Goal: Communication & Community: Answer question/provide support

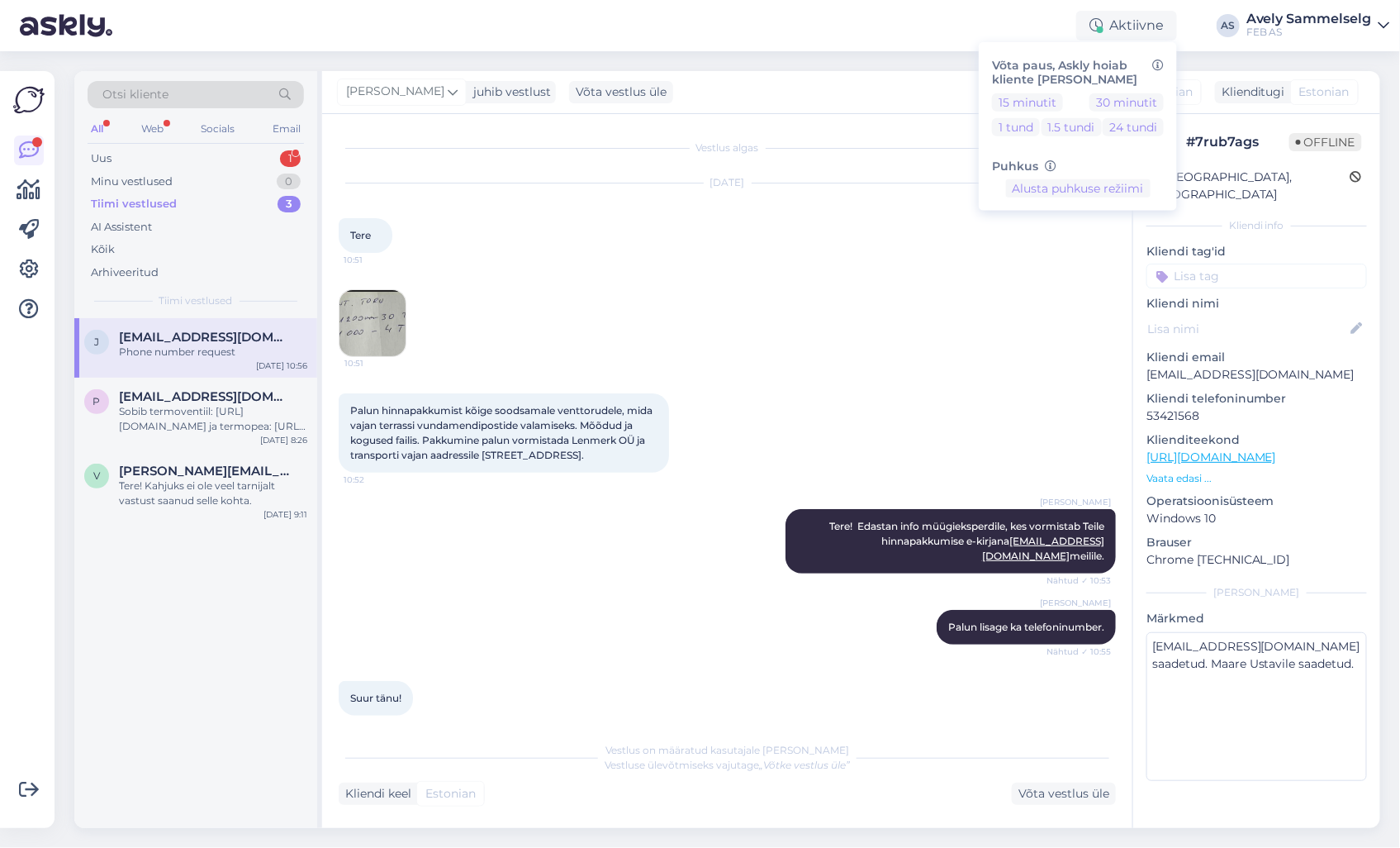
scroll to position [85, 0]
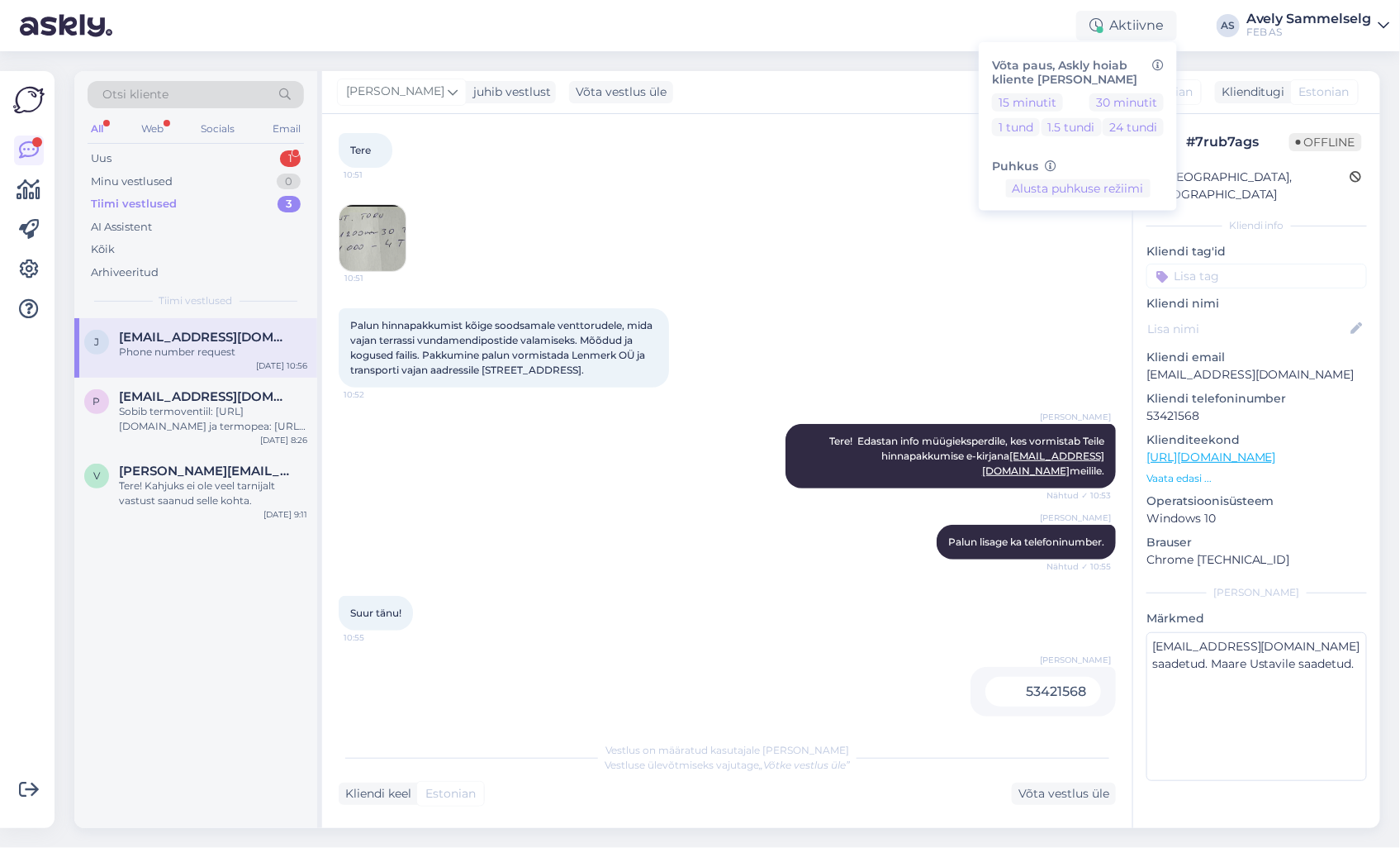
click at [142, 144] on div "Otsi kliente All Web Socials Email Uus 1 Minu vestlused 0 Tiimi vestlused 3 AI …" at bounding box center [195, 195] width 243 height 247
click at [142, 149] on div "Uus 1" at bounding box center [195, 158] width 216 height 24
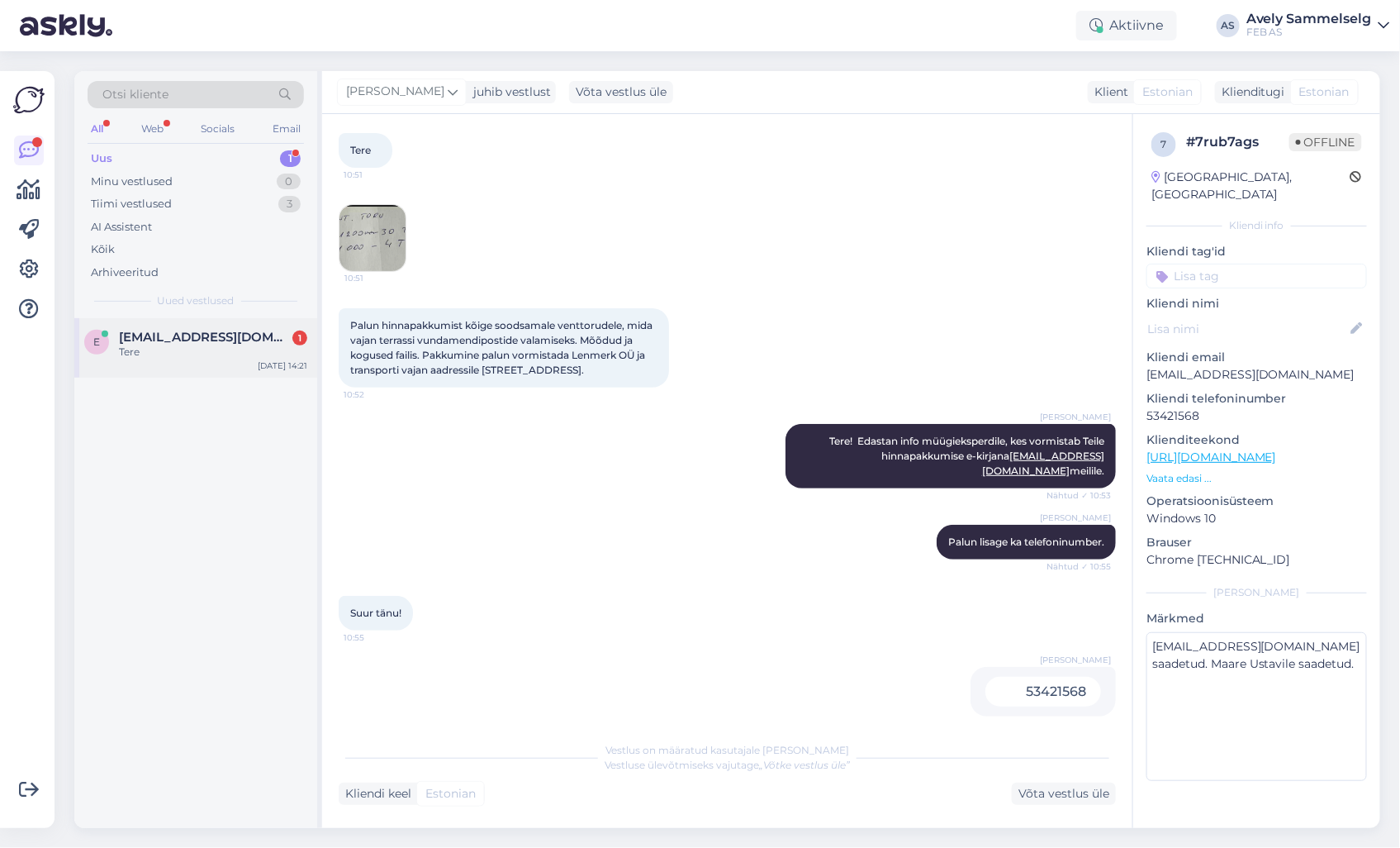
click at [190, 356] on div "Tere" at bounding box center [213, 352] width 188 height 14
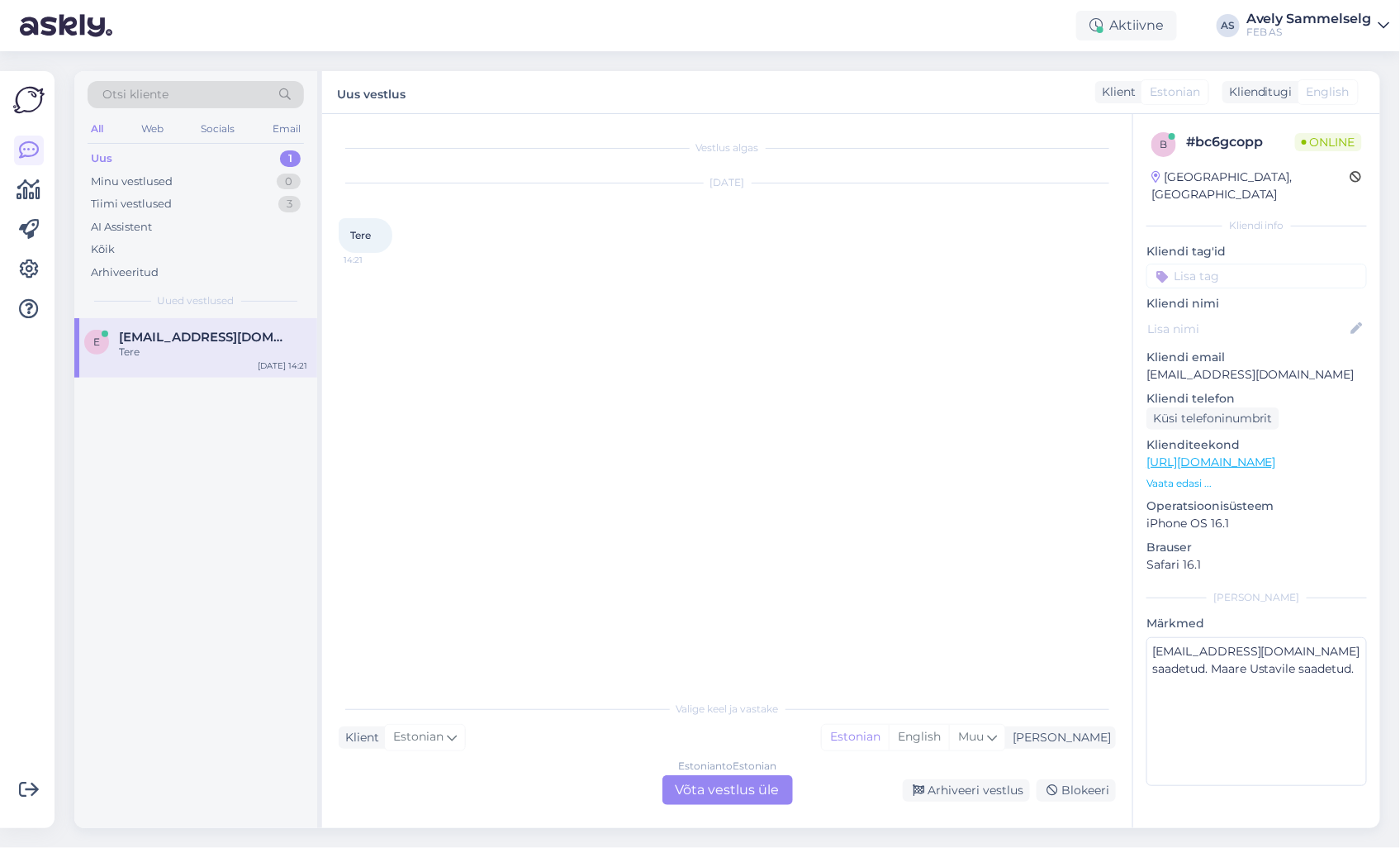
scroll to position [0, 0]
click at [1196, 476] on p "Vaata edasi ..." at bounding box center [1257, 483] width 221 height 14
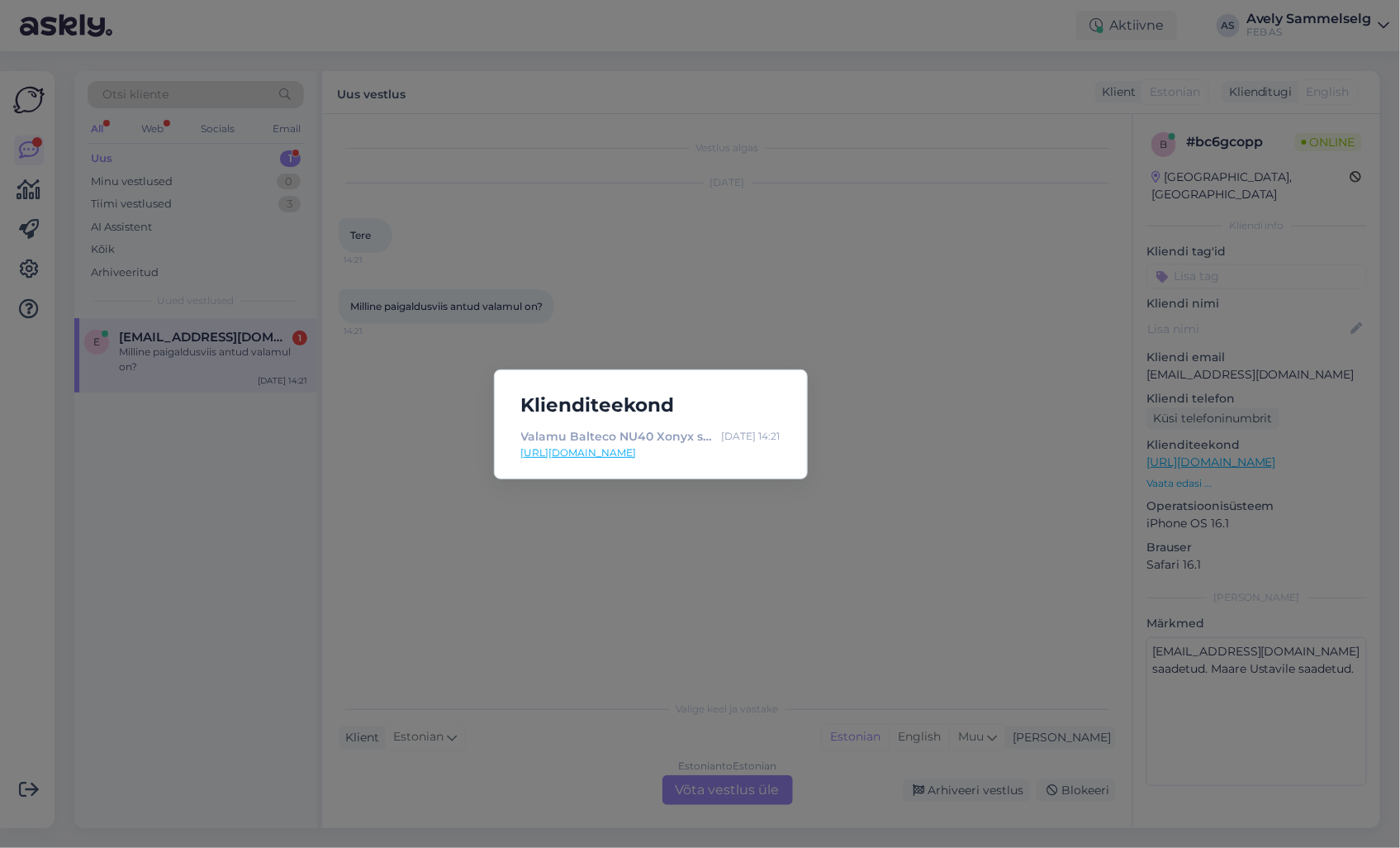
click at [959, 370] on div "Klienditeekond Valamu Balteco NU40 Xonyx solid, vasak [DATE] 14:21 [URL][DOMAIN…" at bounding box center [700, 424] width 1400 height 848
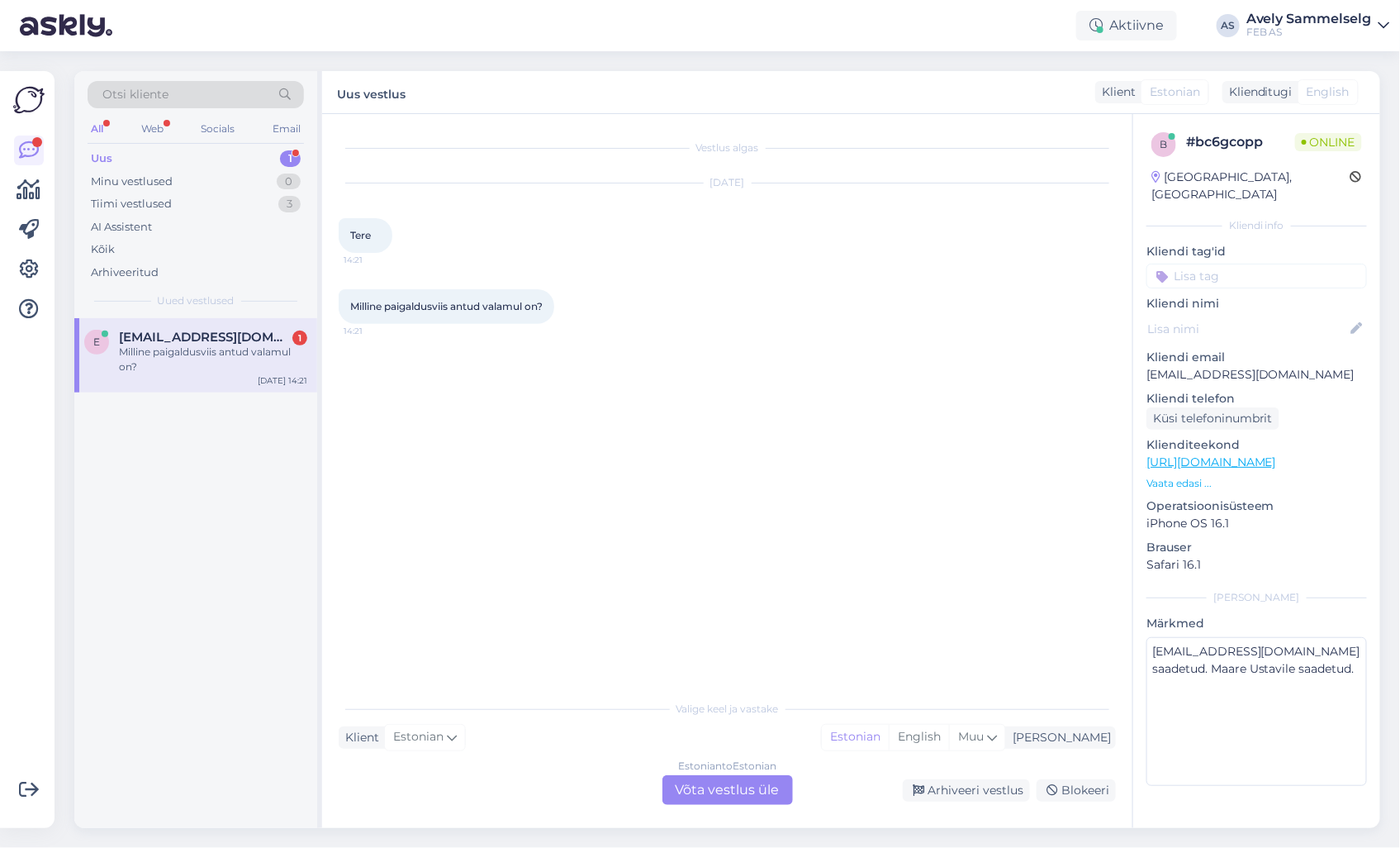
click at [740, 781] on div "Estonian to Estonian Võta vestlus üle" at bounding box center [728, 789] width 130 height 30
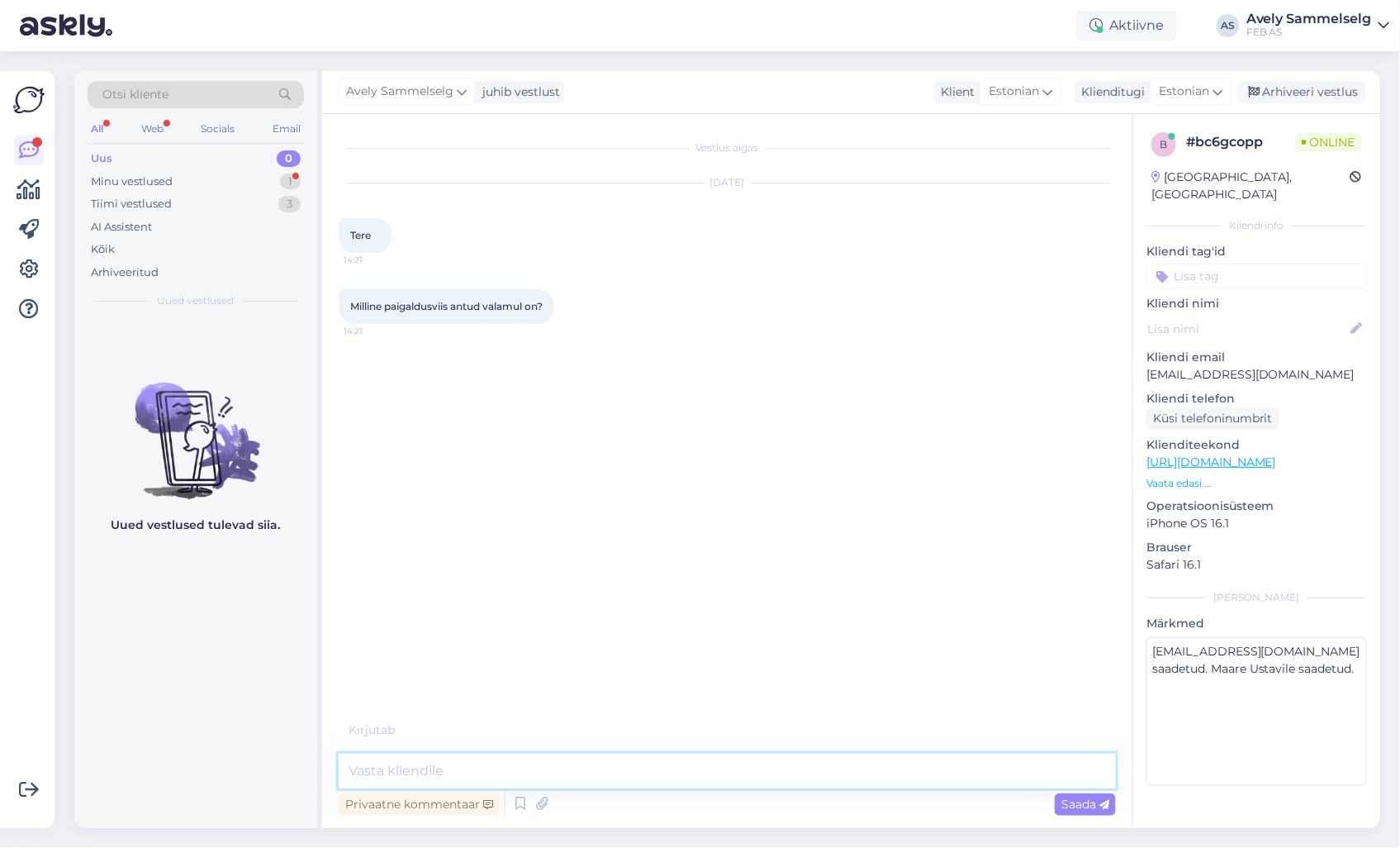
click at [715, 763] on textarea at bounding box center [727, 771] width 777 height 34
type textarea "t"
type textarea "Tere!"
type textarea "Kohe vaatan"
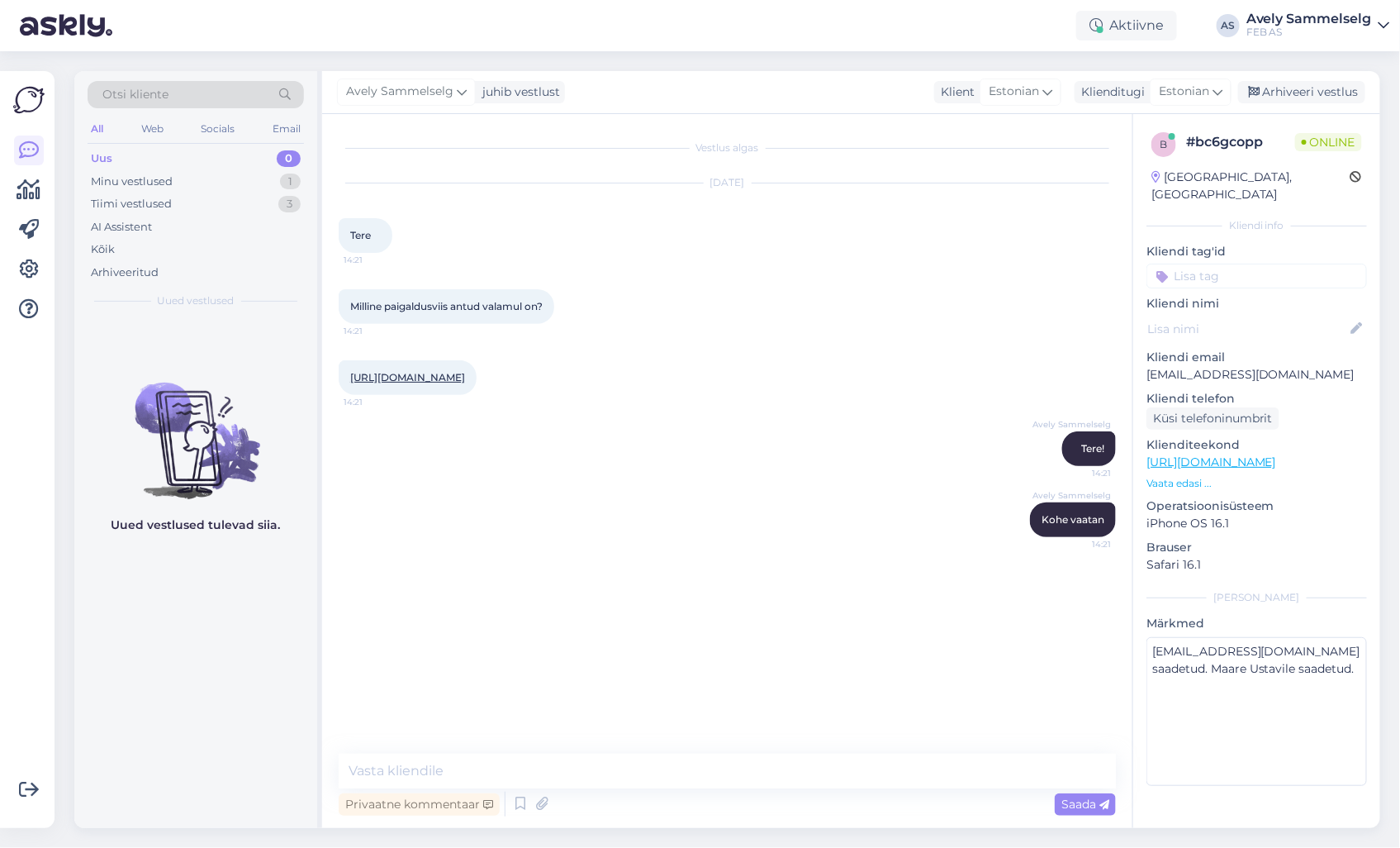
click at [465, 374] on link "[URL][DOMAIN_NAME]" at bounding box center [407, 377] width 115 height 13
click at [597, 761] on textarea at bounding box center [727, 771] width 777 height 34
type textarea "S"
type input "ee on"
click at [597, 761] on textarea "S" at bounding box center [727, 771] width 777 height 34
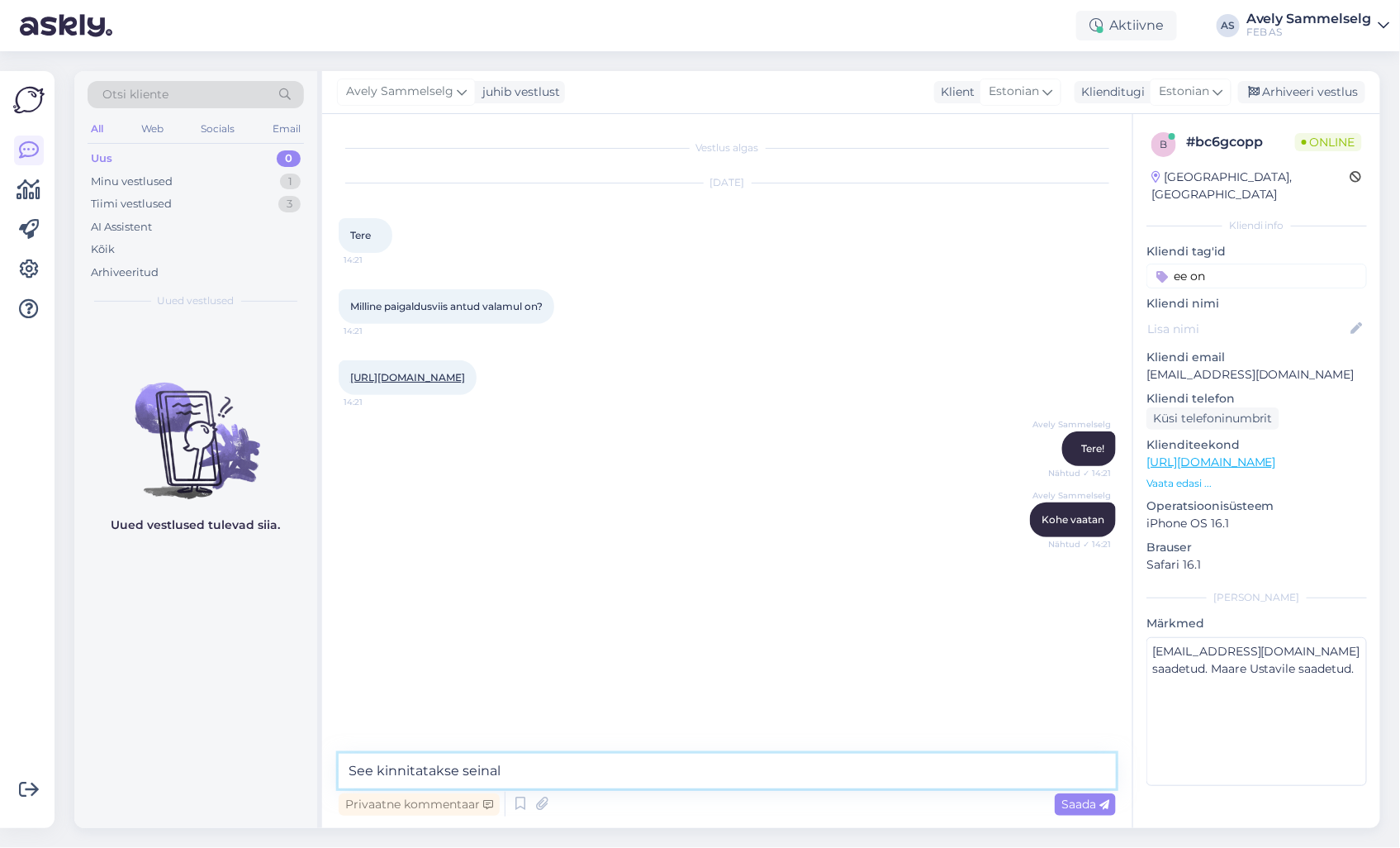
type textarea "See kinnitatakse seinale"
click at [613, 761] on textarea at bounding box center [727, 771] width 777 height 34
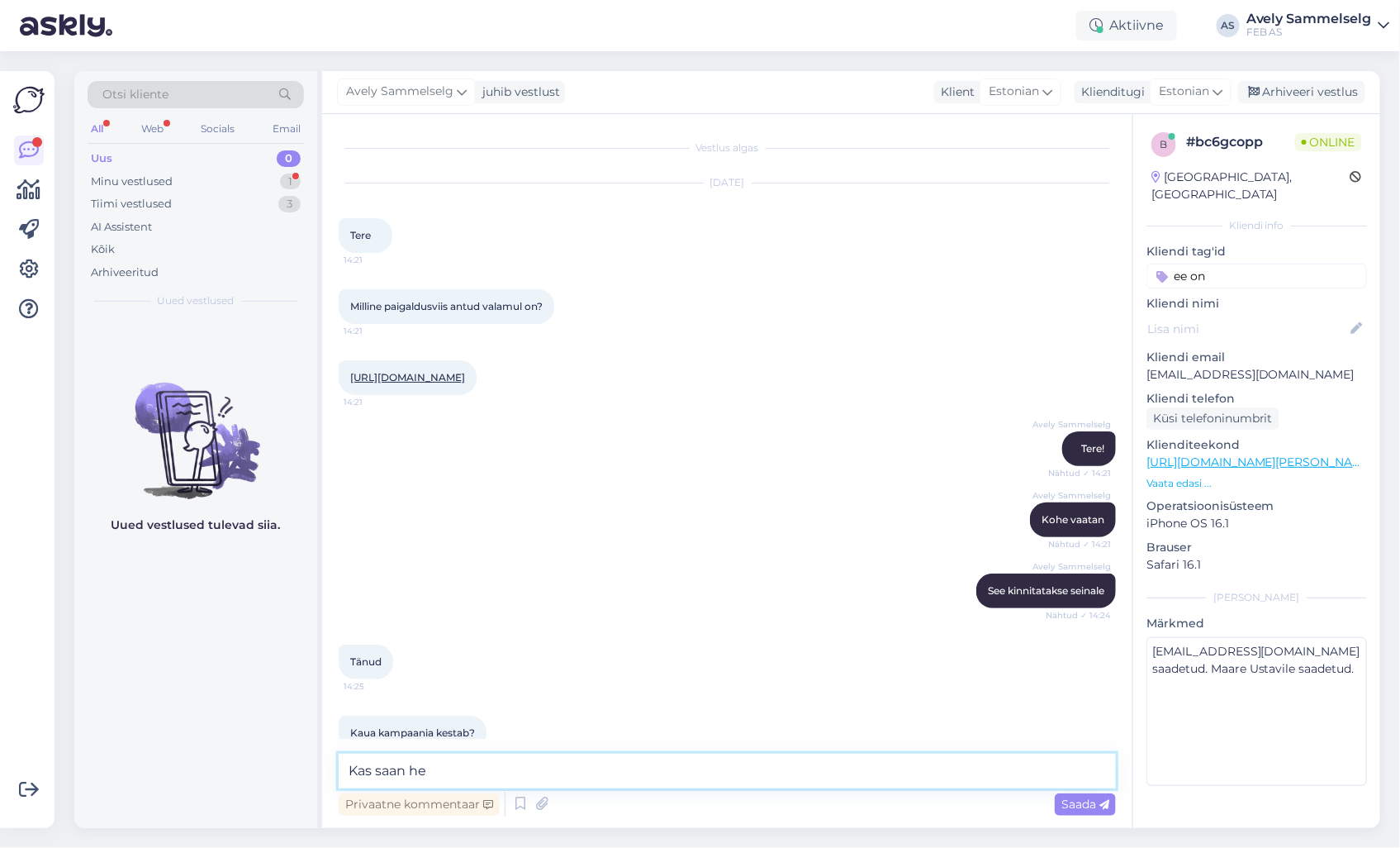
scroll to position [43, 0]
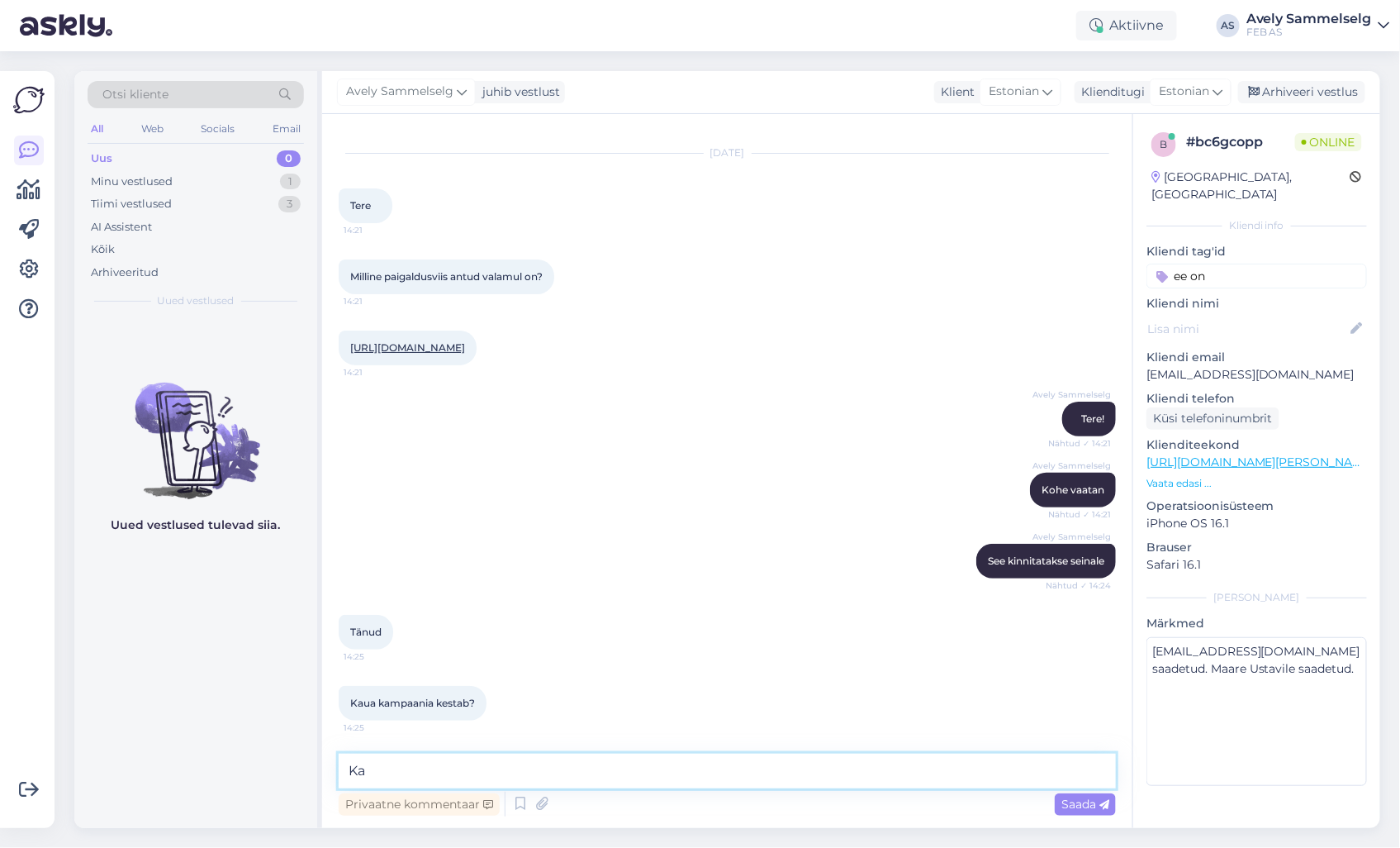
type textarea "K"
click at [673, 771] on textarea at bounding box center [727, 771] width 777 height 34
type textarea "Aasta lõpuni :)"
click at [736, 778] on textarea "Aasta lõpuni :)" at bounding box center [727, 771] width 777 height 34
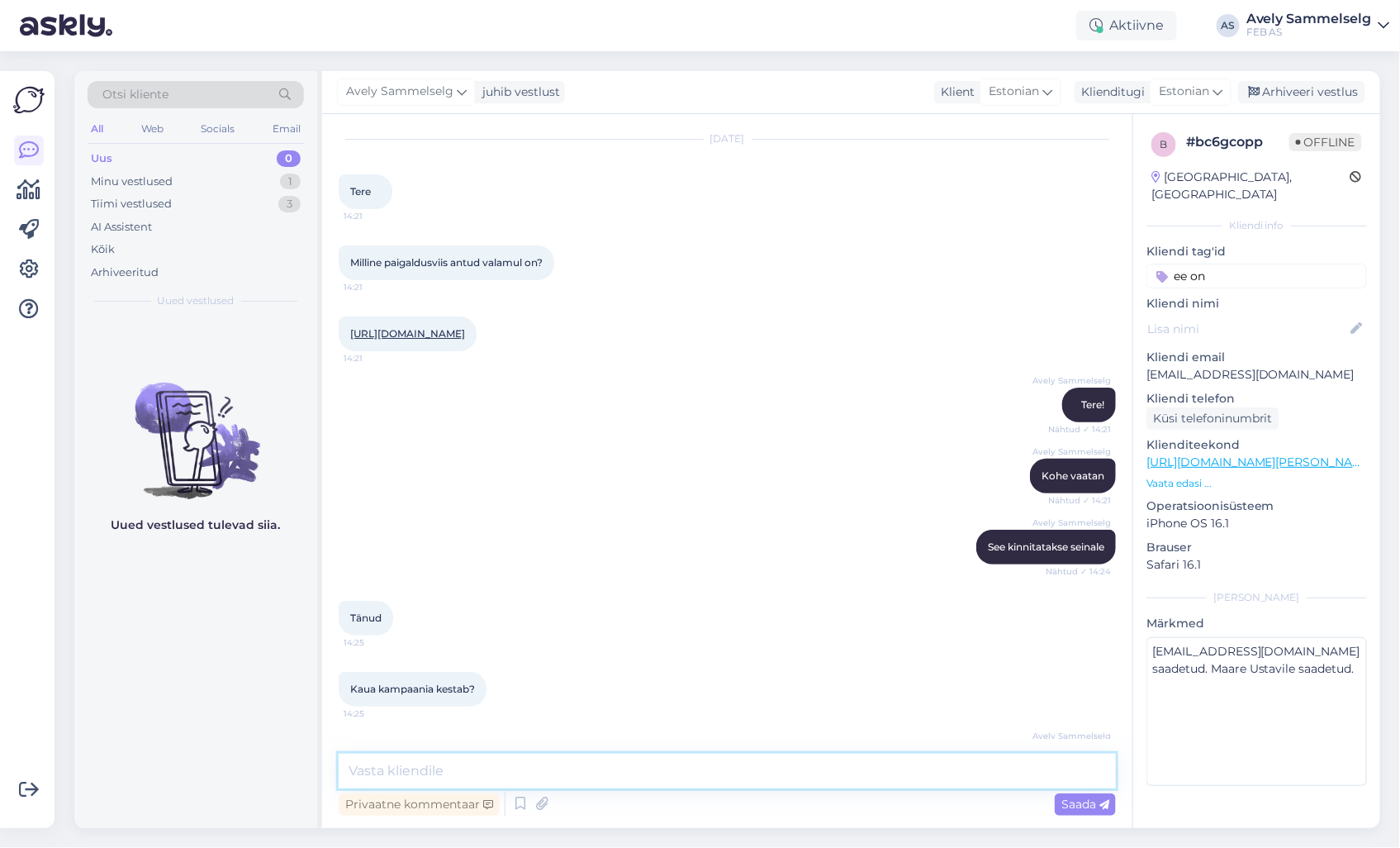
scroll to position [114, 0]
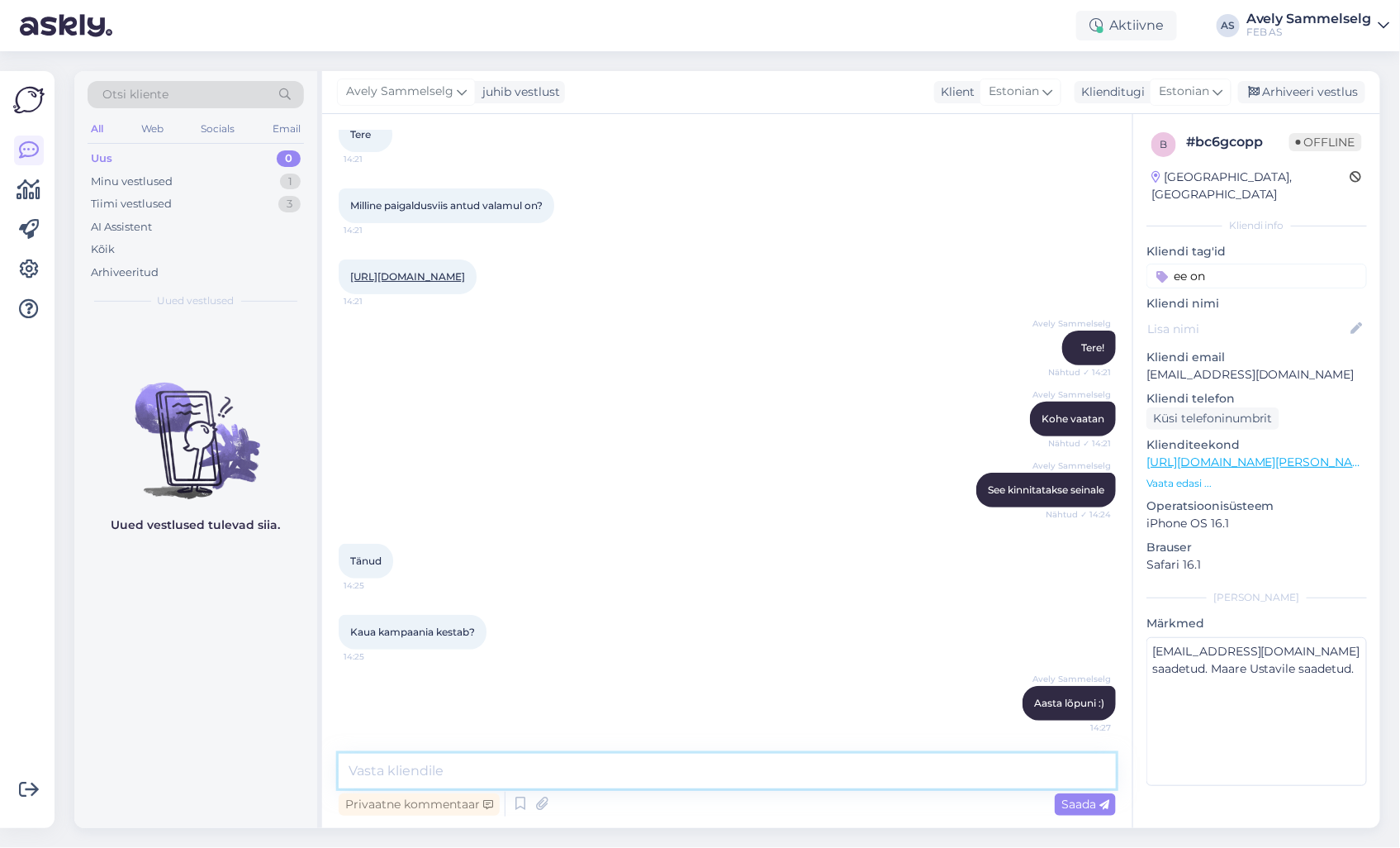
click at [754, 780] on textarea at bounding box center [727, 771] width 777 height 34
type textarea "Kas saan hetkel veel kuidagi abiks olla?"
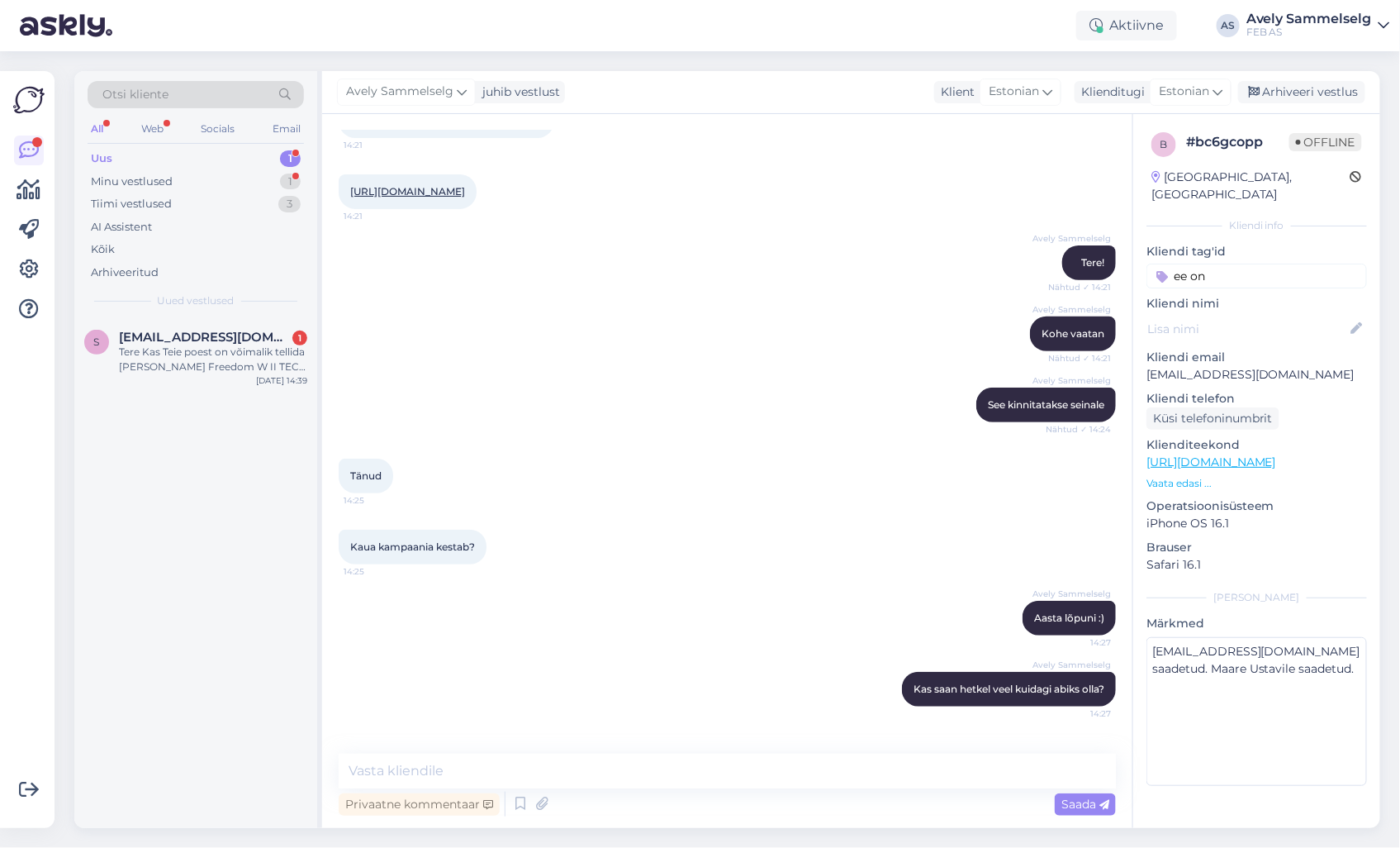
scroll to position [399, 0]
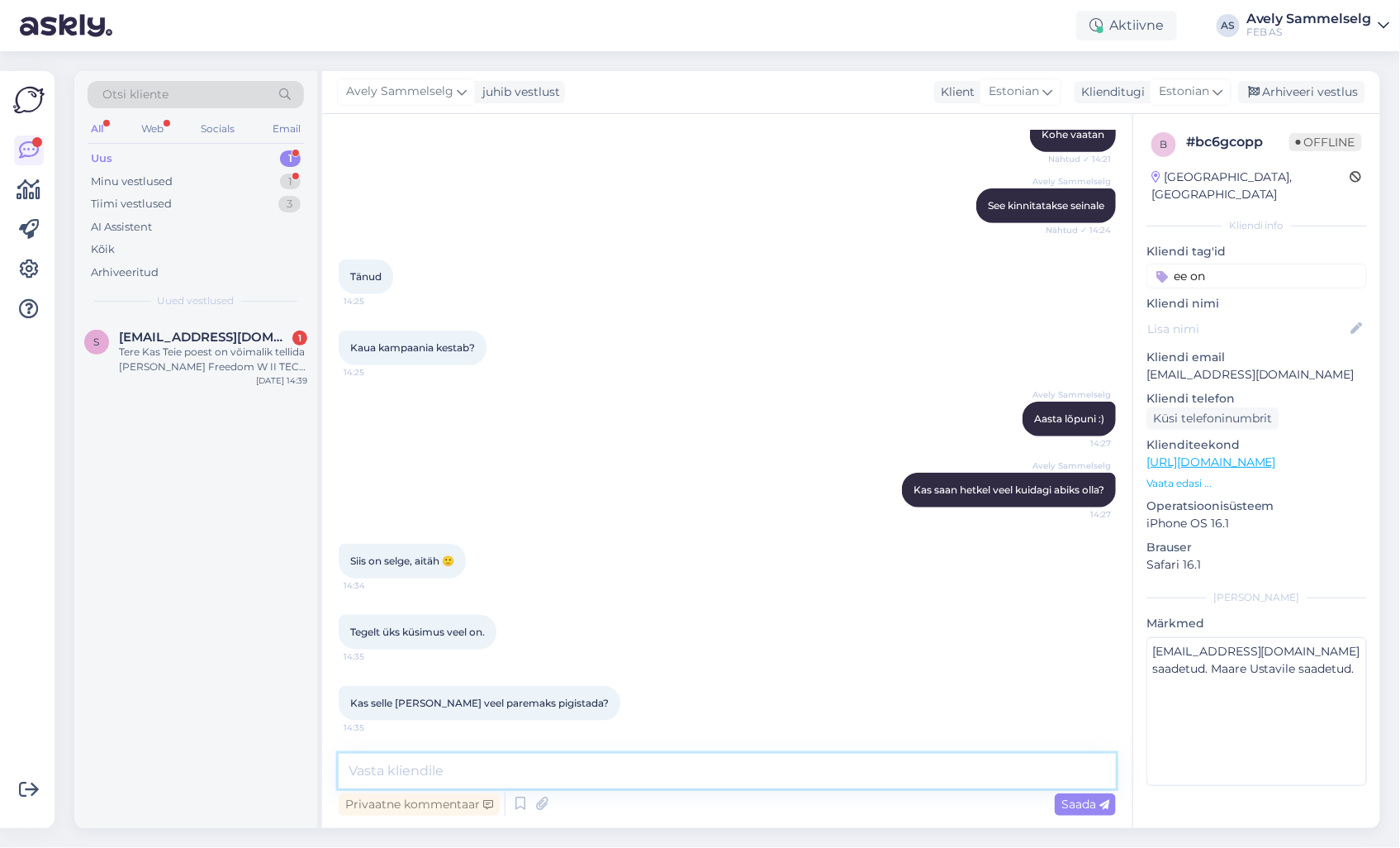
click at [543, 773] on textarea at bounding box center [727, 771] width 777 height 34
click at [439, 771] on textarea "Hetkel e-poesongi välja toodud parim hind, [PERSON_NAME] hetkel pakkuda :)" at bounding box center [727, 771] width 777 height 34
type textarea "Hetkel e-poes ongi välja toodud parim hind, [PERSON_NAME] hetkel pakkuda :)"
click at [1068, 805] on span "Saada" at bounding box center [1085, 804] width 48 height 14
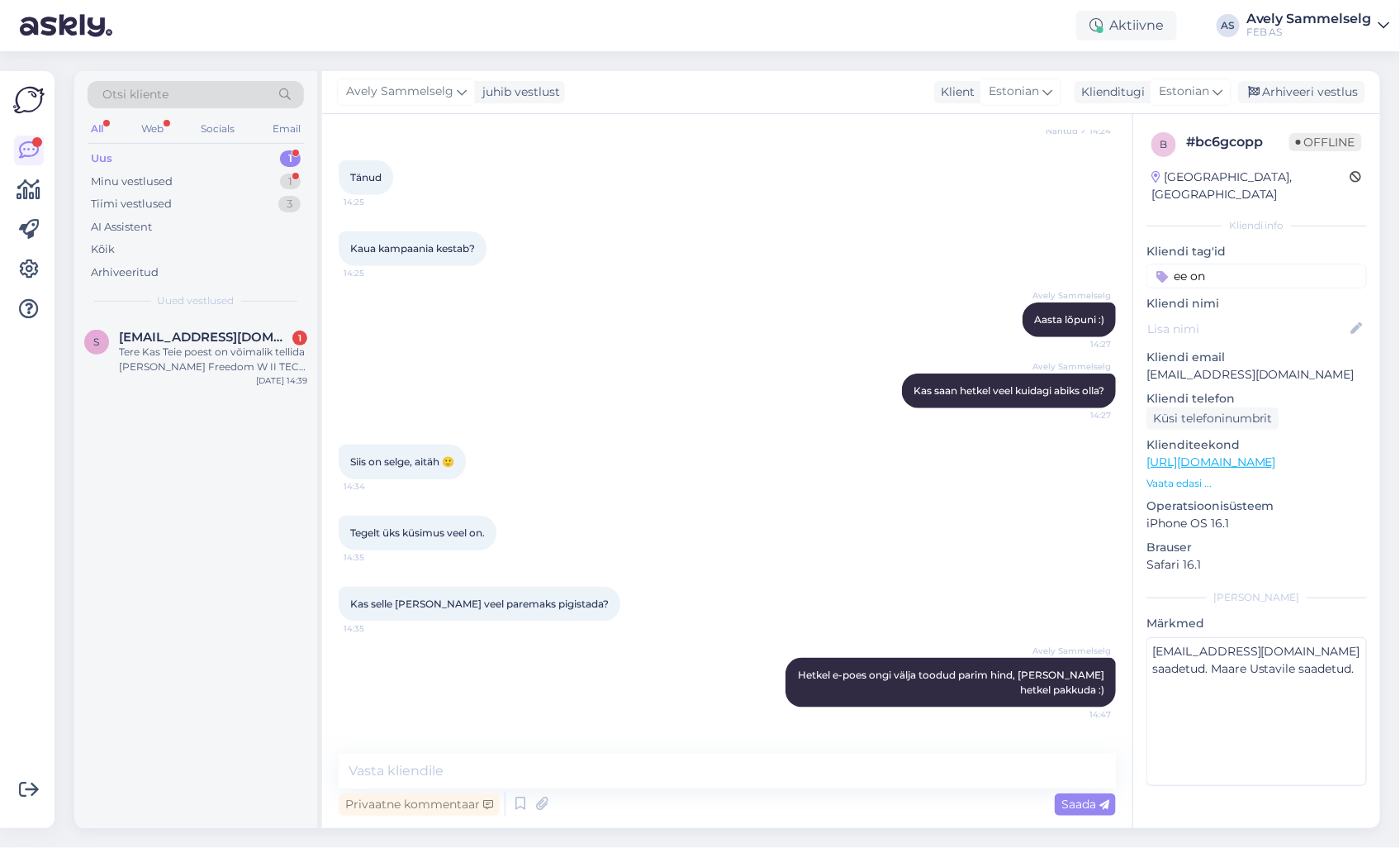
scroll to position [556, 0]
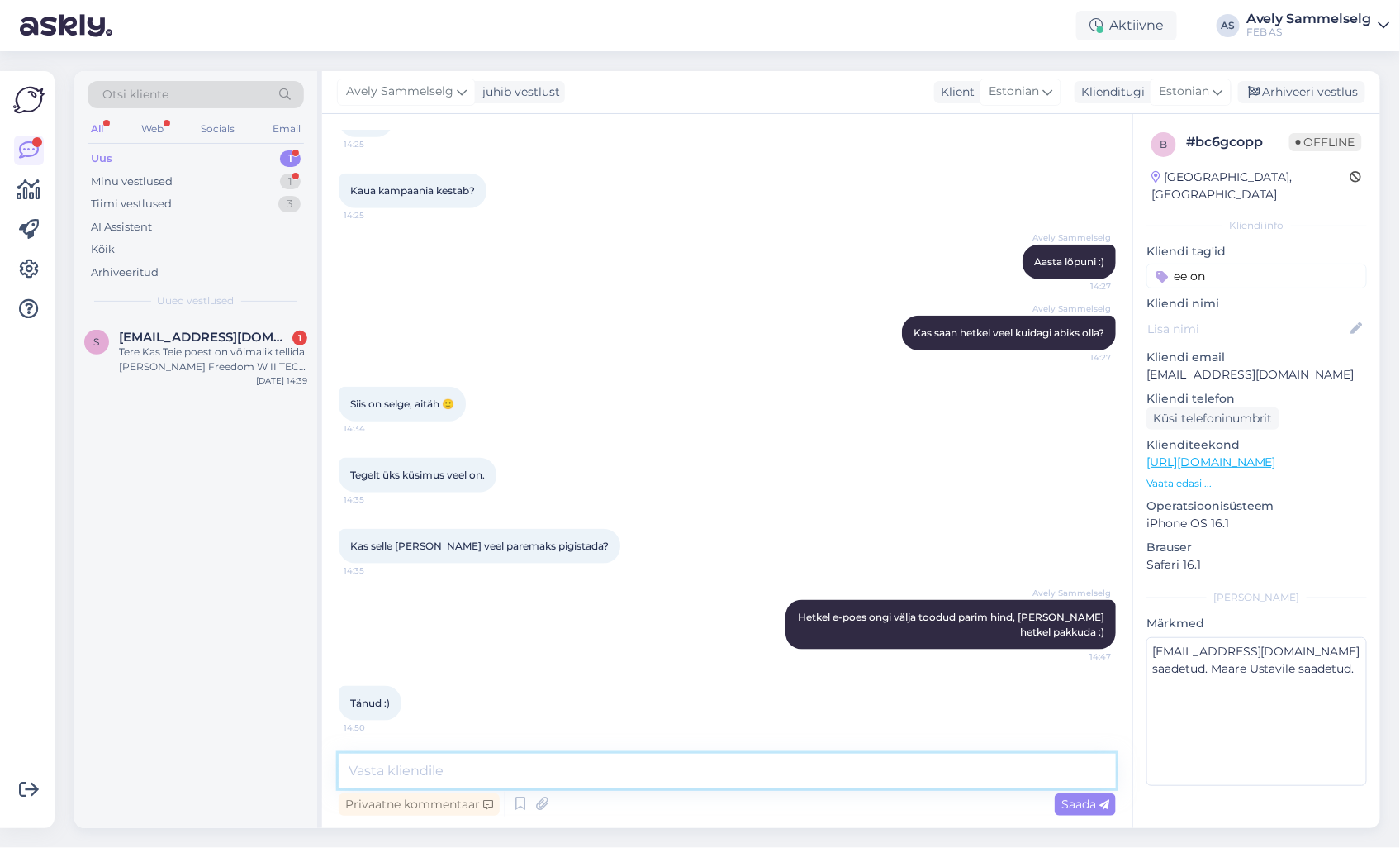
click at [886, 769] on textarea at bounding box center [727, 771] width 777 height 34
click at [754, 621] on icon at bounding box center [758, 624] width 10 height 10
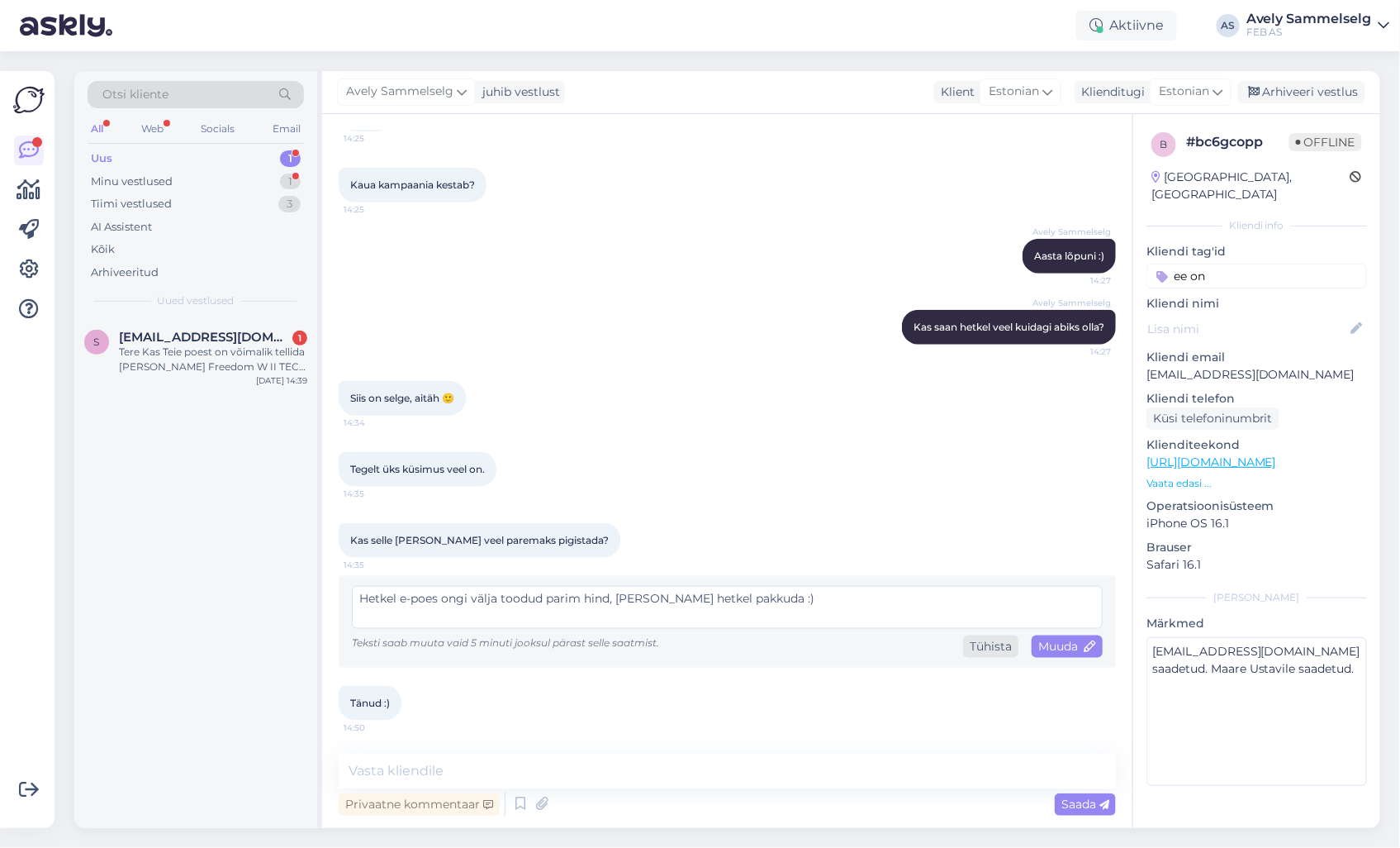
click at [981, 655] on div "Tühista" at bounding box center [990, 646] width 55 height 23
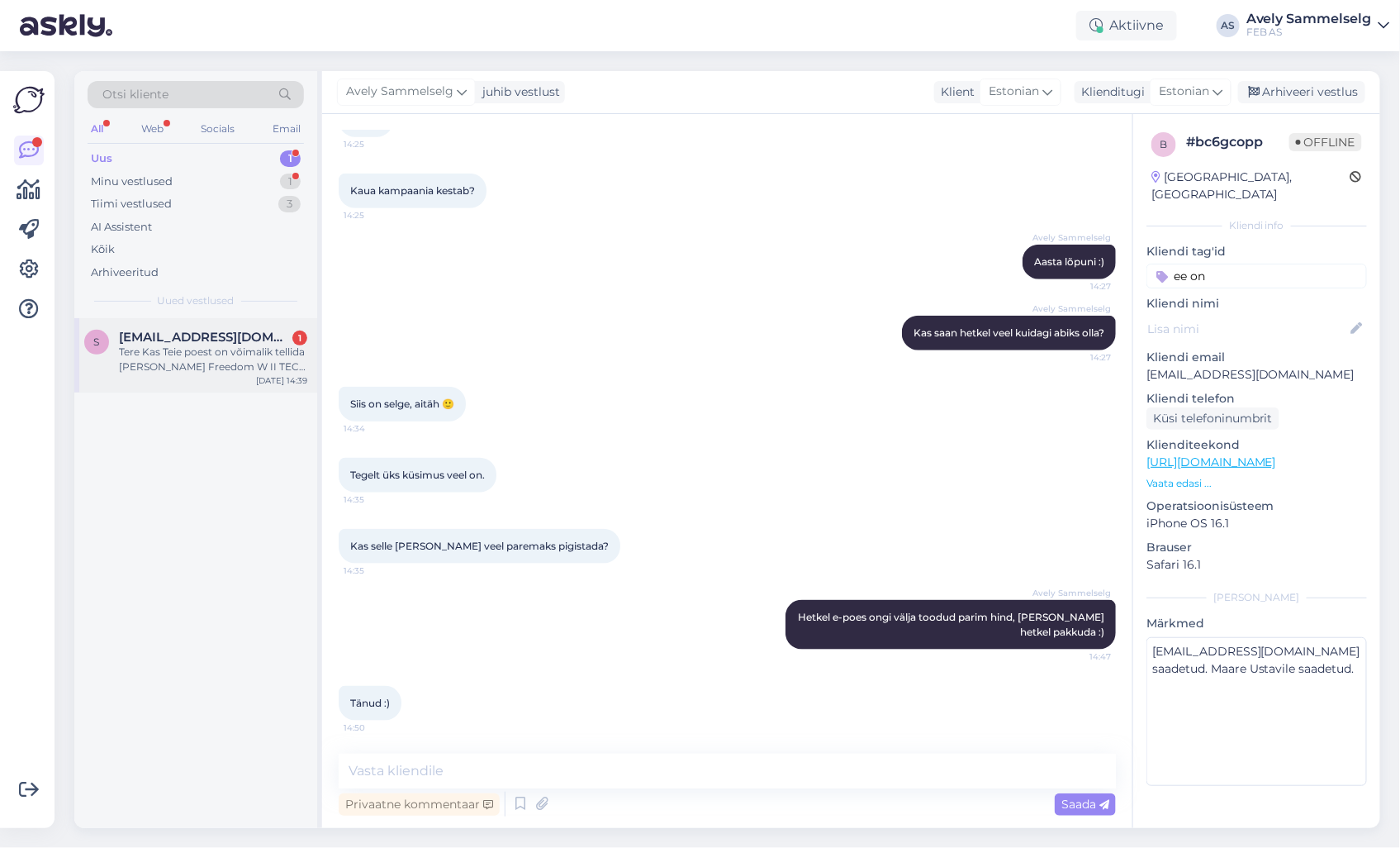
click at [198, 341] on span "[EMAIL_ADDRESS][DOMAIN_NAME]" at bounding box center [205, 337] width 172 height 14
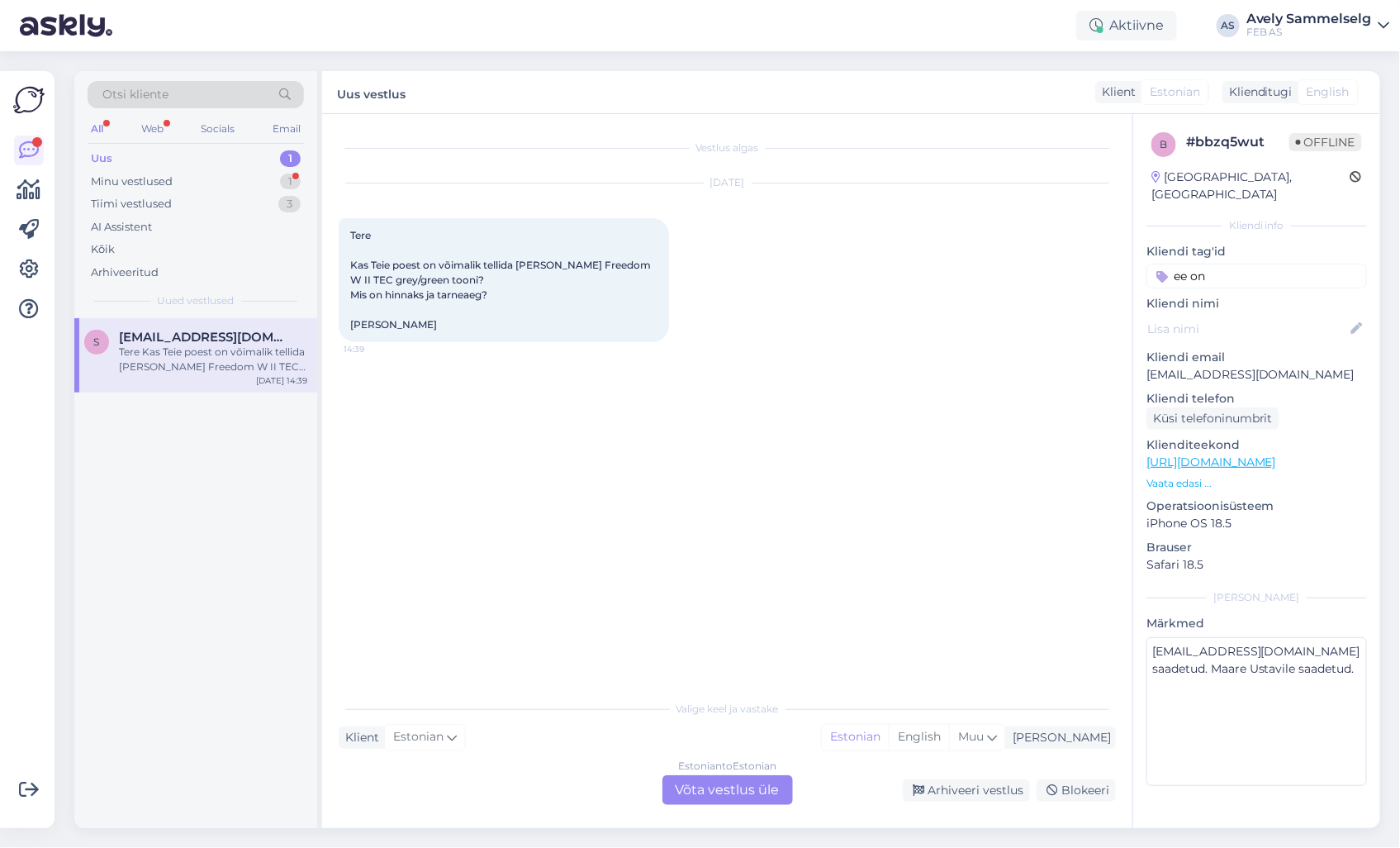
click at [738, 795] on div "Estonian to Estonian Võta vestlus üle" at bounding box center [728, 789] width 130 height 30
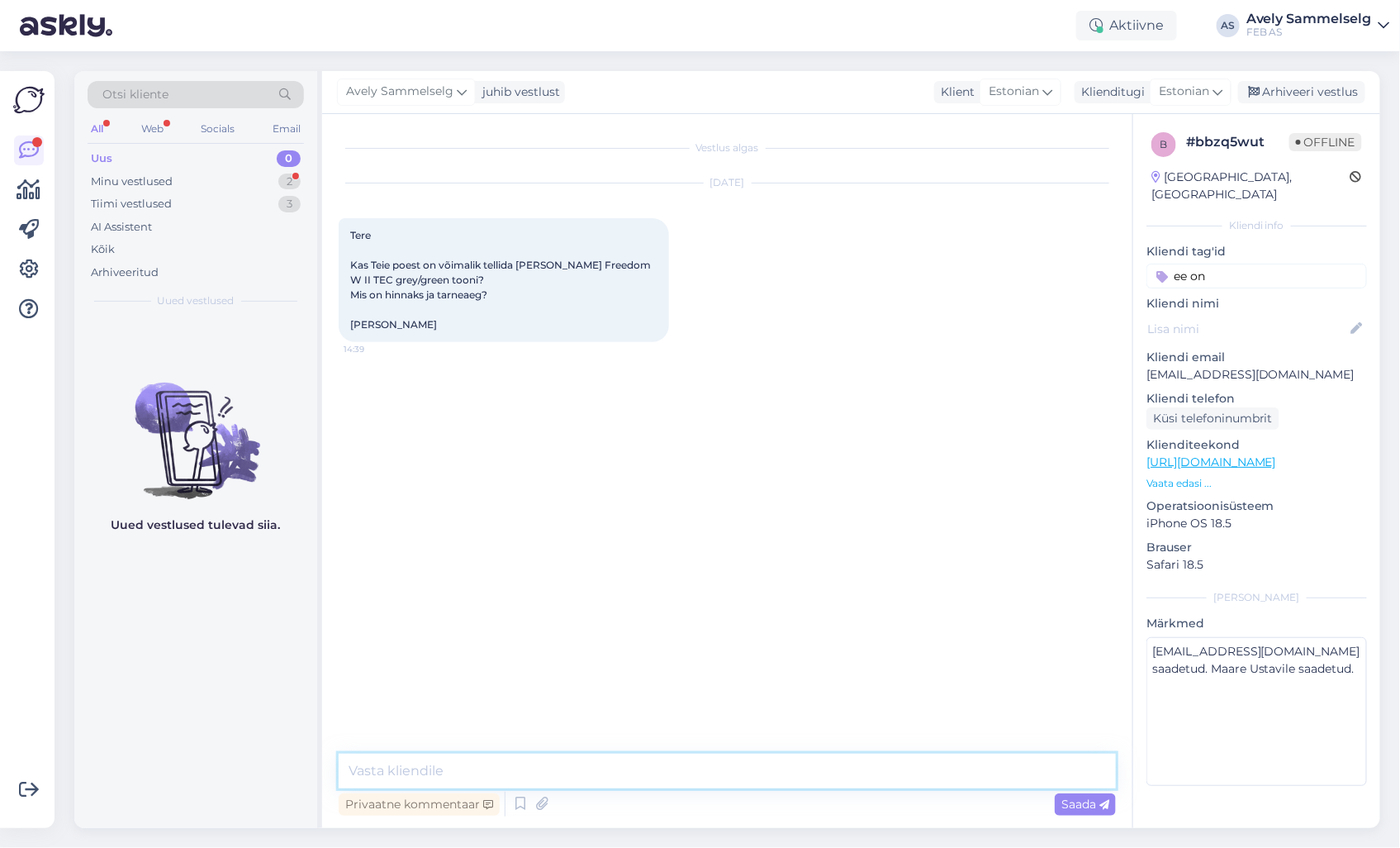
click at [704, 756] on textarea at bounding box center [727, 771] width 777 height 34
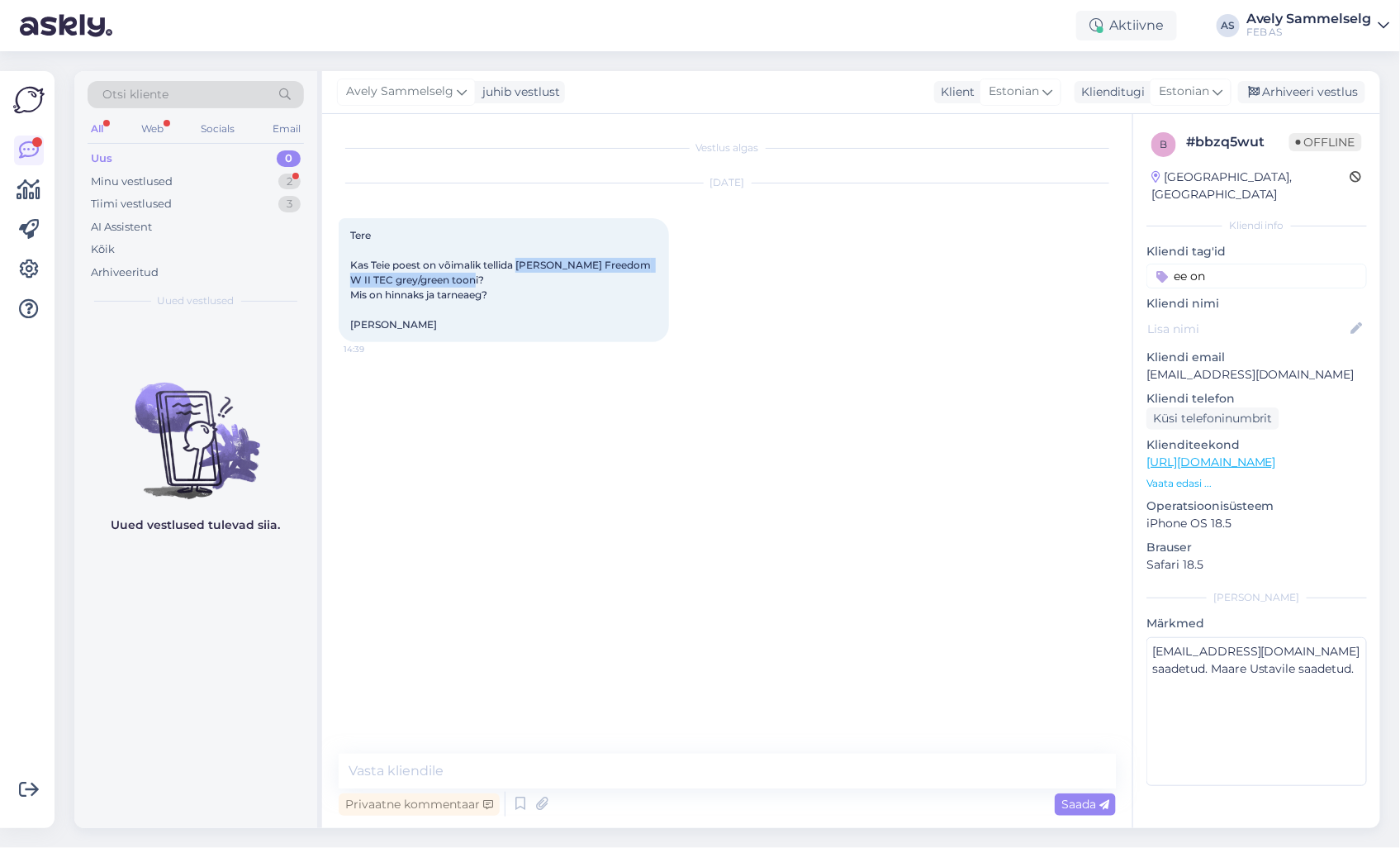
drag, startPoint x: 519, startPoint y: 262, endPoint x: 460, endPoint y: 277, distance: 60.9
click at [460, 277] on span "Tere Kas Teie poest on võimalik tellida [PERSON_NAME] Freedom W II TEC grey/gre…" at bounding box center [501, 280] width 303 height 101
copy span "[PERSON_NAME] Freedom W II TEC grey/green tooni?"
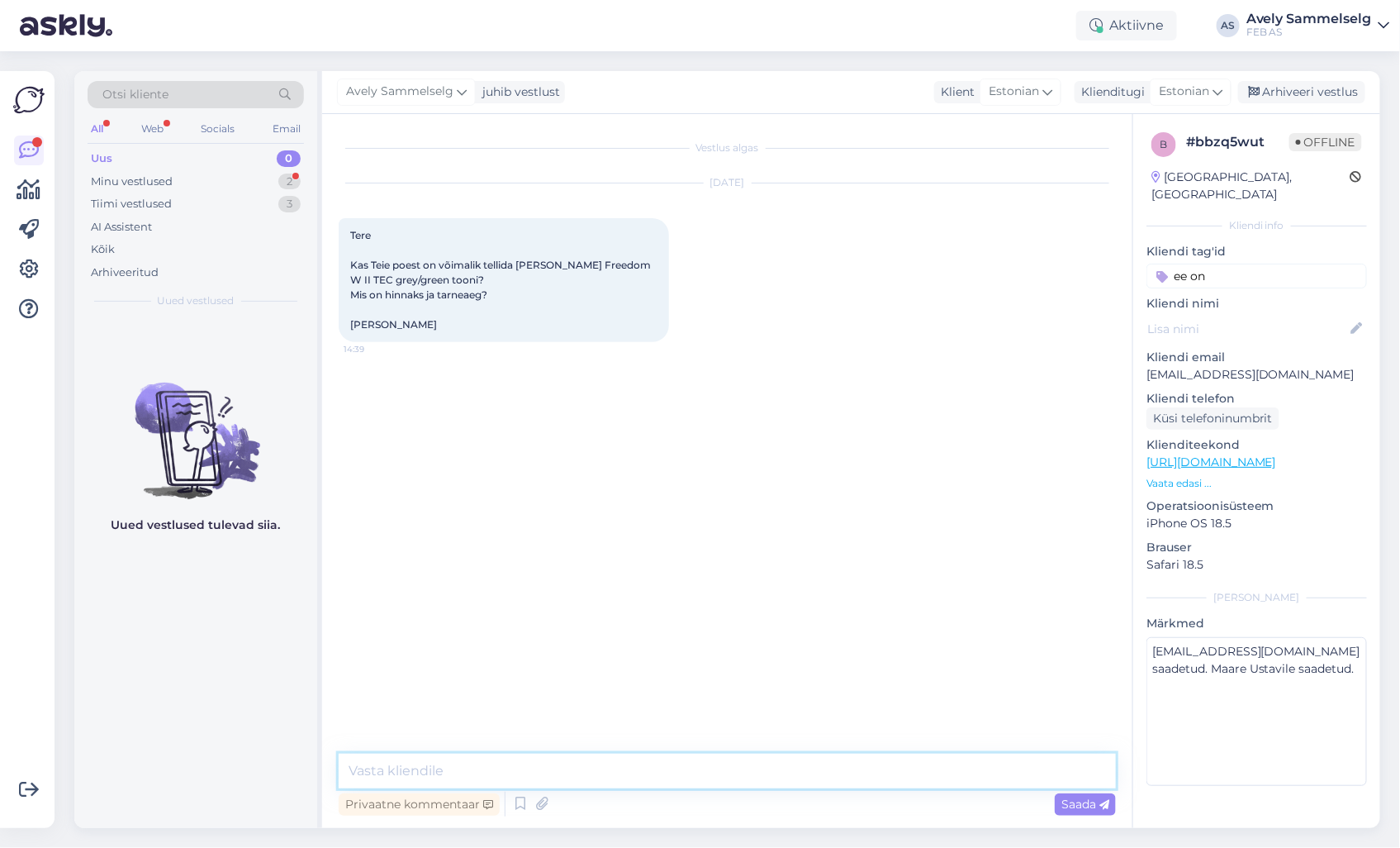
click at [675, 774] on textarea at bounding box center [727, 771] width 777 height 34
type textarea "Tere!"
type textarea "Uurin üle!"
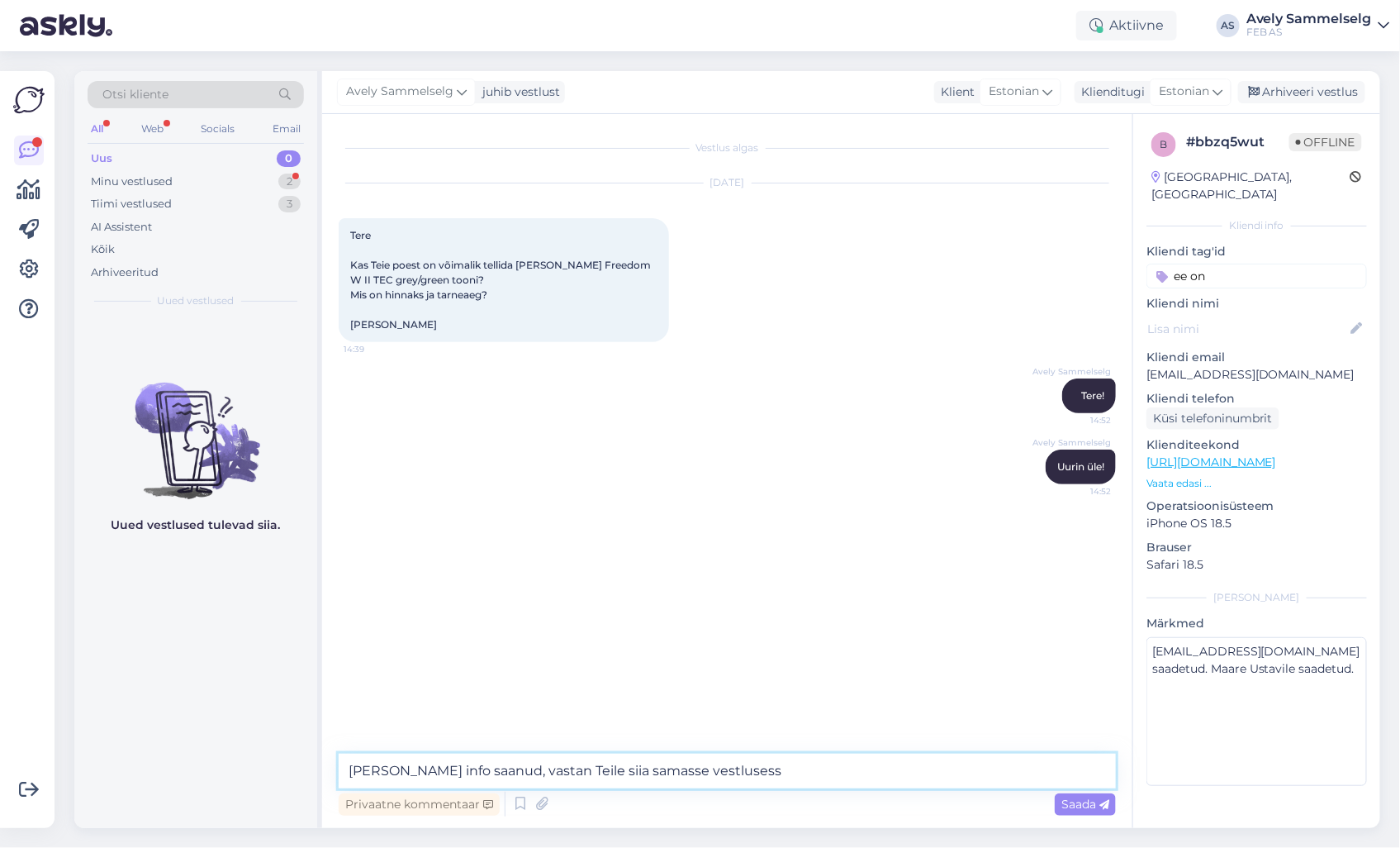
type textarea "[PERSON_NAME] info saanud, vastan Teile siia samasse vestlusesse"
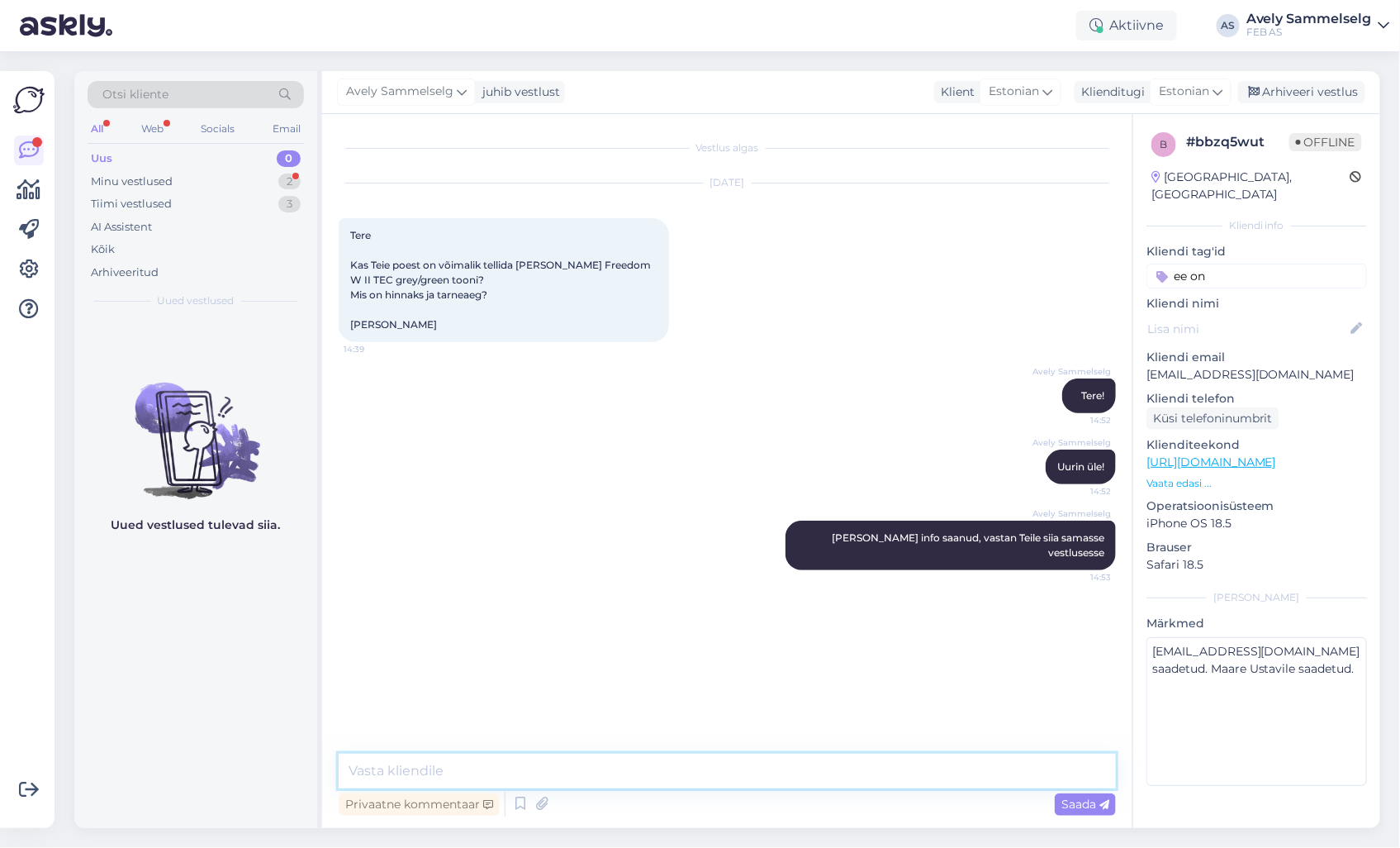
click at [547, 760] on textarea at bounding box center [727, 771] width 777 height 34
click at [175, 176] on div "Minu vestlused 2" at bounding box center [195, 182] width 216 height 24
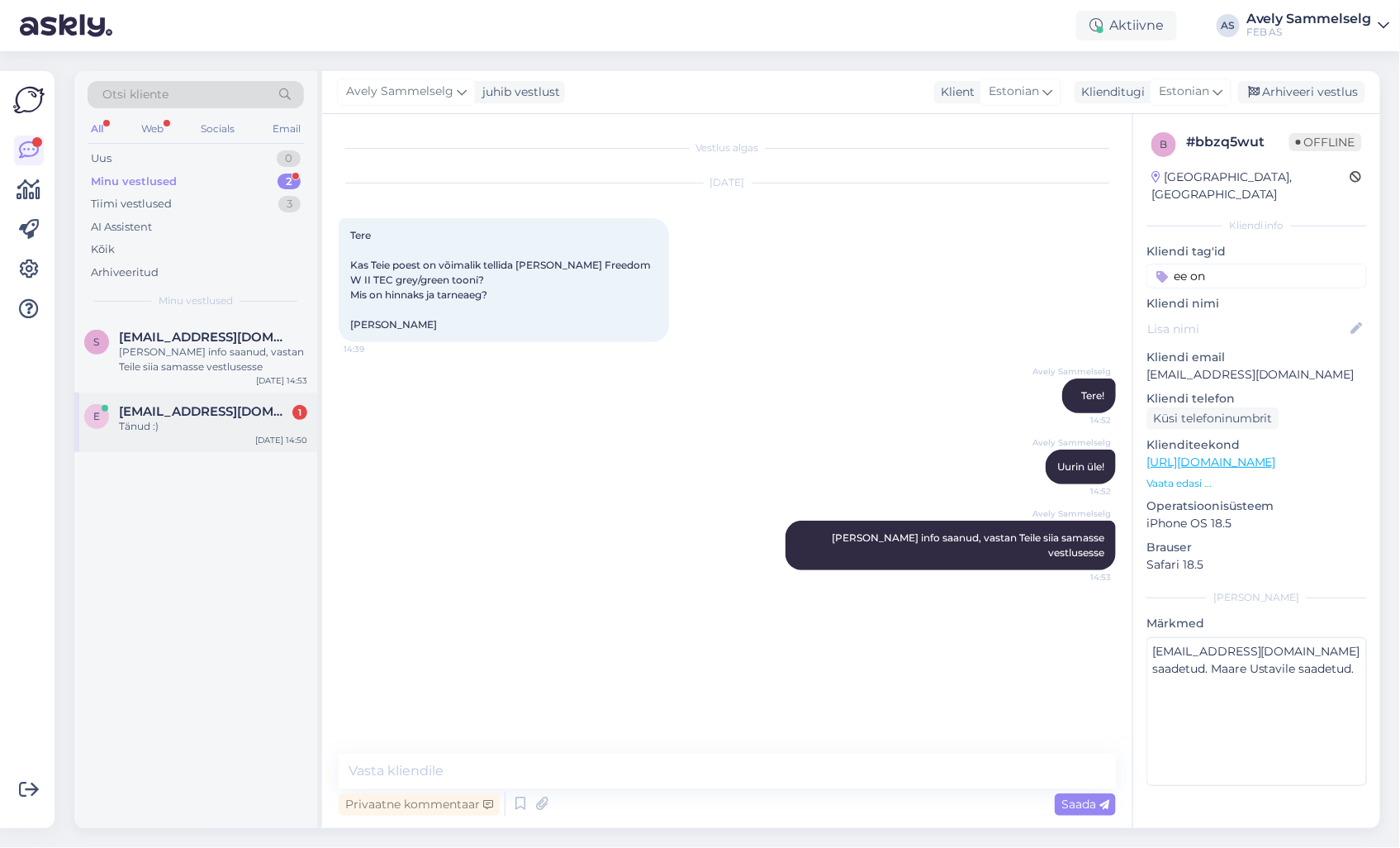
click at [186, 411] on span "[EMAIL_ADDRESS][DOMAIN_NAME]" at bounding box center [205, 411] width 172 height 14
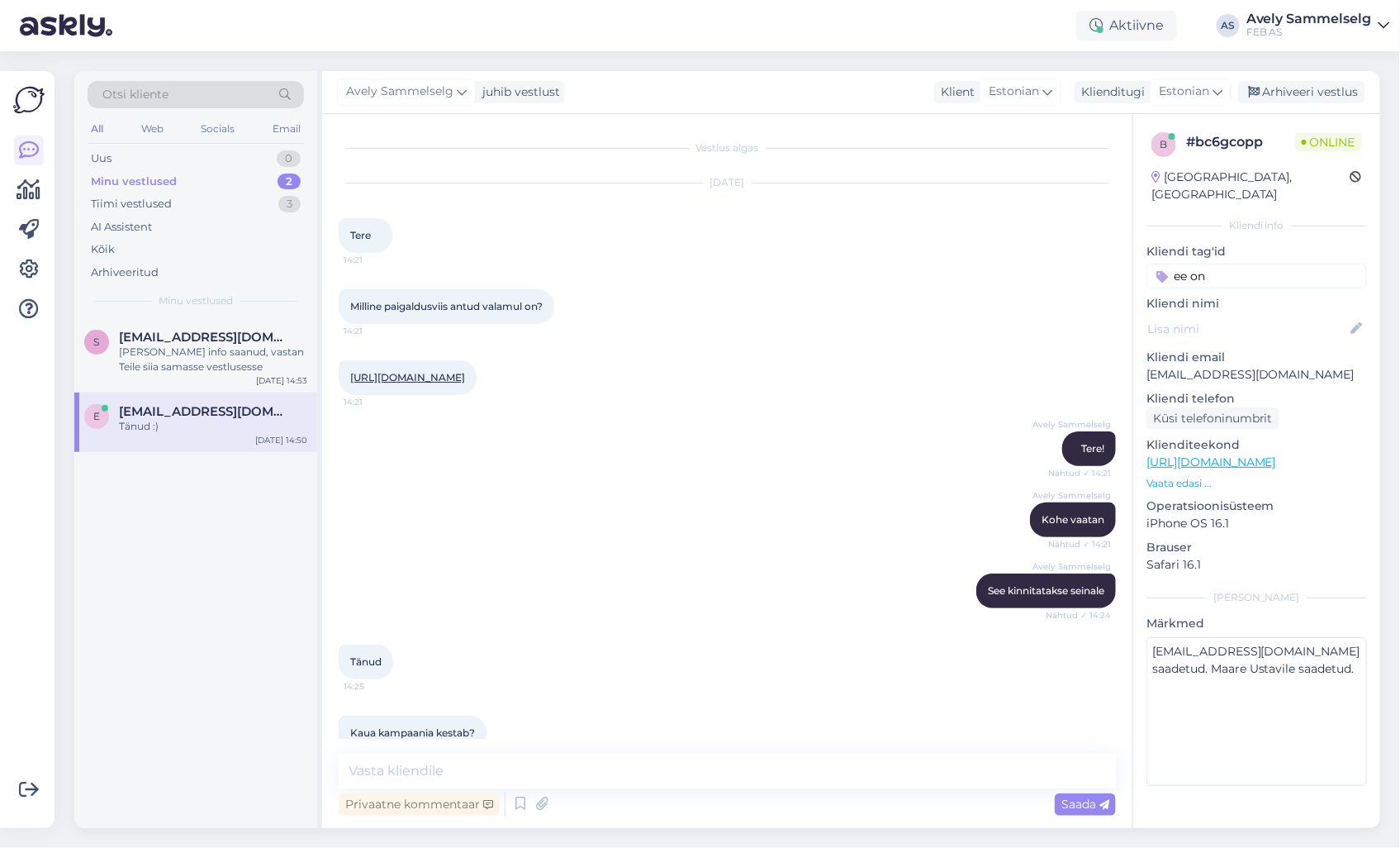
scroll to position [556, 0]
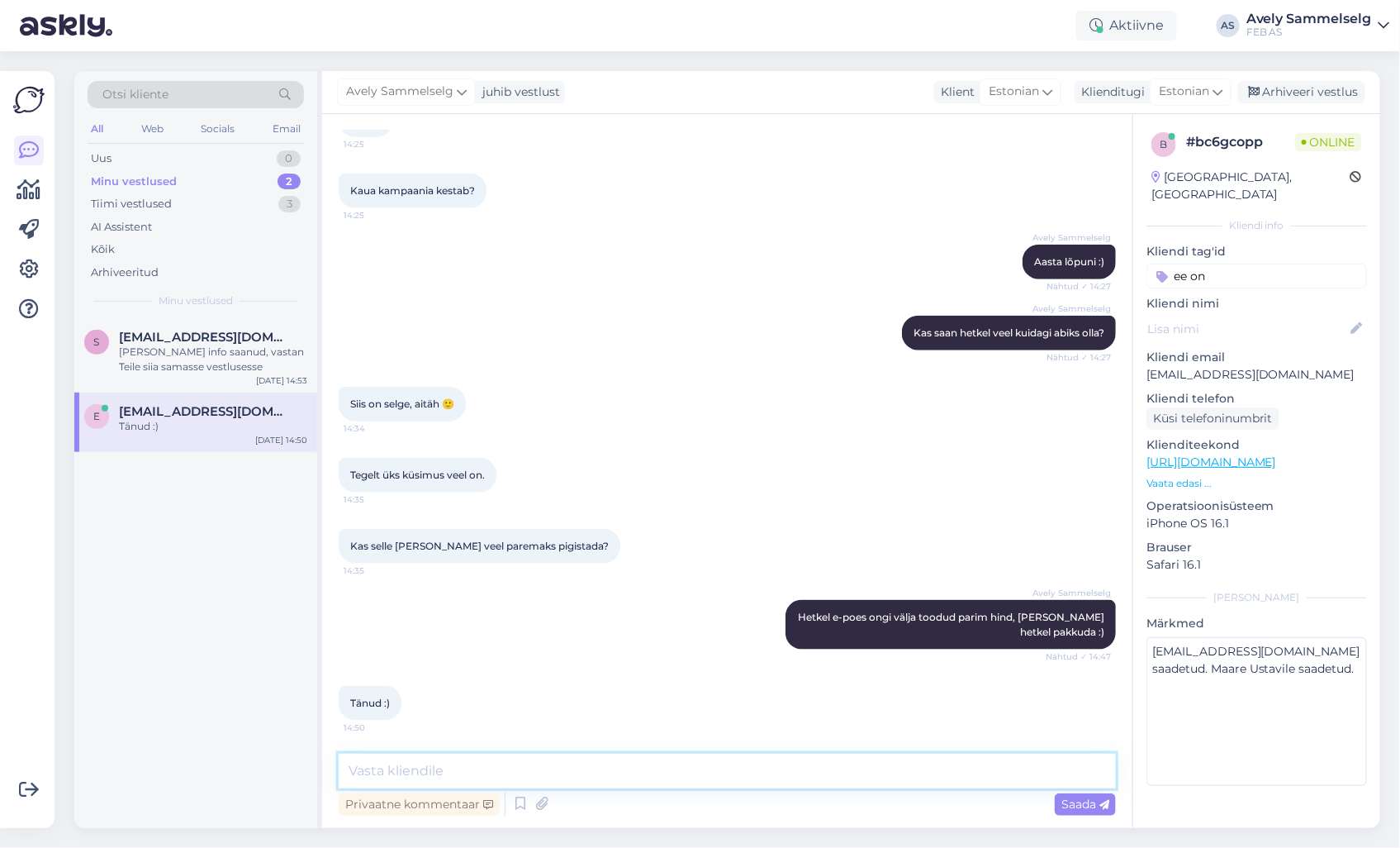
click at [510, 771] on textarea at bounding box center [727, 771] width 777 height 34
type textarea "Kui see on hetkel [PERSON_NAME] rohkem abiks ei saa olla, siis soovin Teile ken…"
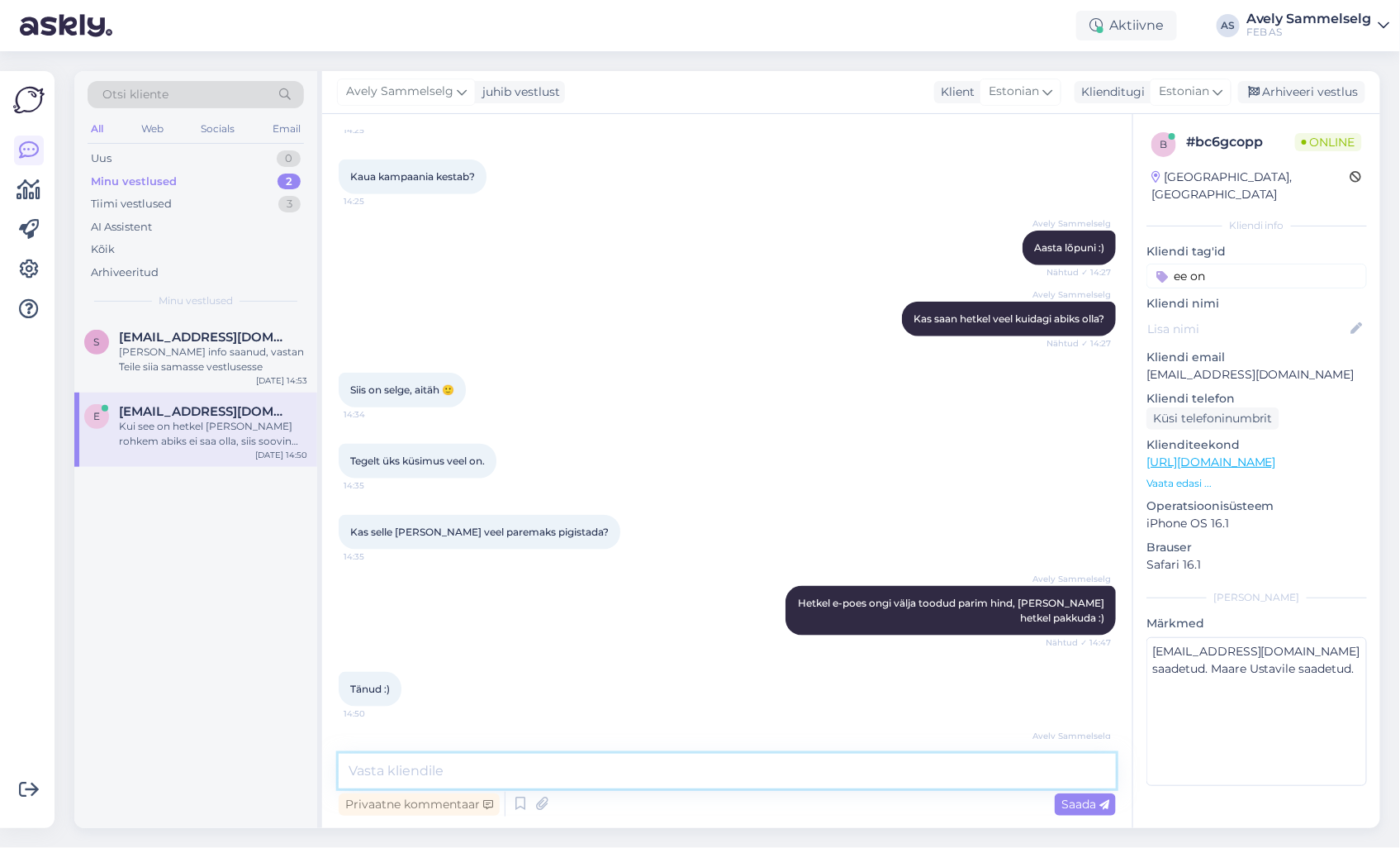
scroll to position [641, 0]
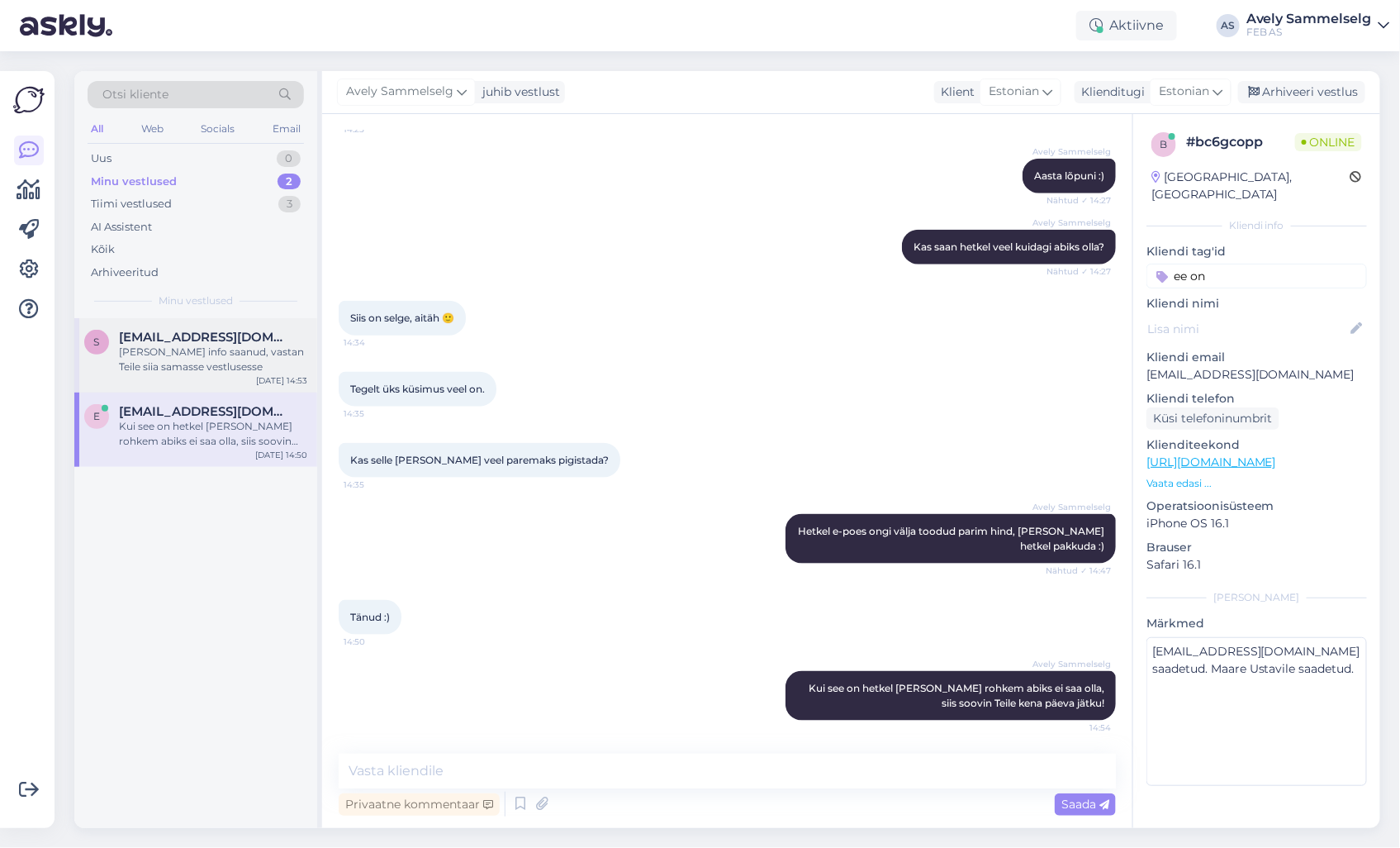
click at [179, 334] on span "[EMAIL_ADDRESS][DOMAIN_NAME]" at bounding box center [205, 337] width 172 height 14
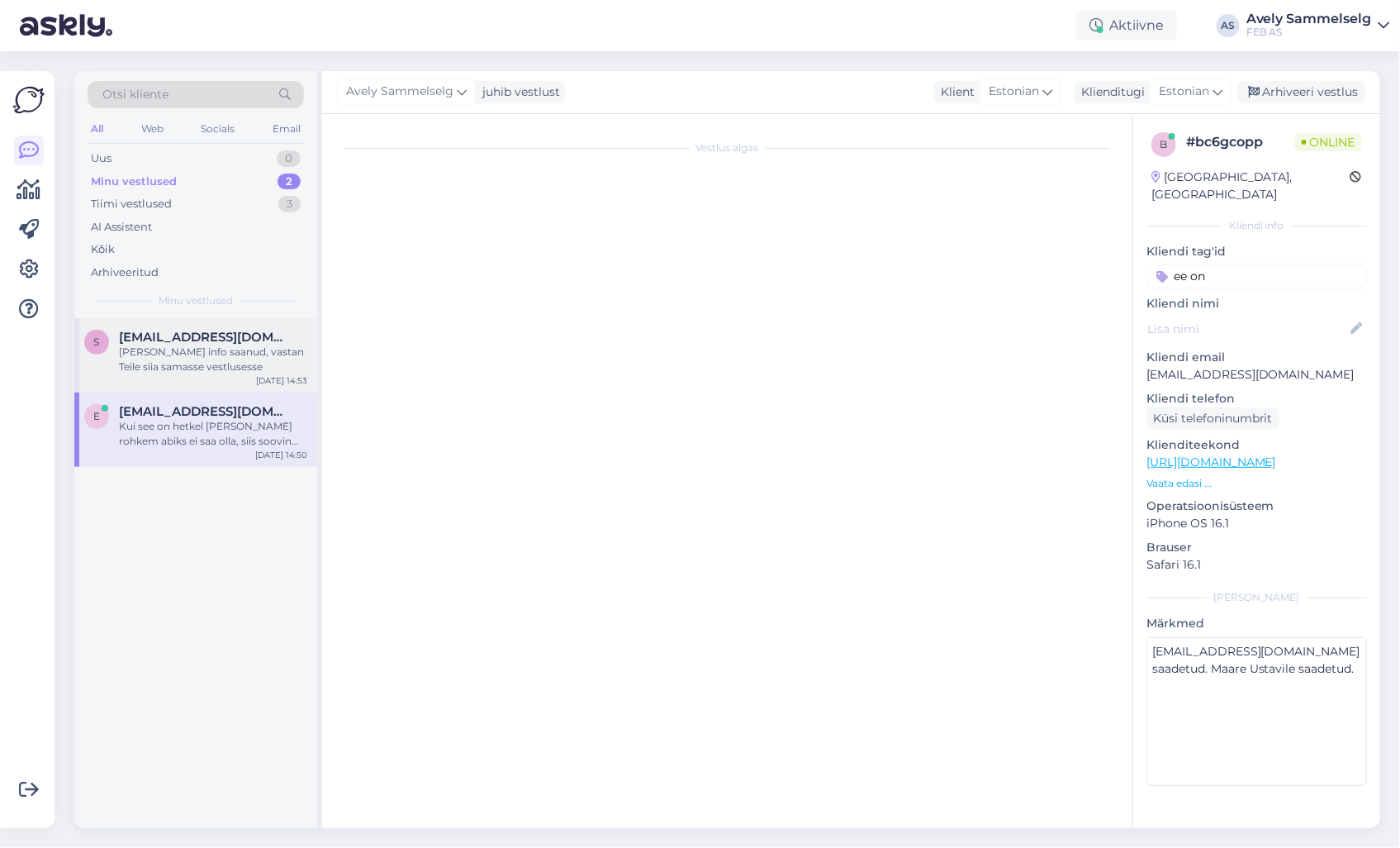
scroll to position [0, 0]
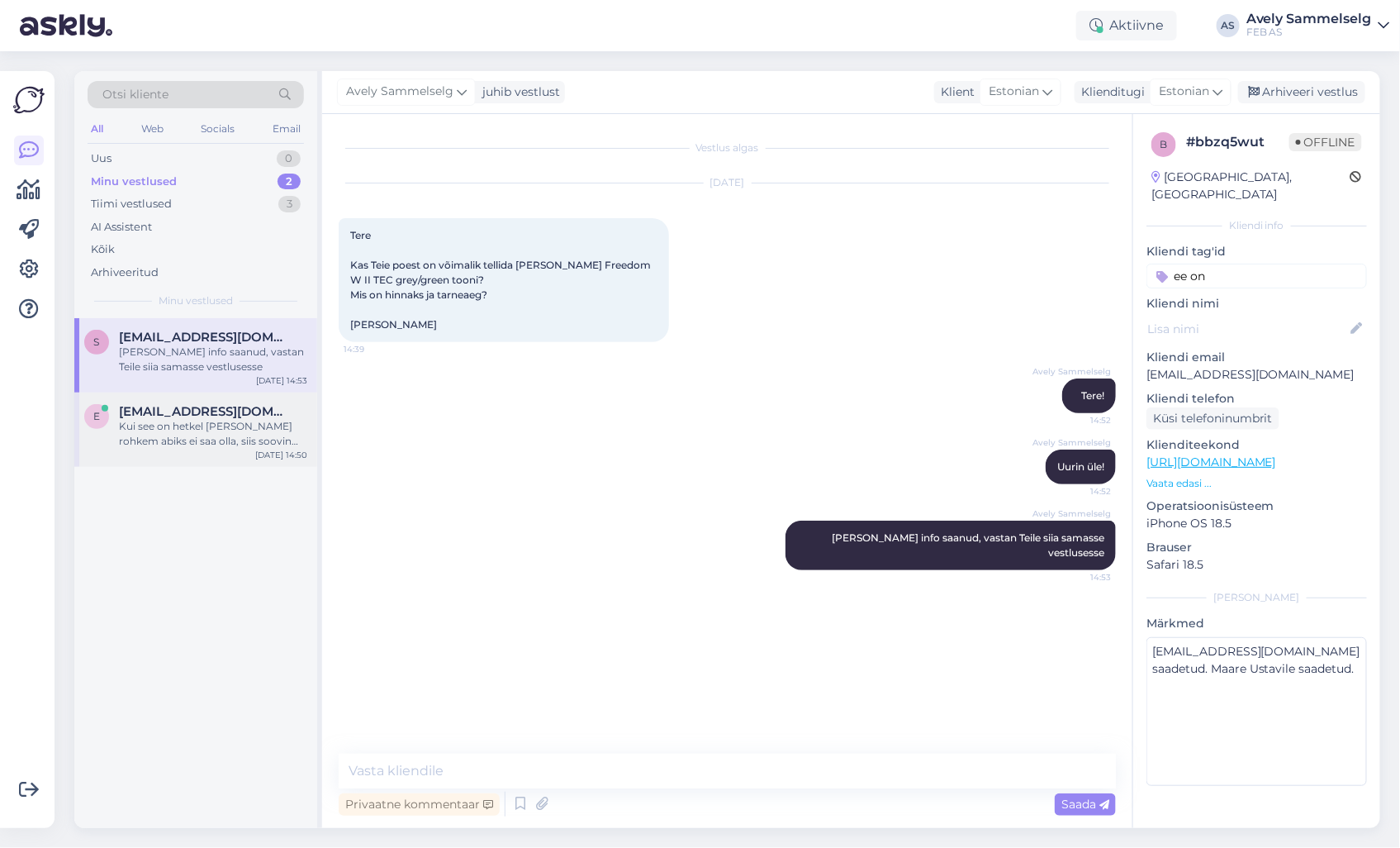
click at [244, 420] on div "Kui see on hetkel [PERSON_NAME] rohkem abiks ei saa olla, siis soovin Teile ken…" at bounding box center [213, 434] width 188 height 30
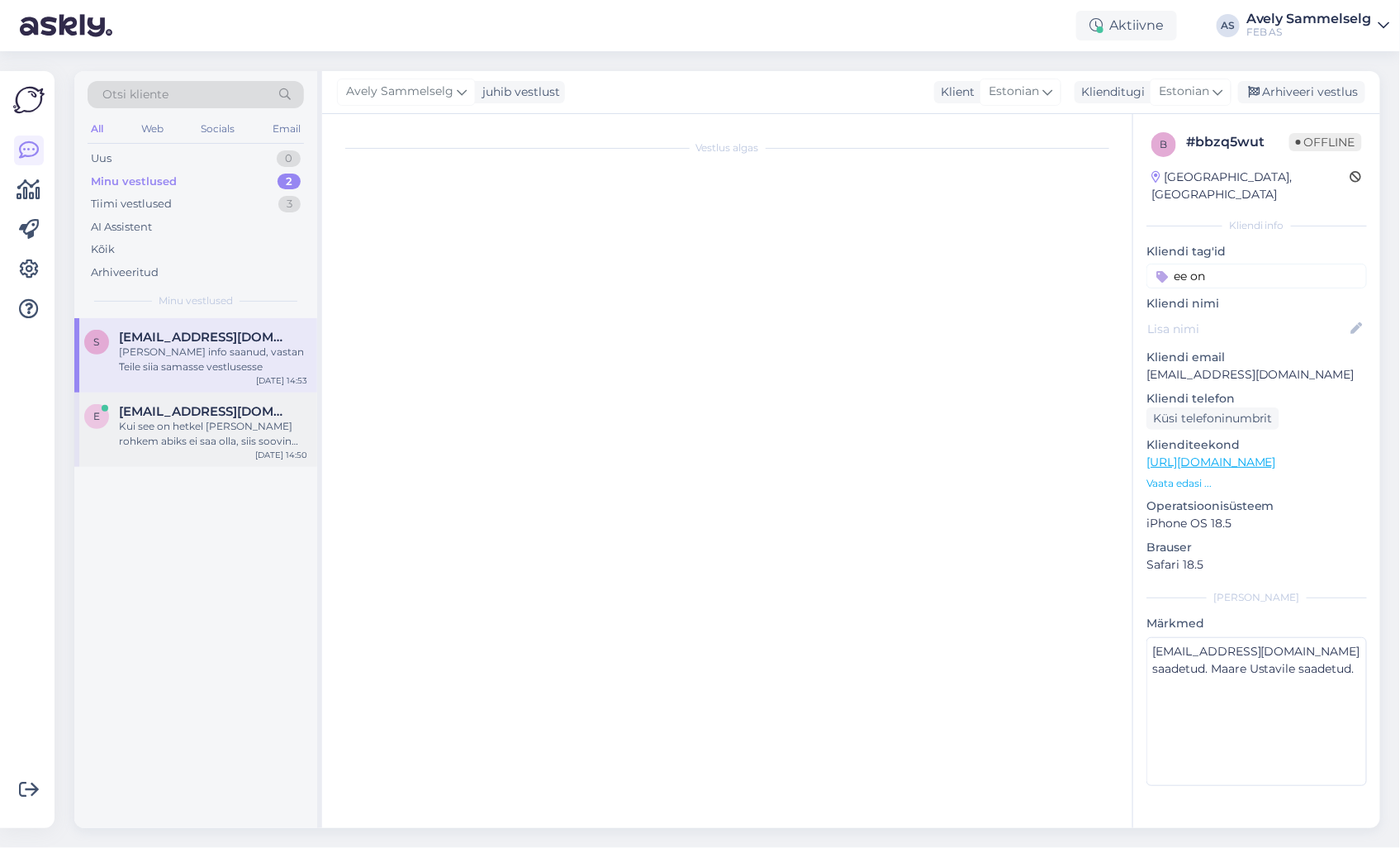
scroll to position [641, 0]
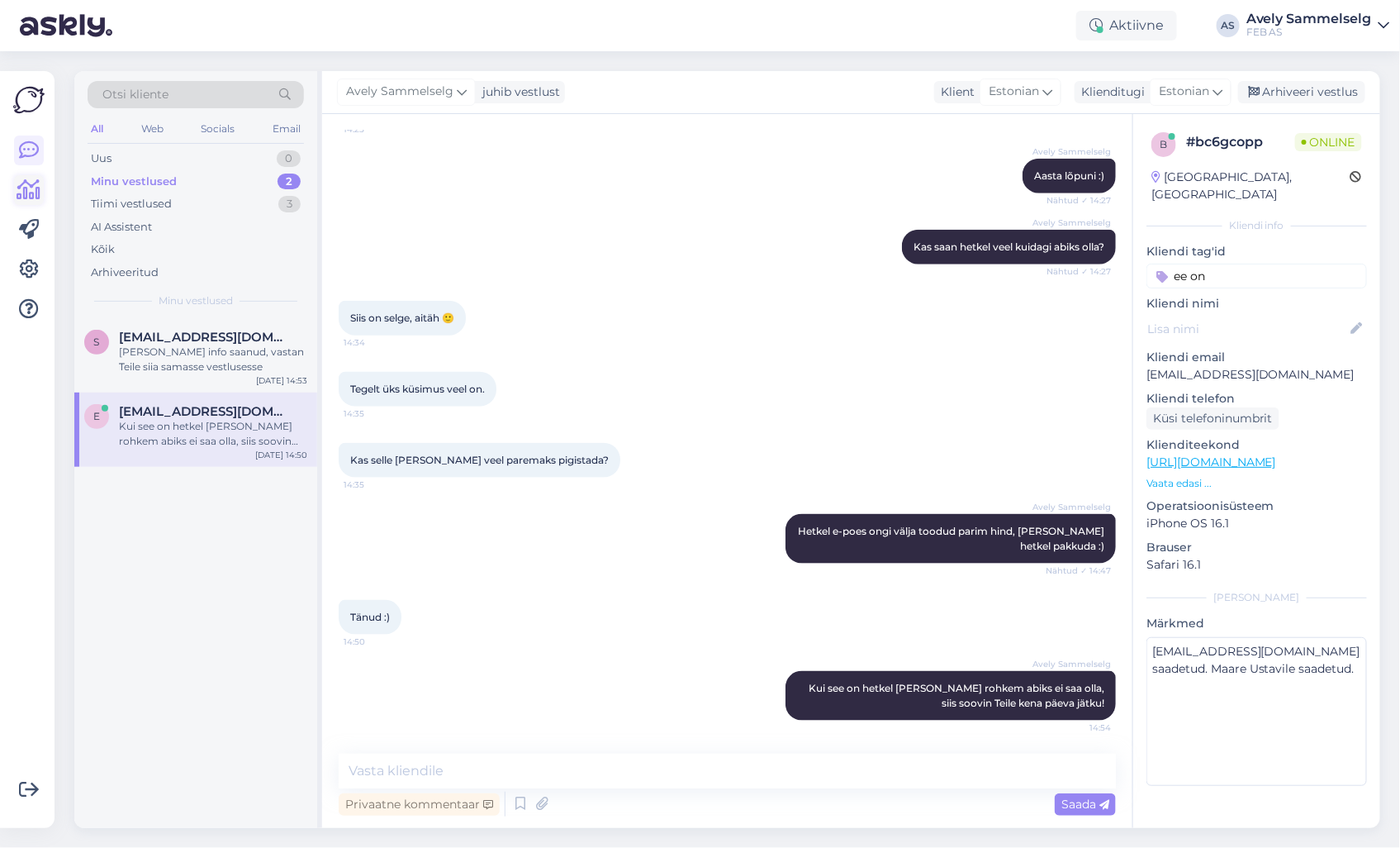
click at [32, 183] on icon at bounding box center [29, 190] width 24 height 20
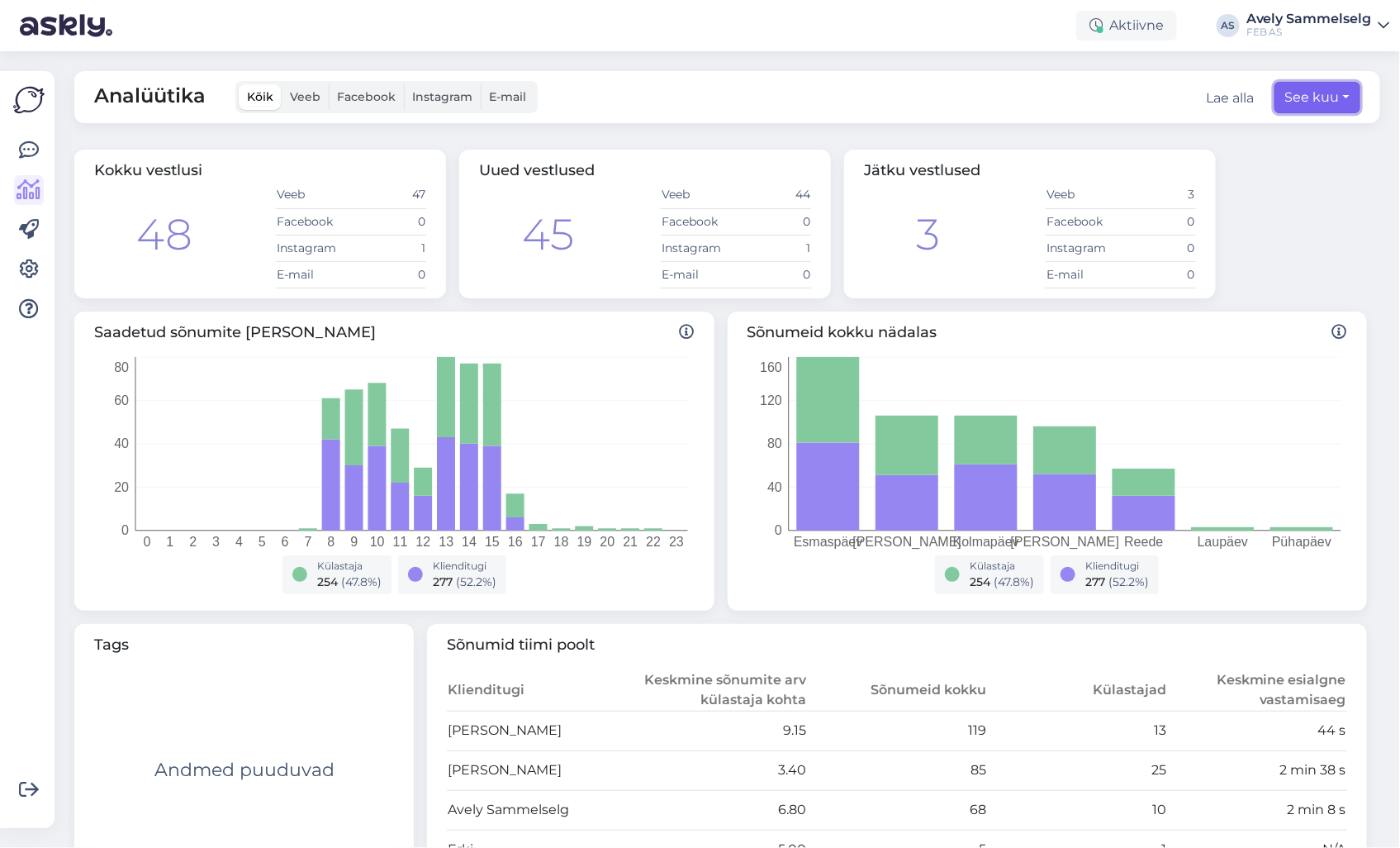
click at [1307, 100] on button "See kuu" at bounding box center [1318, 97] width 86 height 32
select select "7"
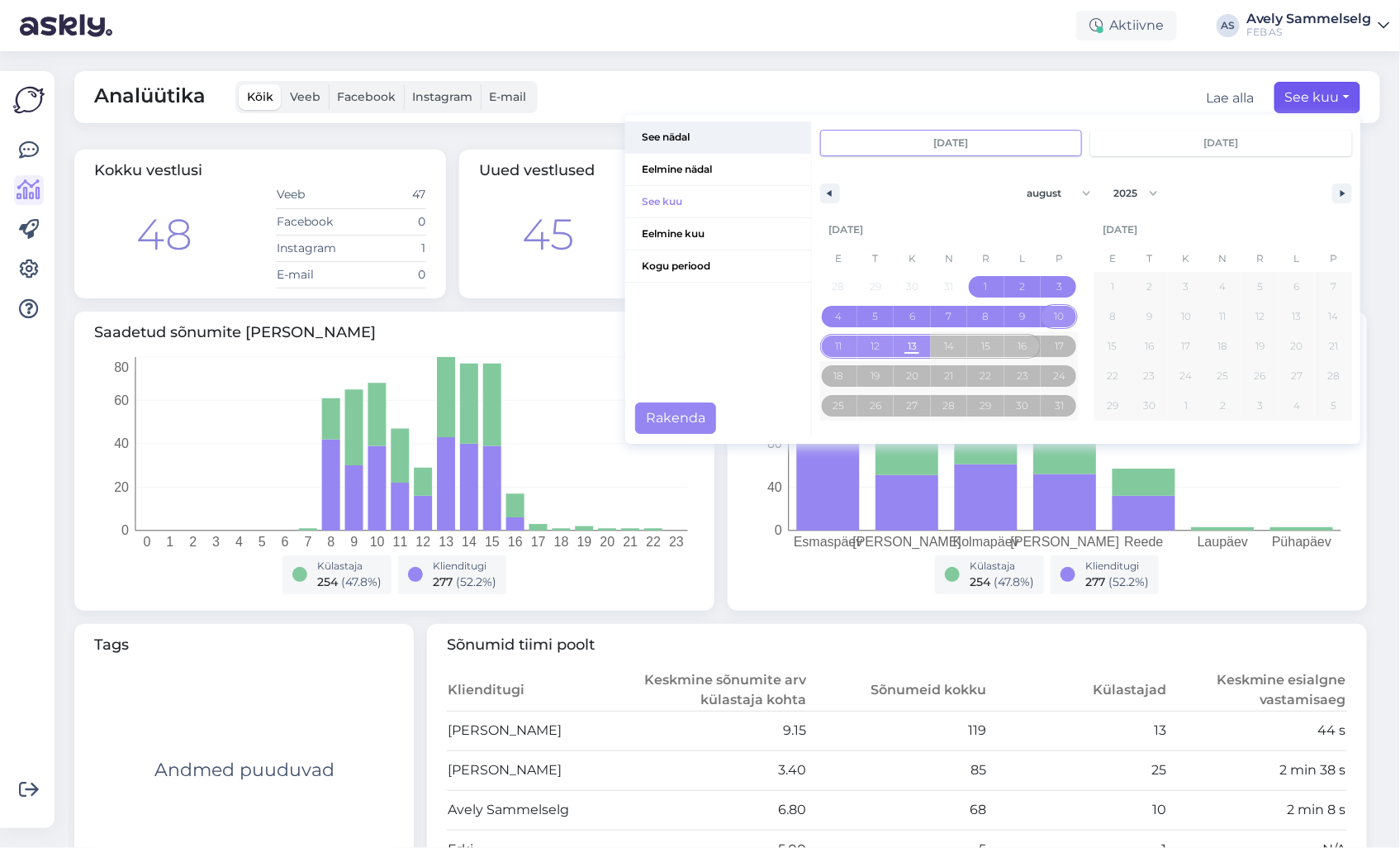
click at [683, 142] on span "See nädal" at bounding box center [718, 137] width 186 height 32
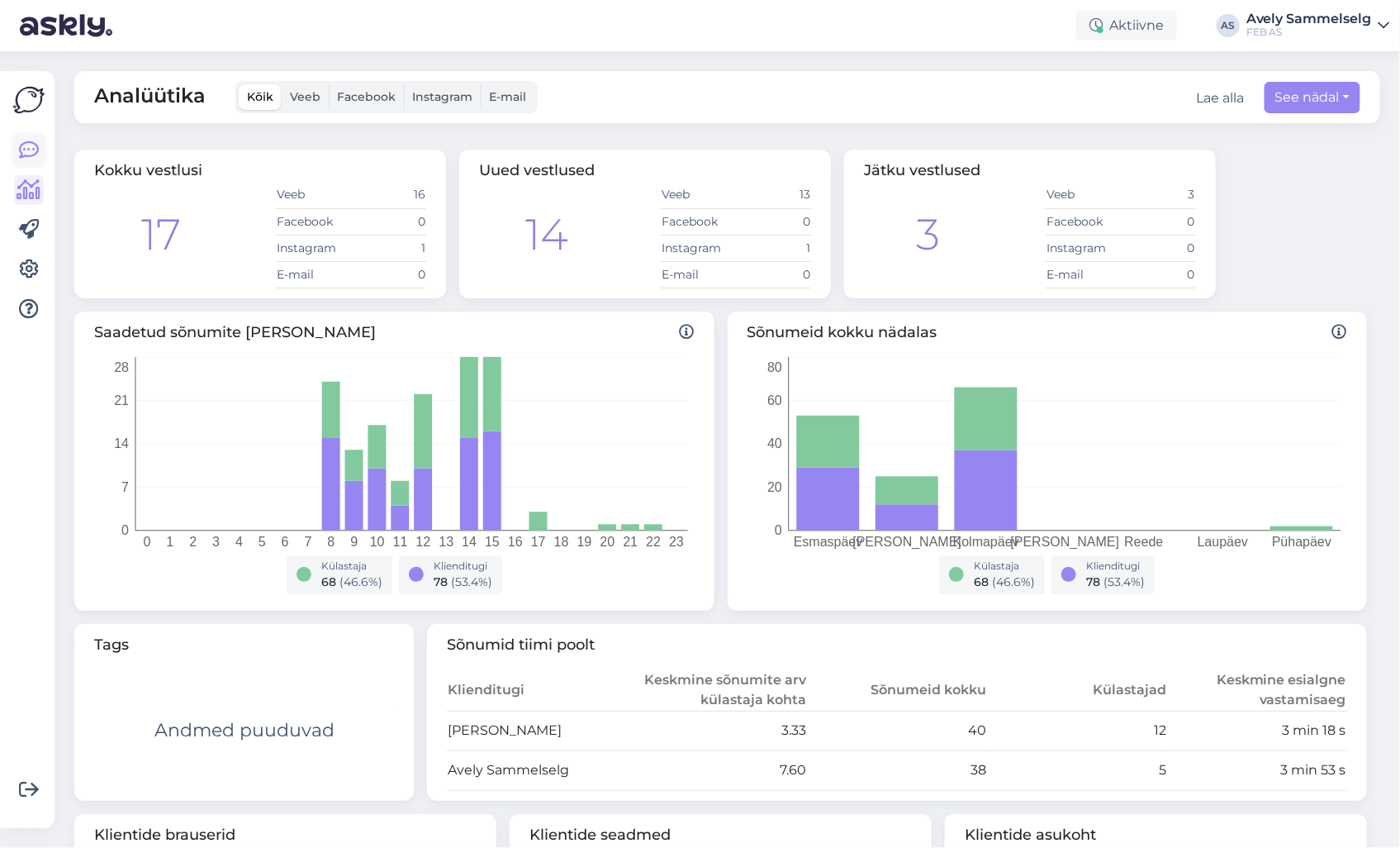
click at [36, 157] on icon at bounding box center [29, 150] width 20 height 20
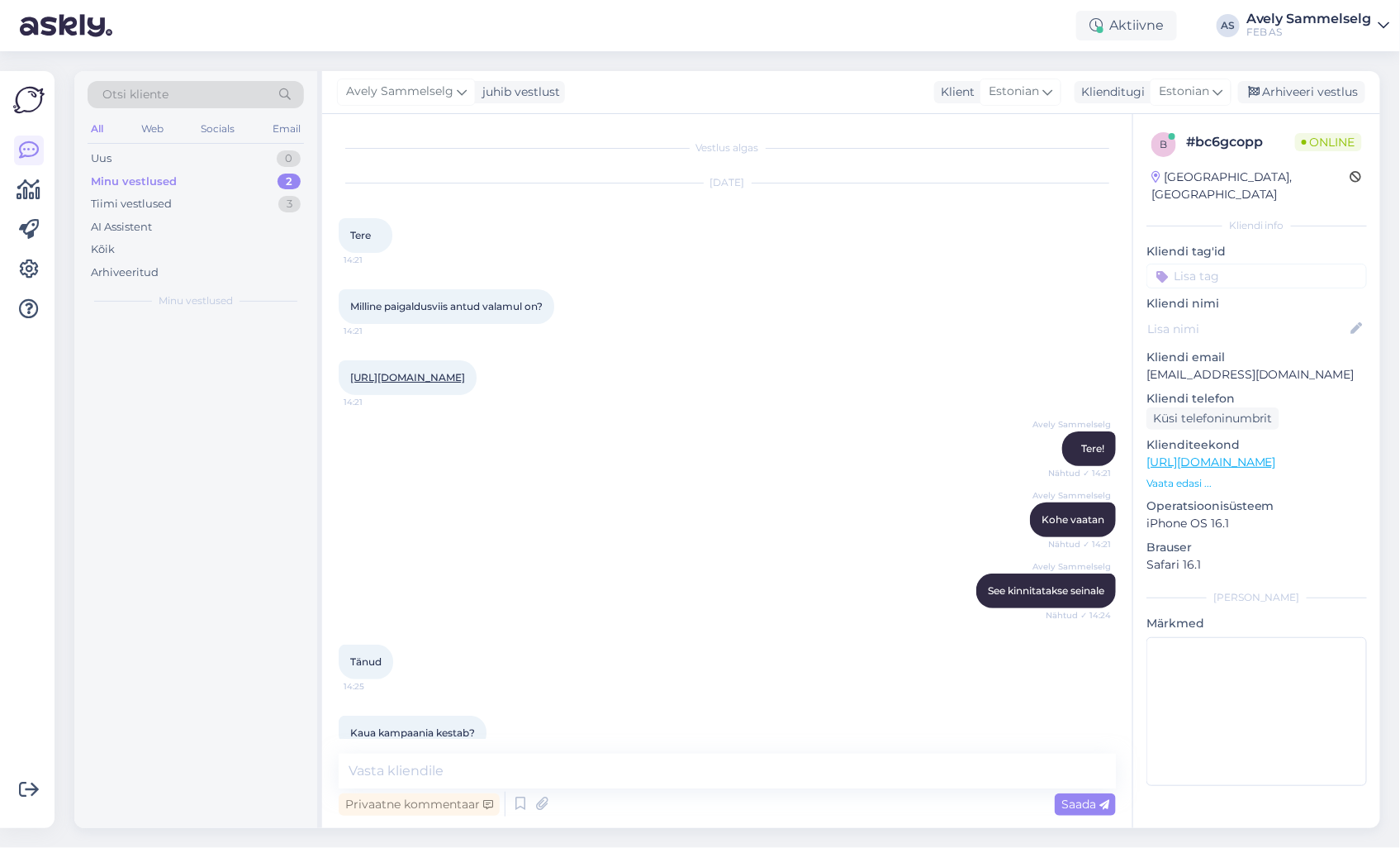
scroll to position [641, 0]
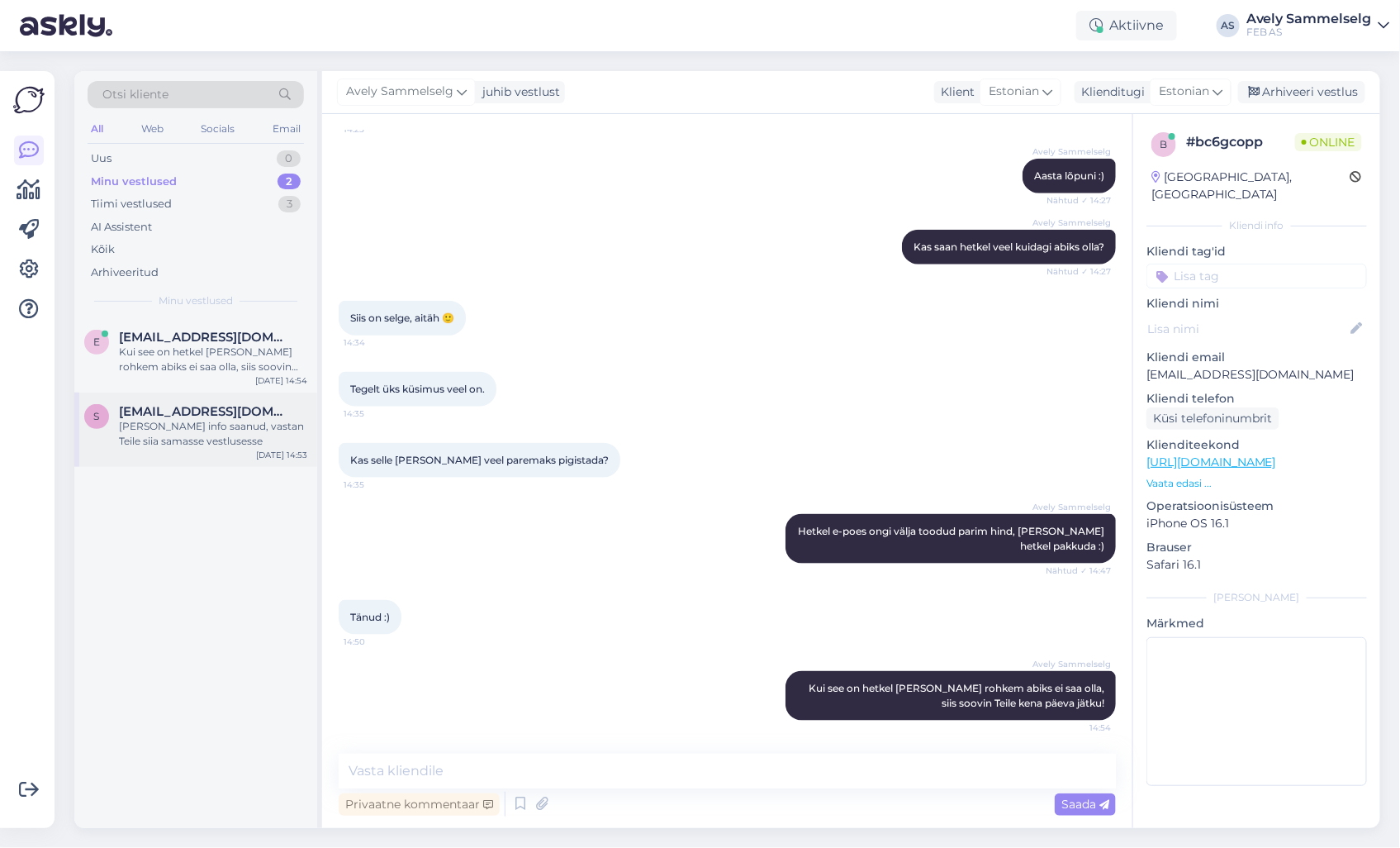
click at [200, 424] on div "[PERSON_NAME] info saanud, vastan Teile siia samasse vestlusesse" at bounding box center [213, 434] width 188 height 30
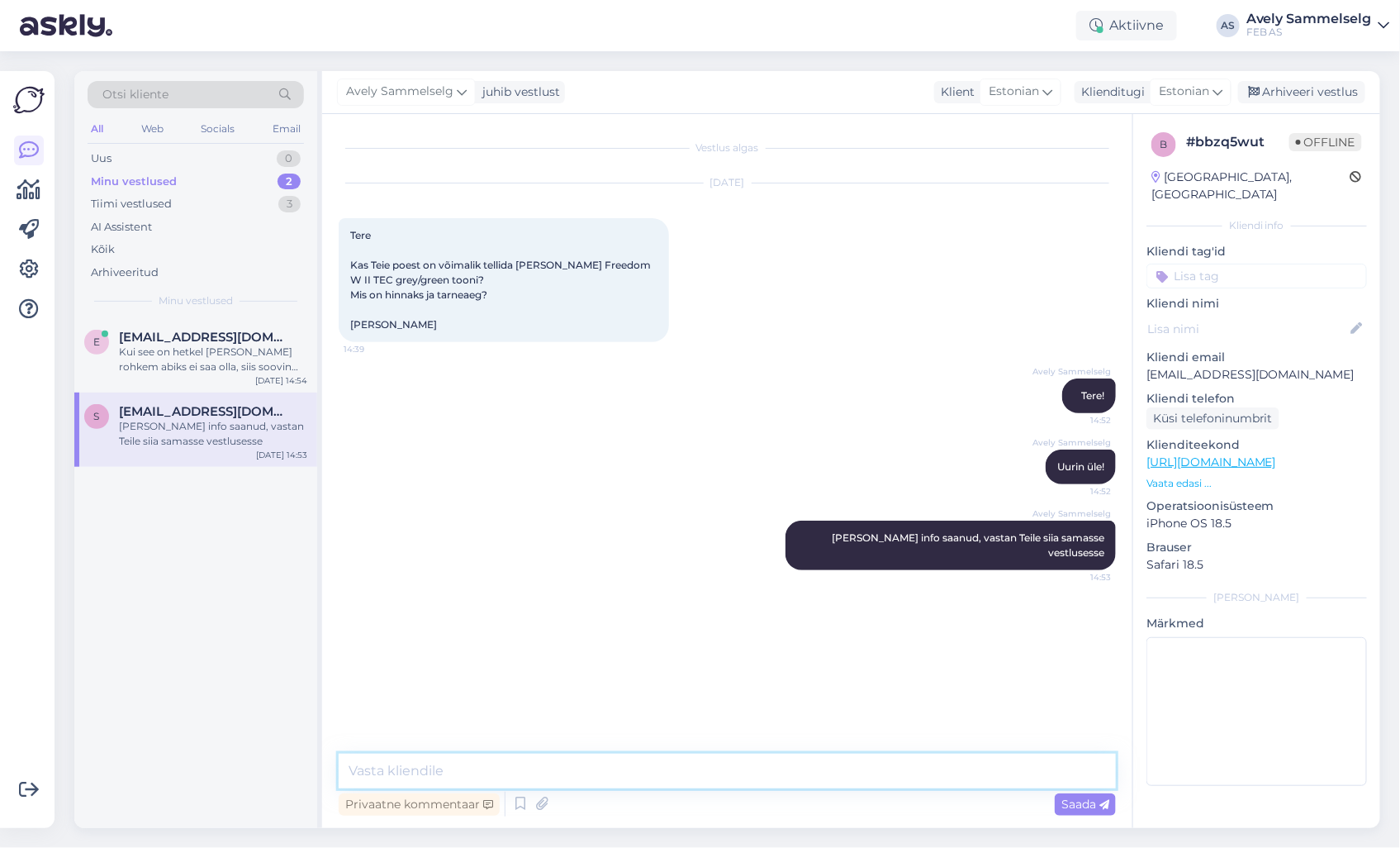
click at [716, 766] on textarea at bounding box center [727, 771] width 777 height 34
type textarea "Tarneaeg on umbes 5-8 nädalat. Hinna kohta ootan veel ostujuhilt infot"
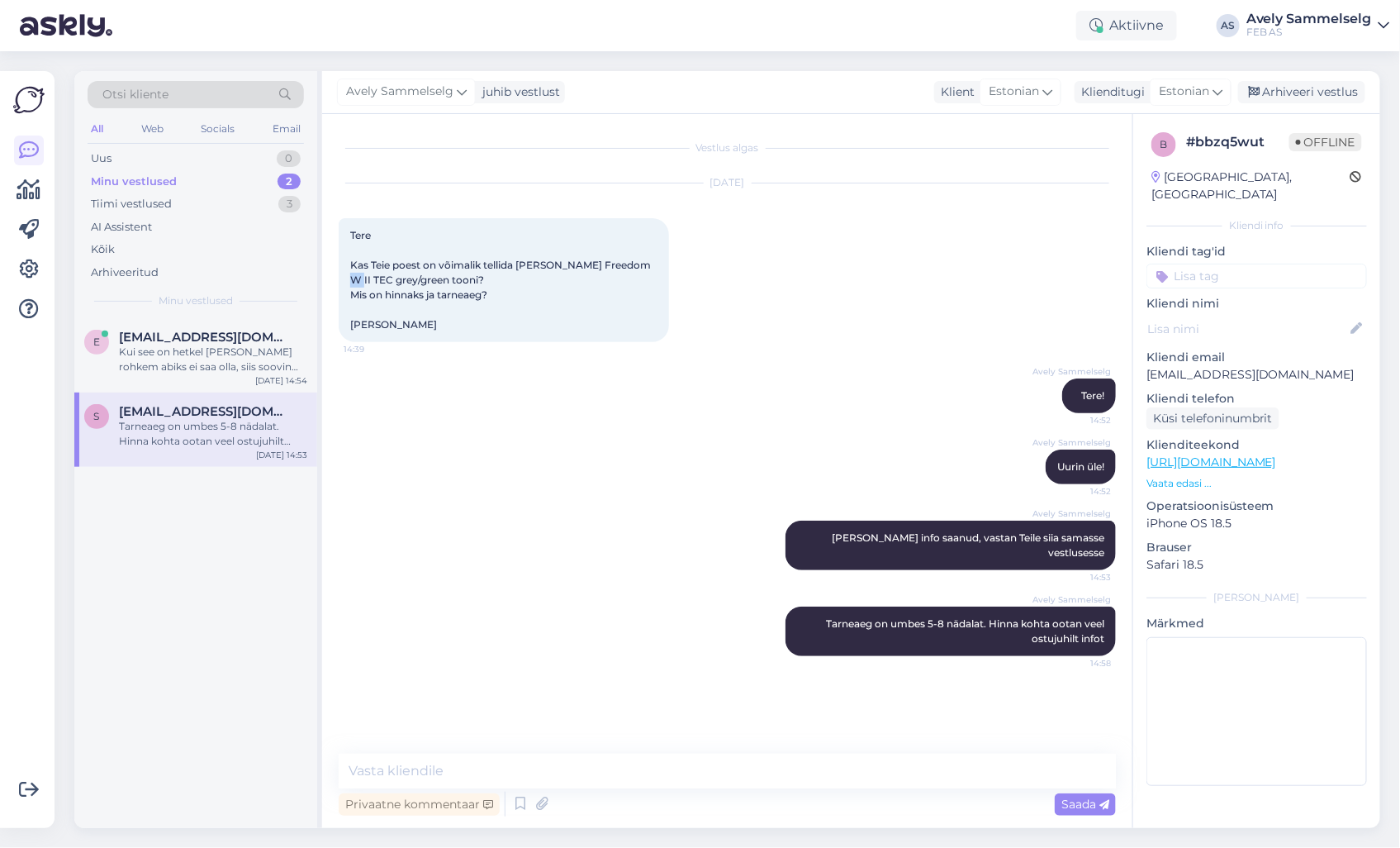
click at [644, 265] on span "Tere Kas Teie poest on võimalik tellida [PERSON_NAME] Freedom W II TEC grey/gre…" at bounding box center [501, 280] width 303 height 101
copy span "II"
click at [163, 373] on div "Kui see on hetkel [PERSON_NAME] rohkem abiks ei saa olla, siis soovin Teile ken…" at bounding box center [213, 359] width 188 height 30
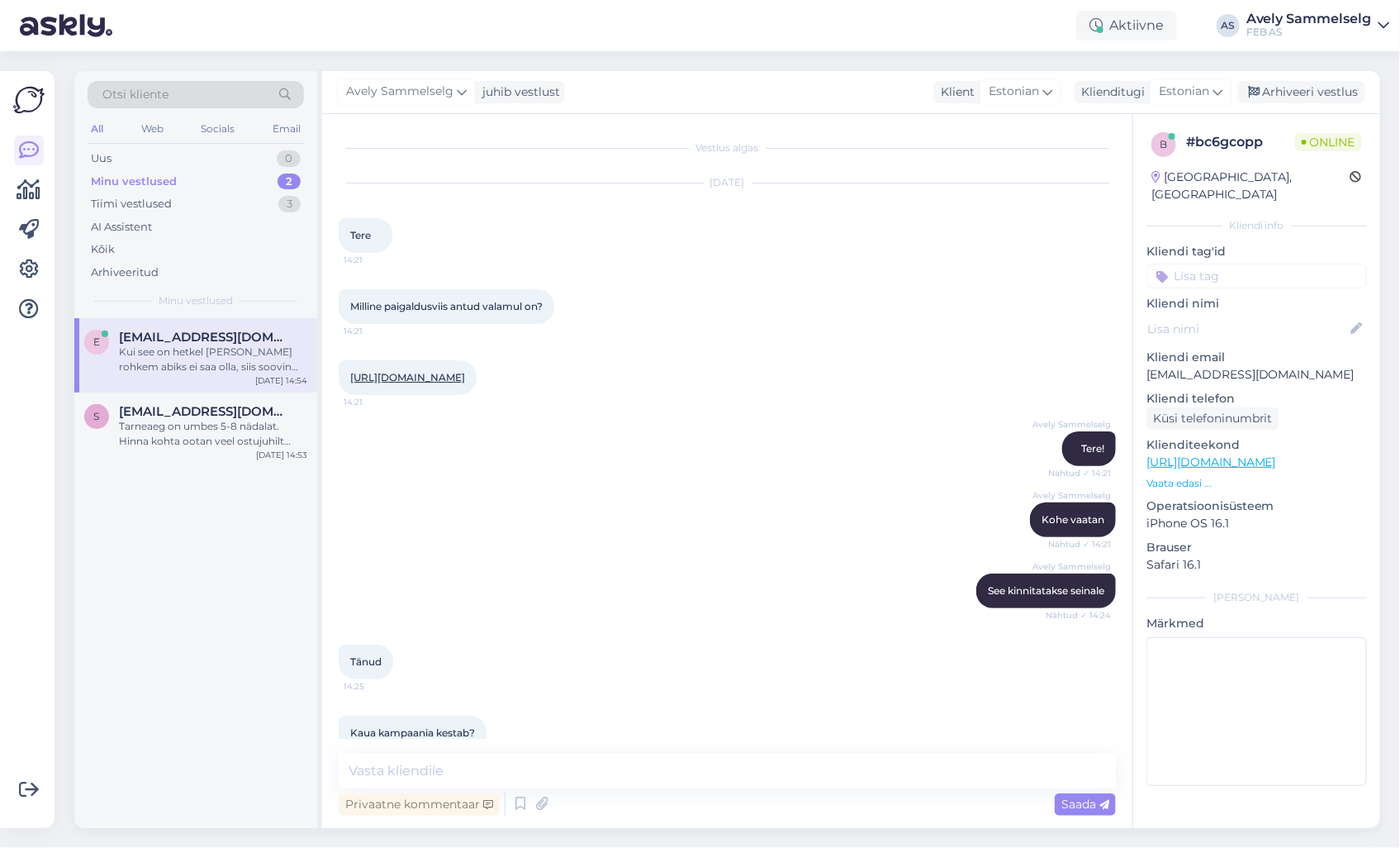
scroll to position [641, 0]
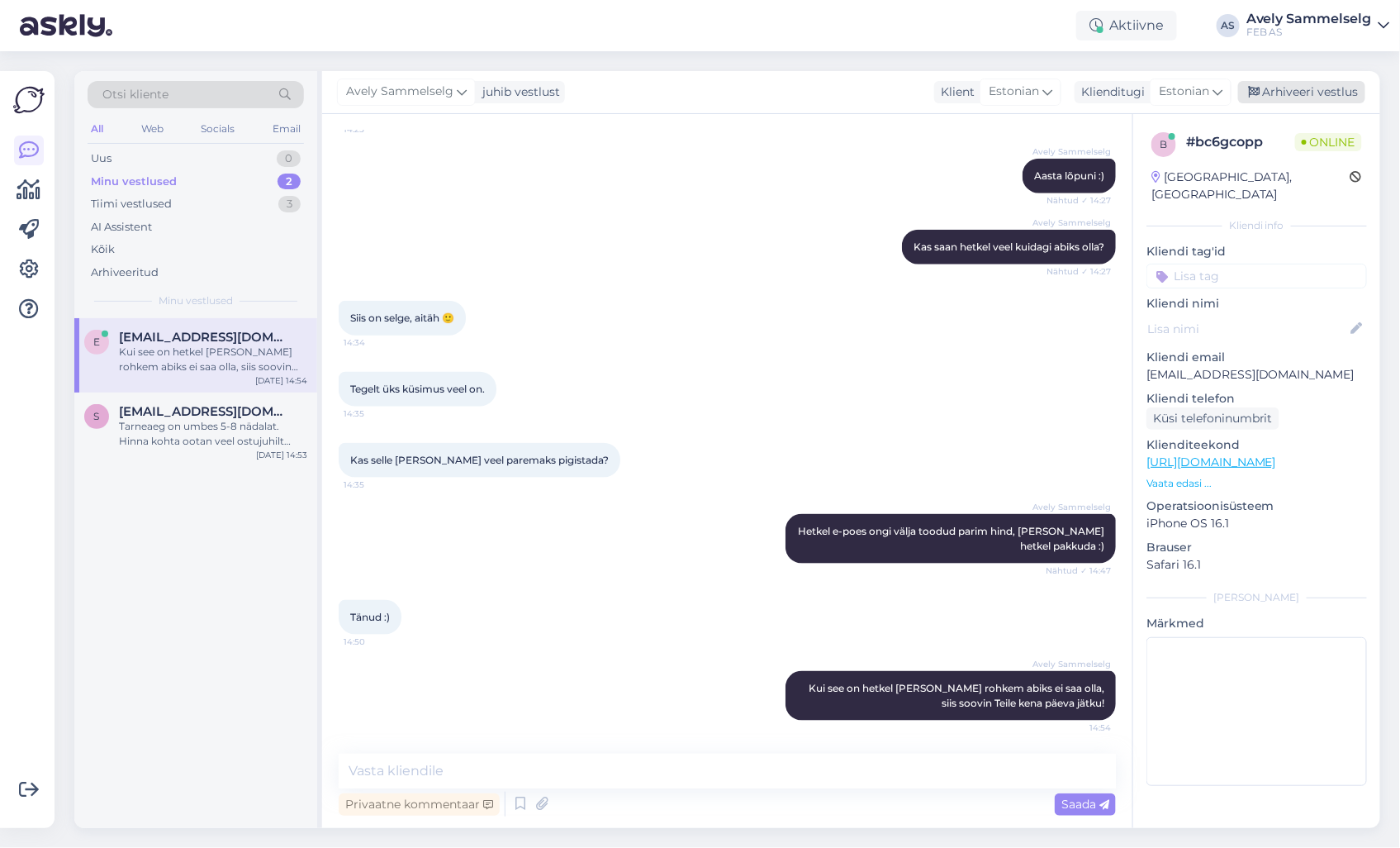
click at [1339, 88] on div "Arhiveeri vestlus" at bounding box center [1301, 91] width 128 height 23
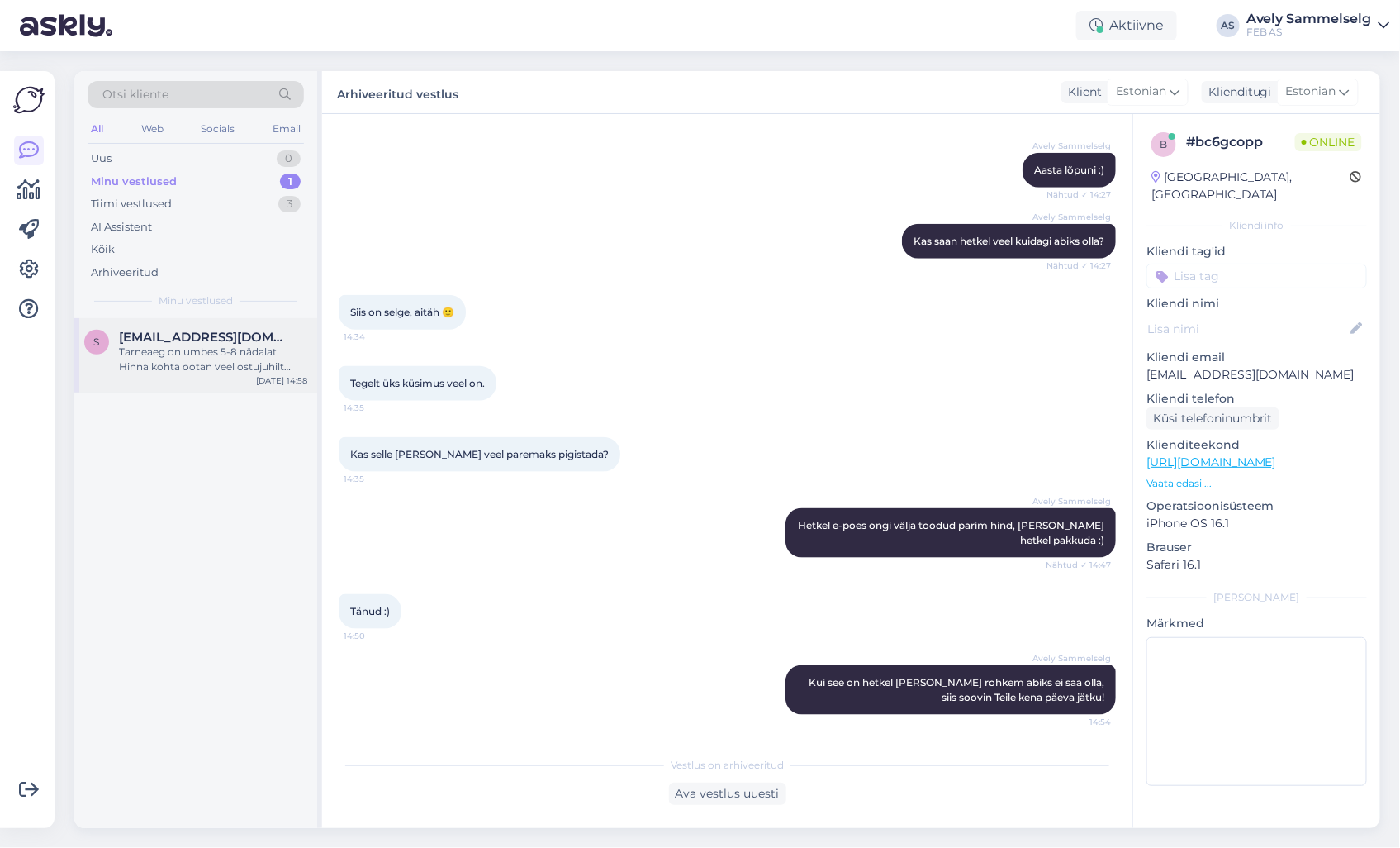
click at [195, 348] on div "Tarneaeg on umbes 5-8 nädalat. Hinna kohta ootan veel ostujuhilt infot" at bounding box center [213, 359] width 188 height 30
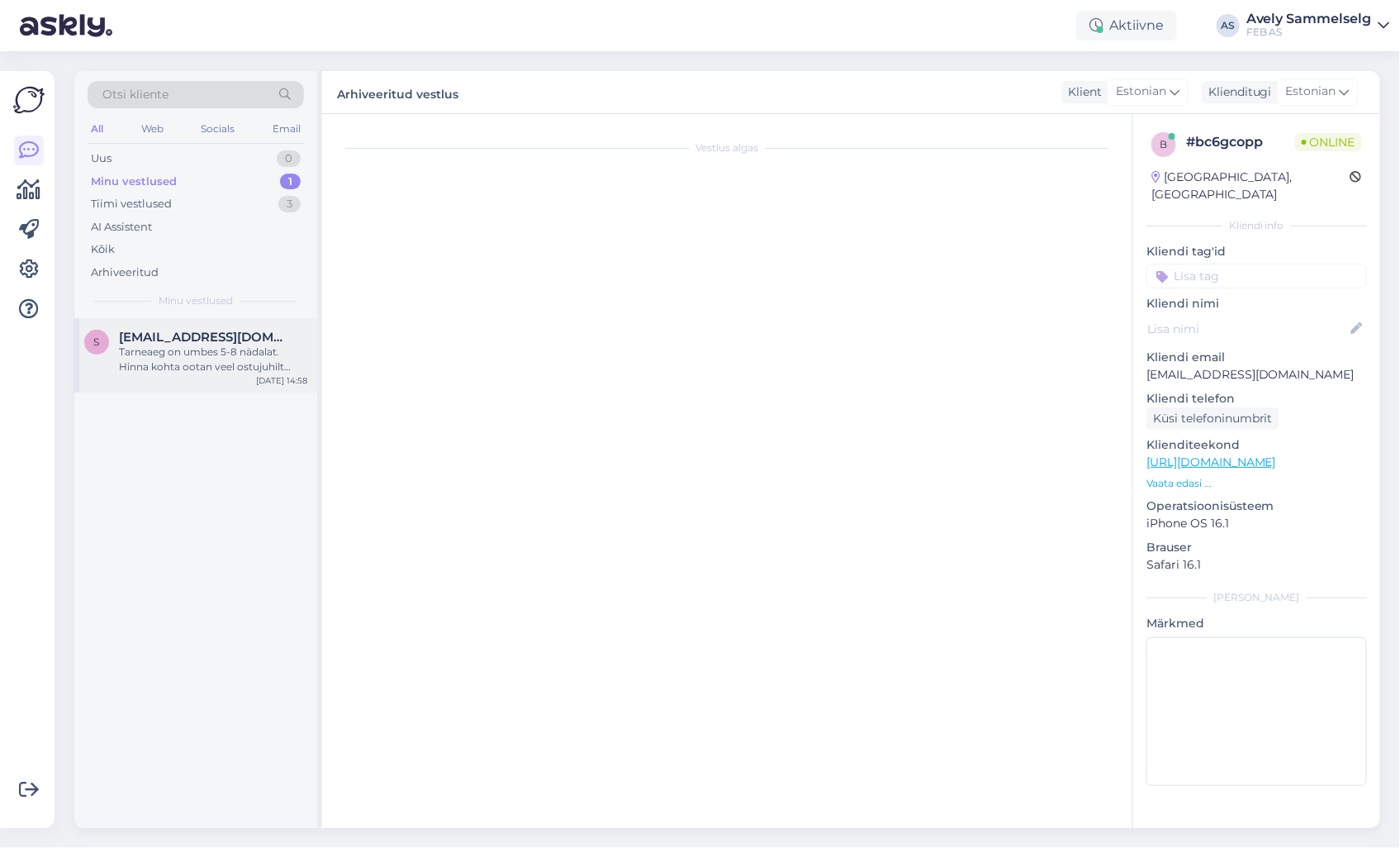
scroll to position [0, 0]
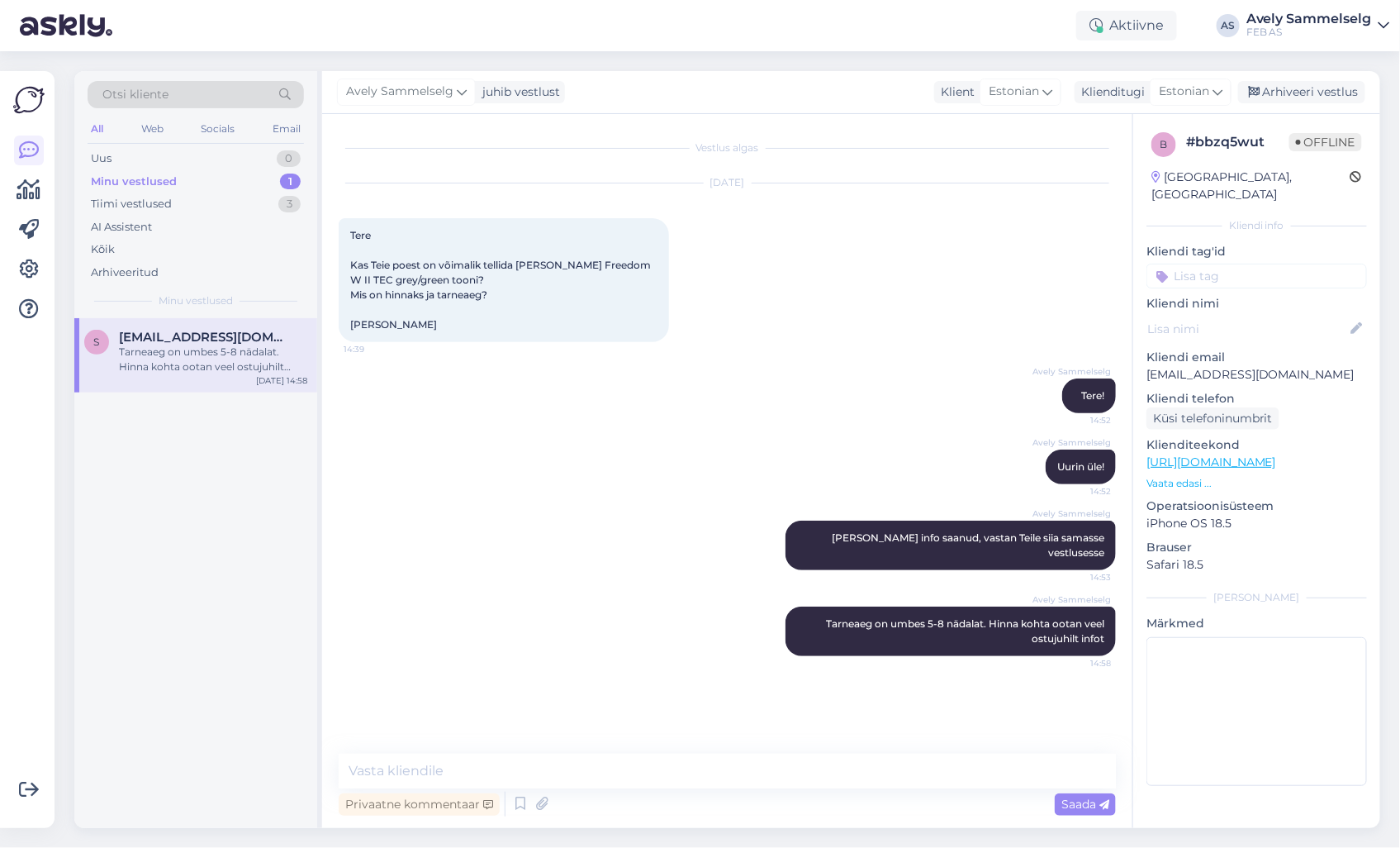
click at [195, 347] on div "Tarneaeg on umbes 5-8 nädalat. Hinna kohta ootan veel ostujuhilt infot" at bounding box center [213, 359] width 188 height 30
click at [127, 269] on div "Arhiveeritud" at bounding box center [124, 272] width 68 height 16
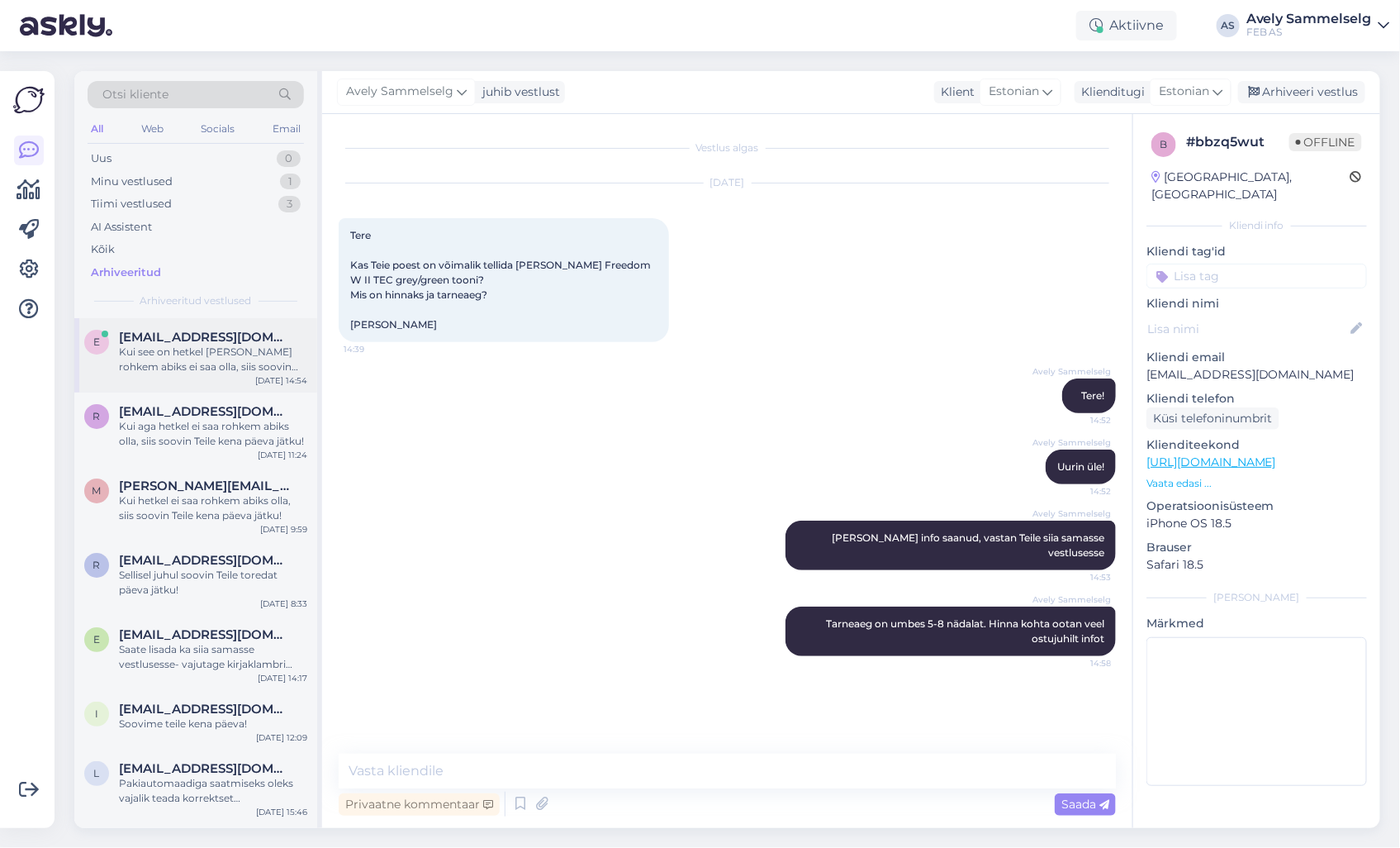
click at [146, 348] on div "Kui see on hetkel [PERSON_NAME] rohkem abiks ei saa olla, siis soovin Teile ken…" at bounding box center [213, 359] width 188 height 30
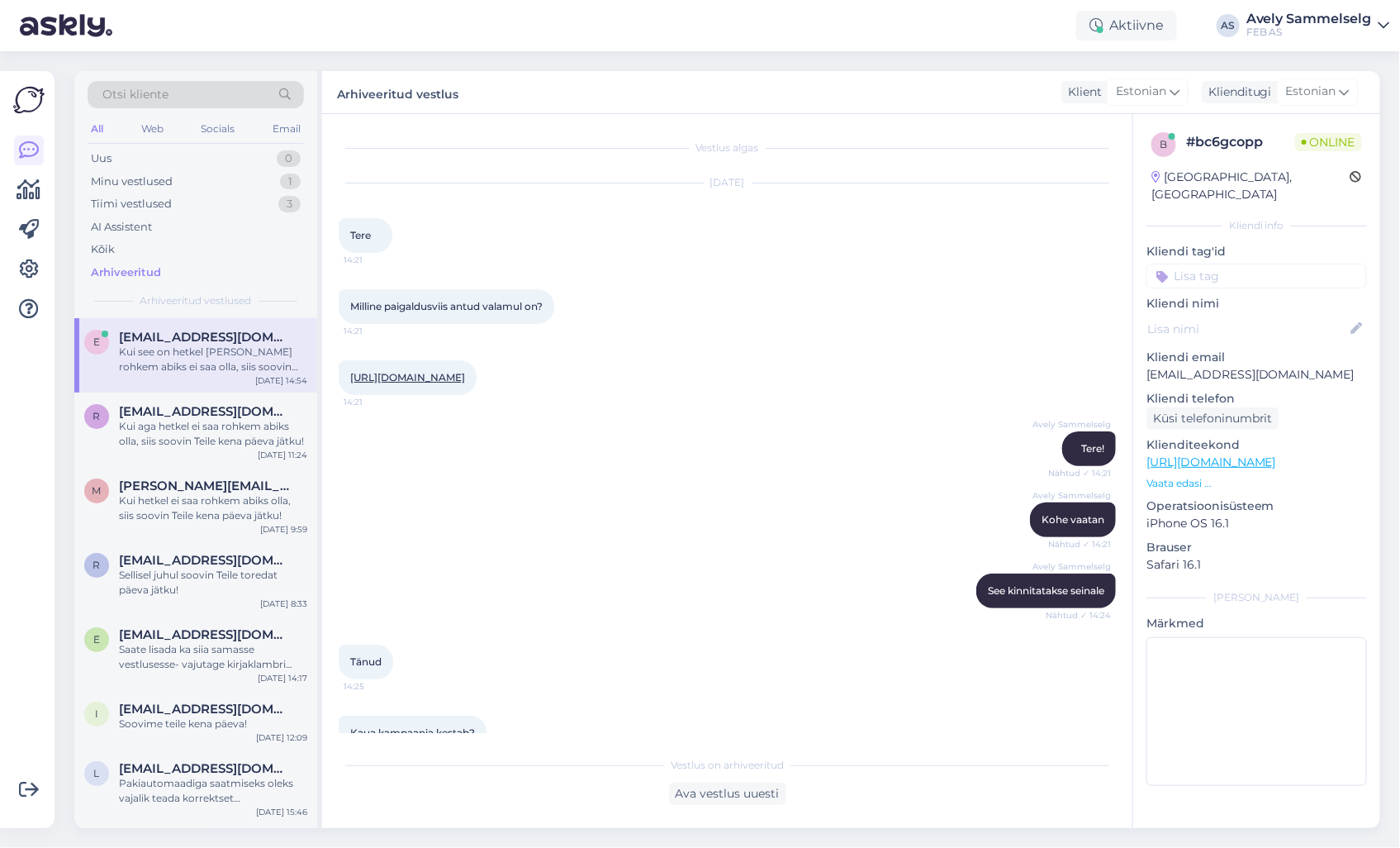
scroll to position [647, 0]
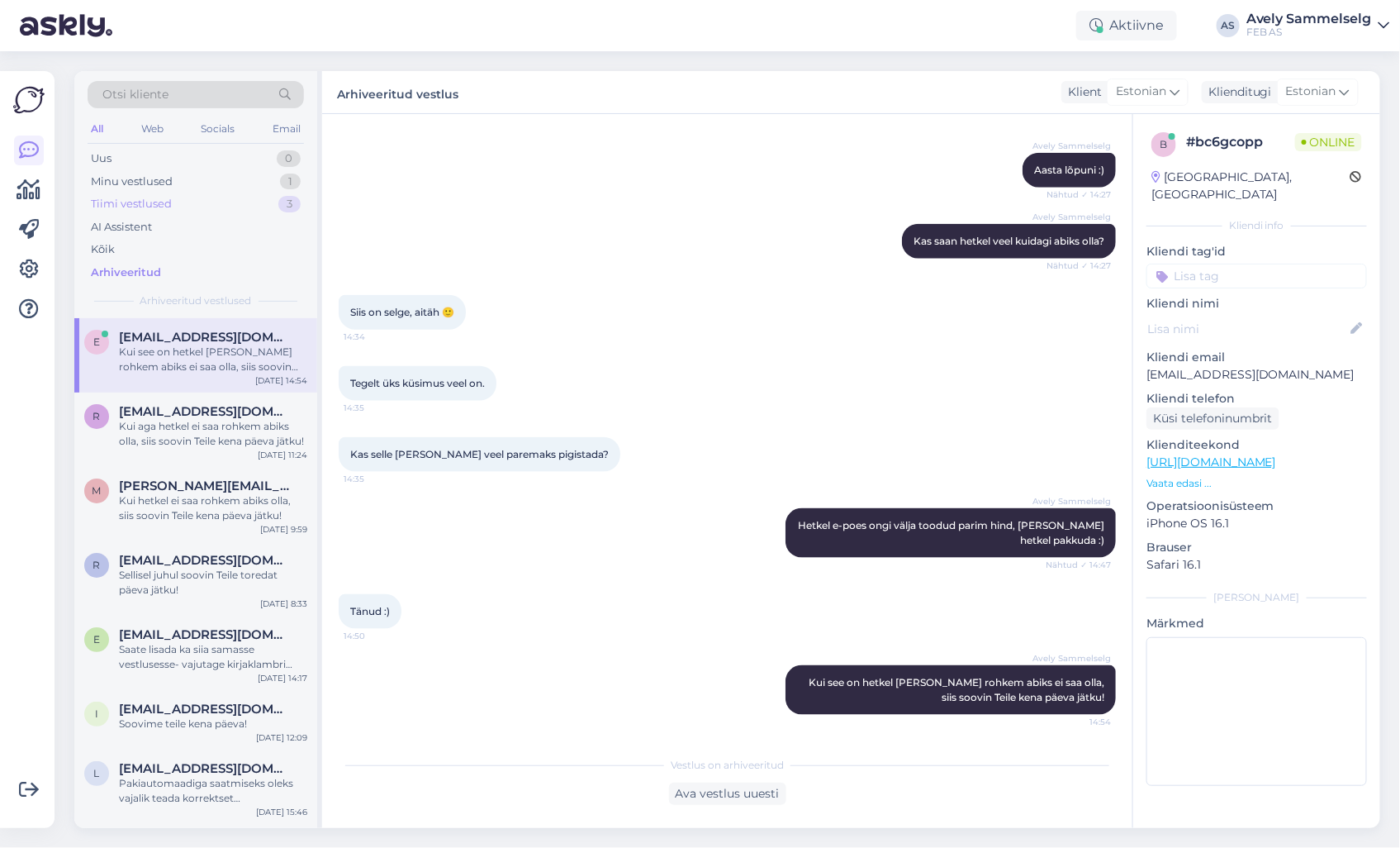
click at [152, 206] on div "Tiimi vestlused" at bounding box center [130, 204] width 81 height 16
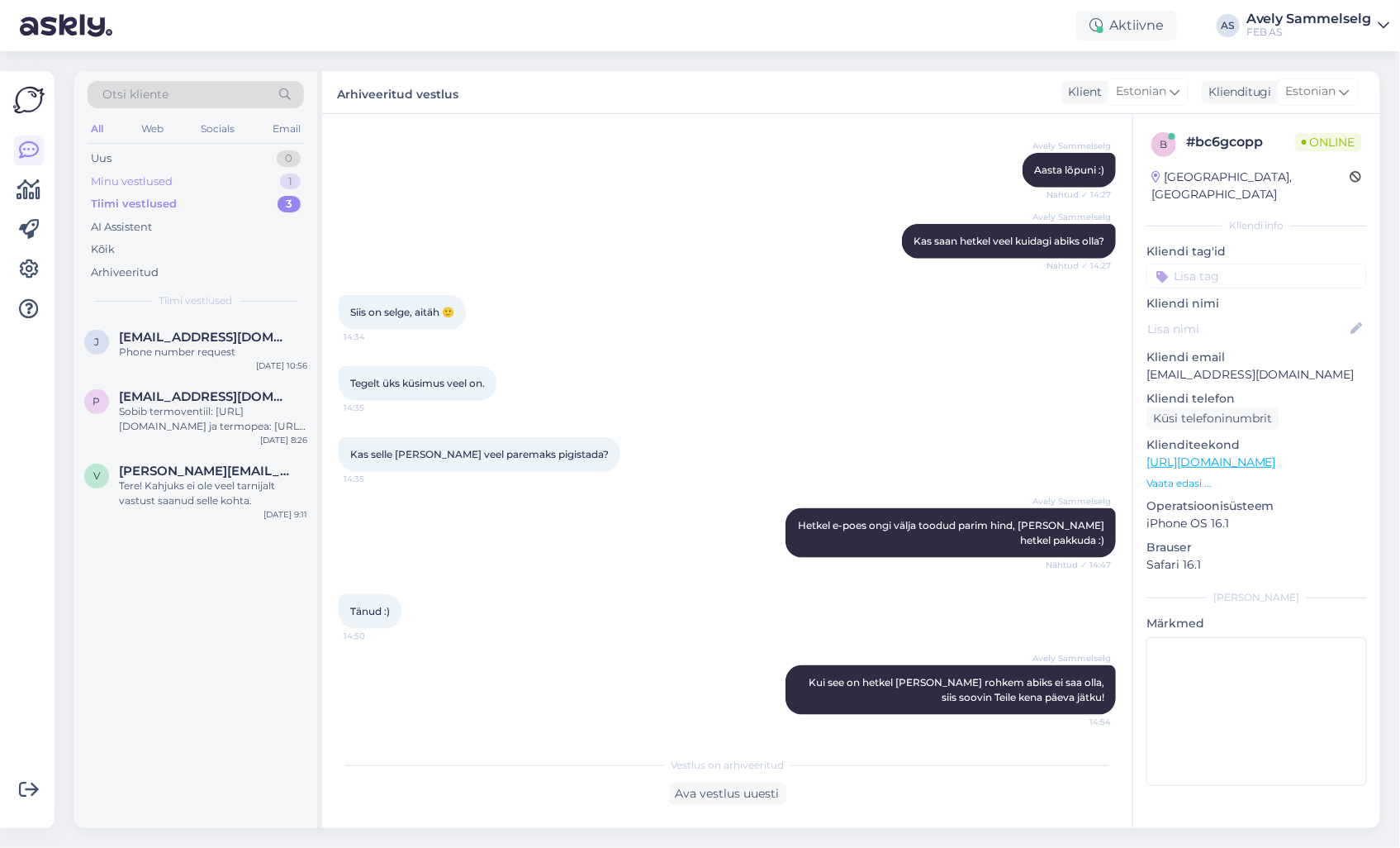
click at [142, 182] on div "Minu vestlused" at bounding box center [131, 182] width 81 height 16
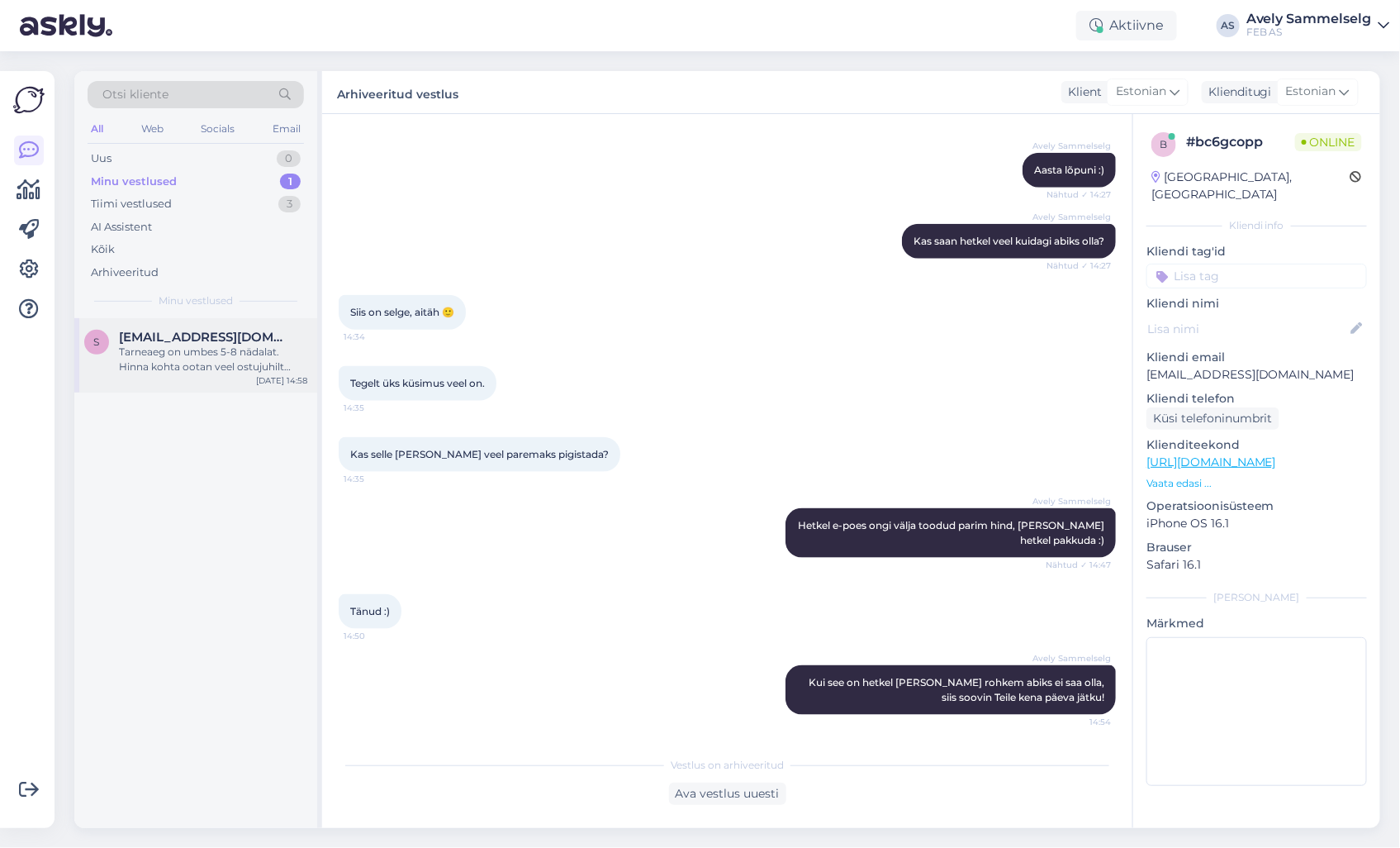
click at [166, 353] on div "Tarneaeg on umbes 5-8 nädalat. Hinna kohta ootan veel ostujuhilt infot" at bounding box center [213, 359] width 188 height 30
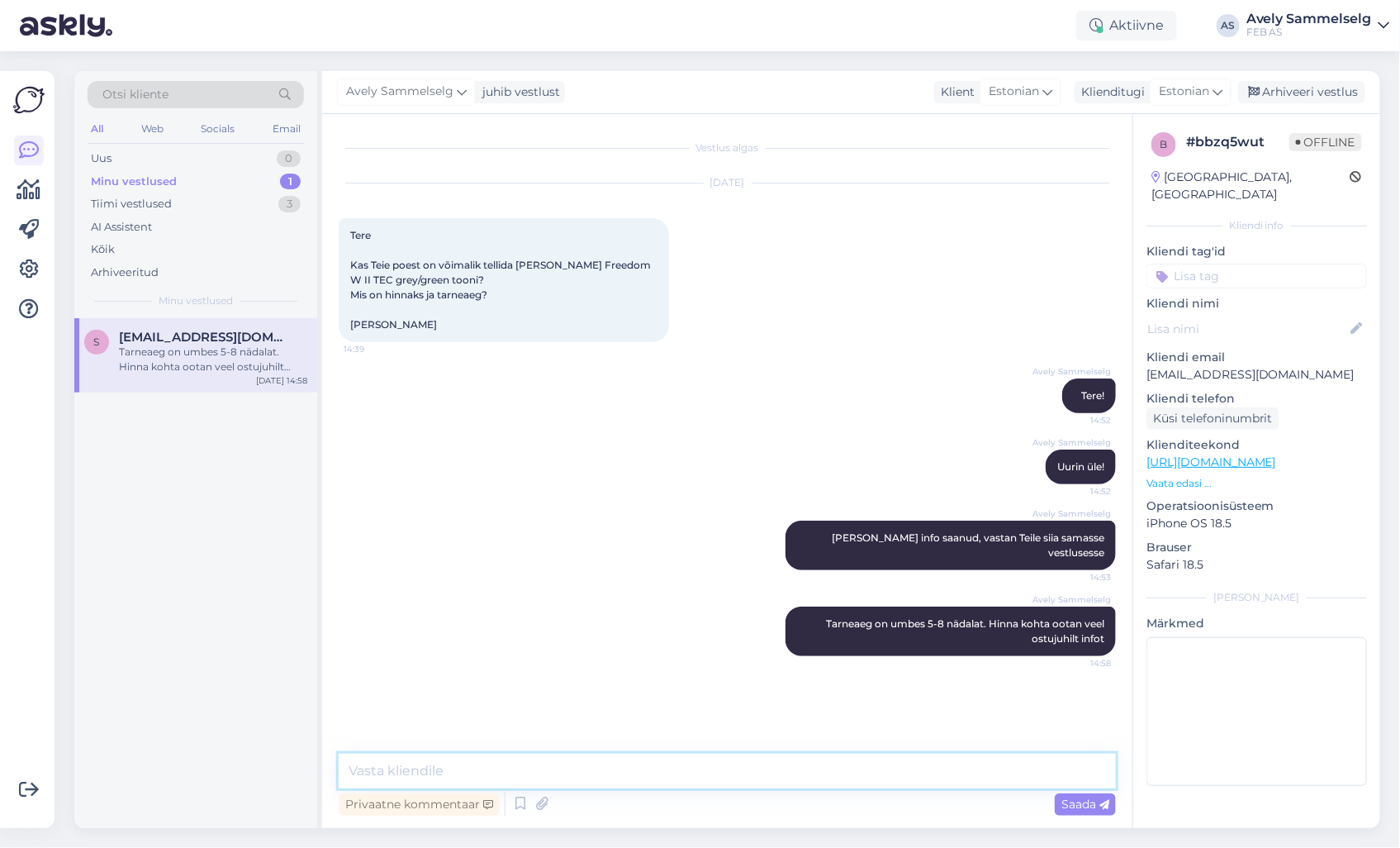
click at [754, 777] on textarea at bounding box center [727, 771] width 777 height 34
paste textarea "[URL][DOMAIN_NAME][PERSON_NAME]"
click at [849, 763] on textarea "[URL][DOMAIN_NAME][PERSON_NAME] toon" at bounding box center [727, 771] width 777 height 34
paste textarea "[PERSON_NAME] Freedom Wall II Tec 170x87, Grey Green/valge, äravoolu [PERSON_NA…"
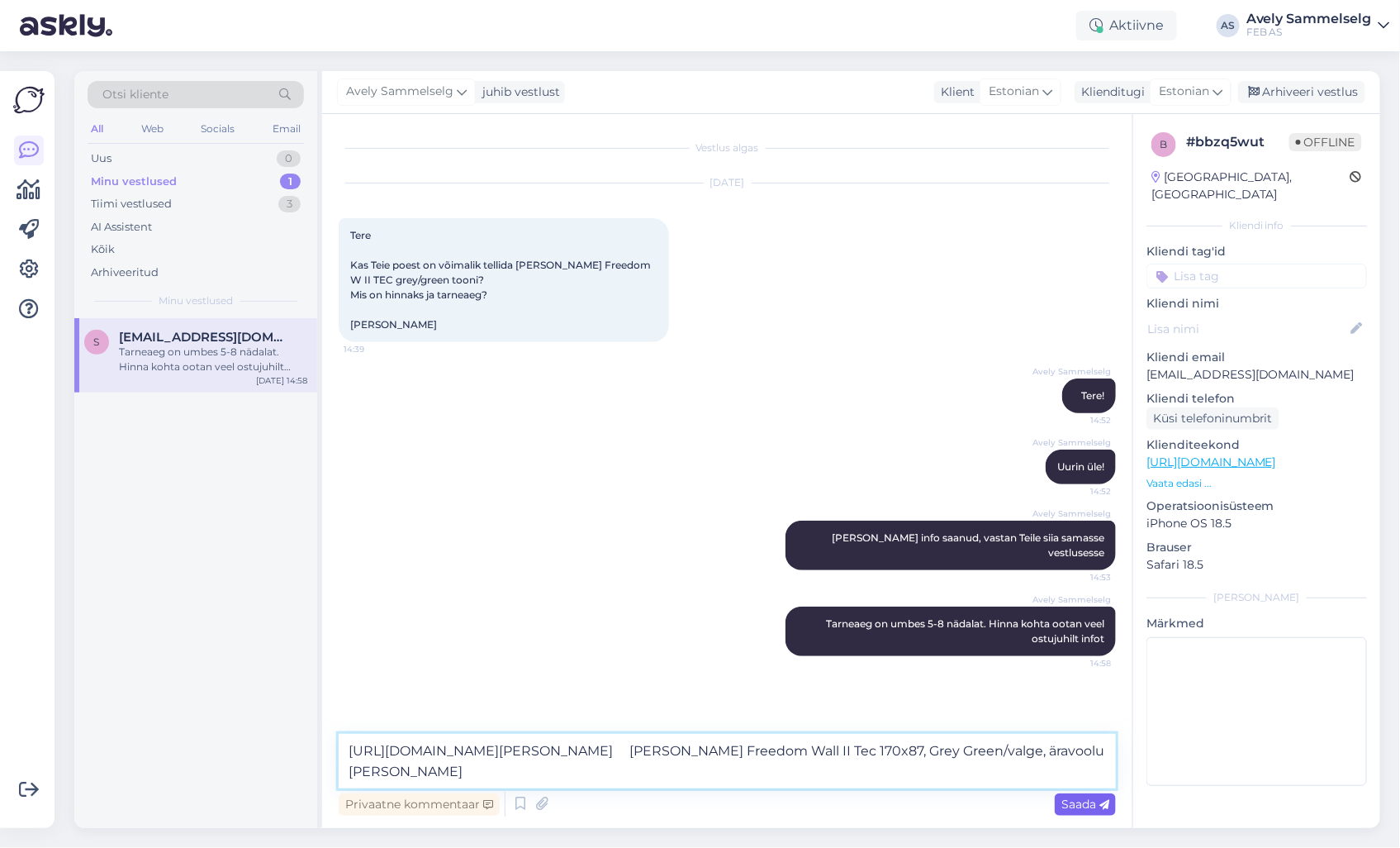
type textarea "[URL][DOMAIN_NAME][PERSON_NAME] [PERSON_NAME] Freedom Wall II Tec 170x87, Grey …"
click at [1071, 802] on span "Saada" at bounding box center [1085, 804] width 48 height 14
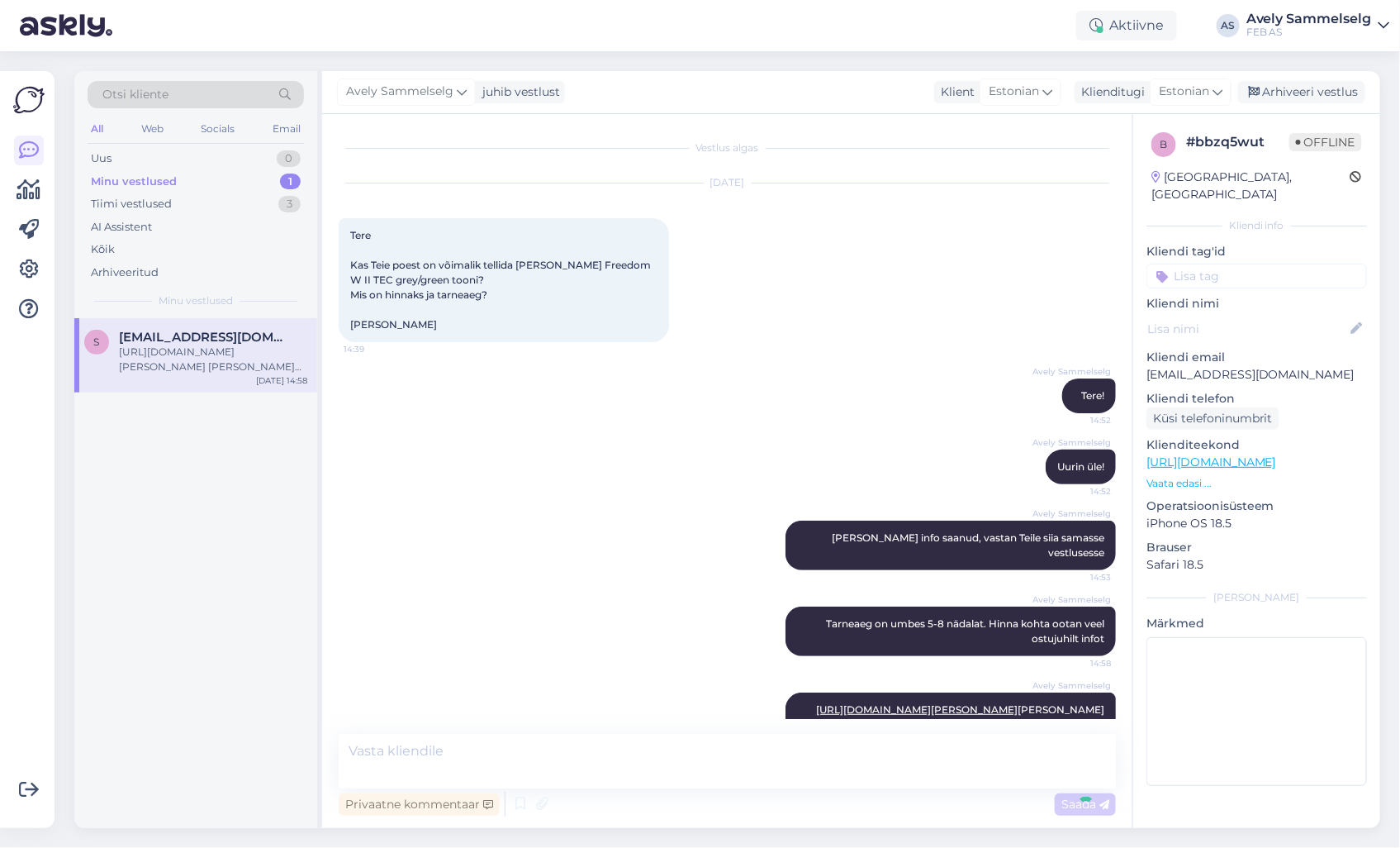
scroll to position [21, 0]
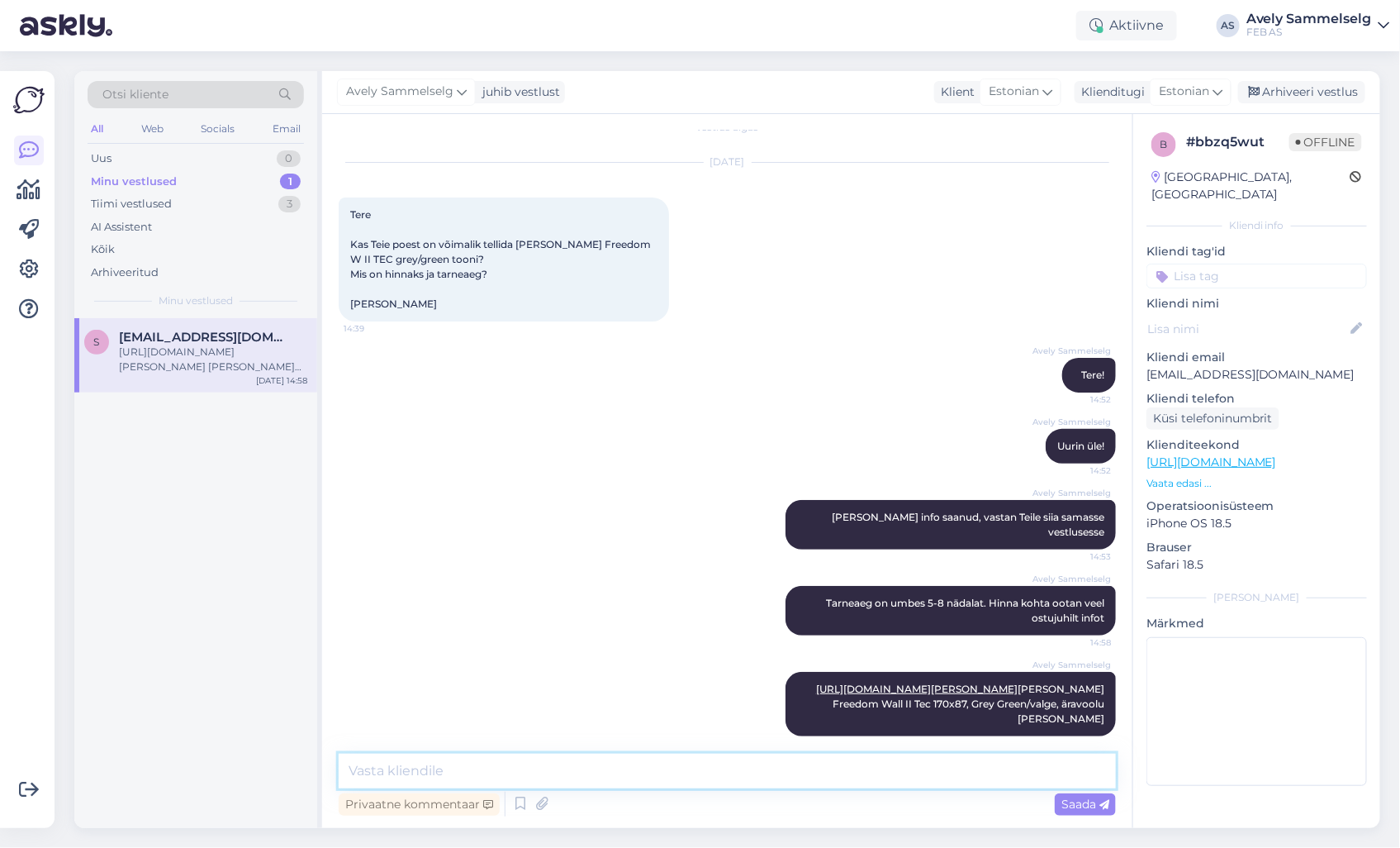
click at [738, 773] on textarea at bounding box center [727, 771] width 777 height 34
type textarea "Hind 2599€"
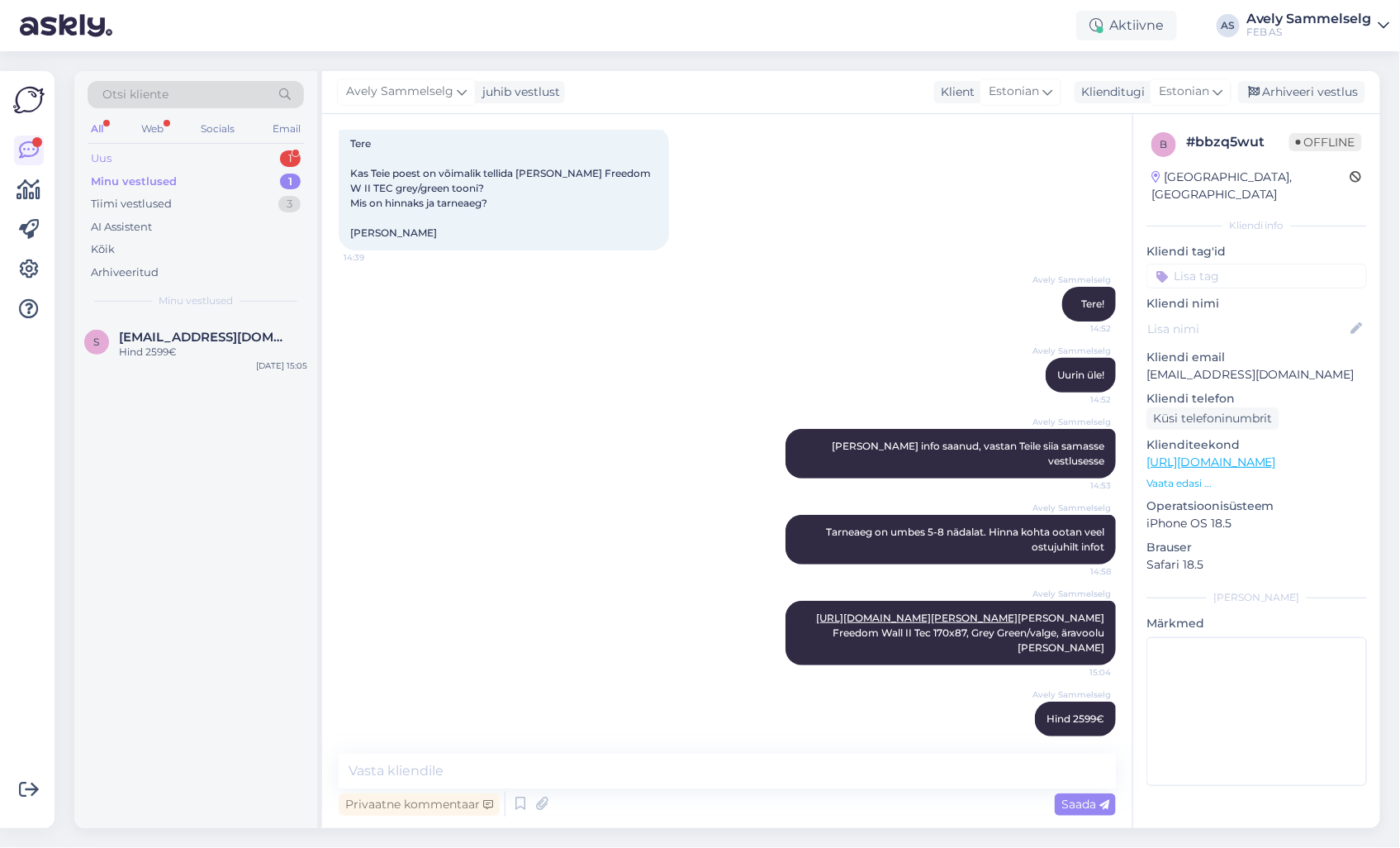
click at [217, 160] on div "Uus 1" at bounding box center [195, 158] width 216 height 24
click at [209, 337] on span "[EMAIL_ADDRESS][DOMAIN_NAME]" at bounding box center [205, 337] width 172 height 14
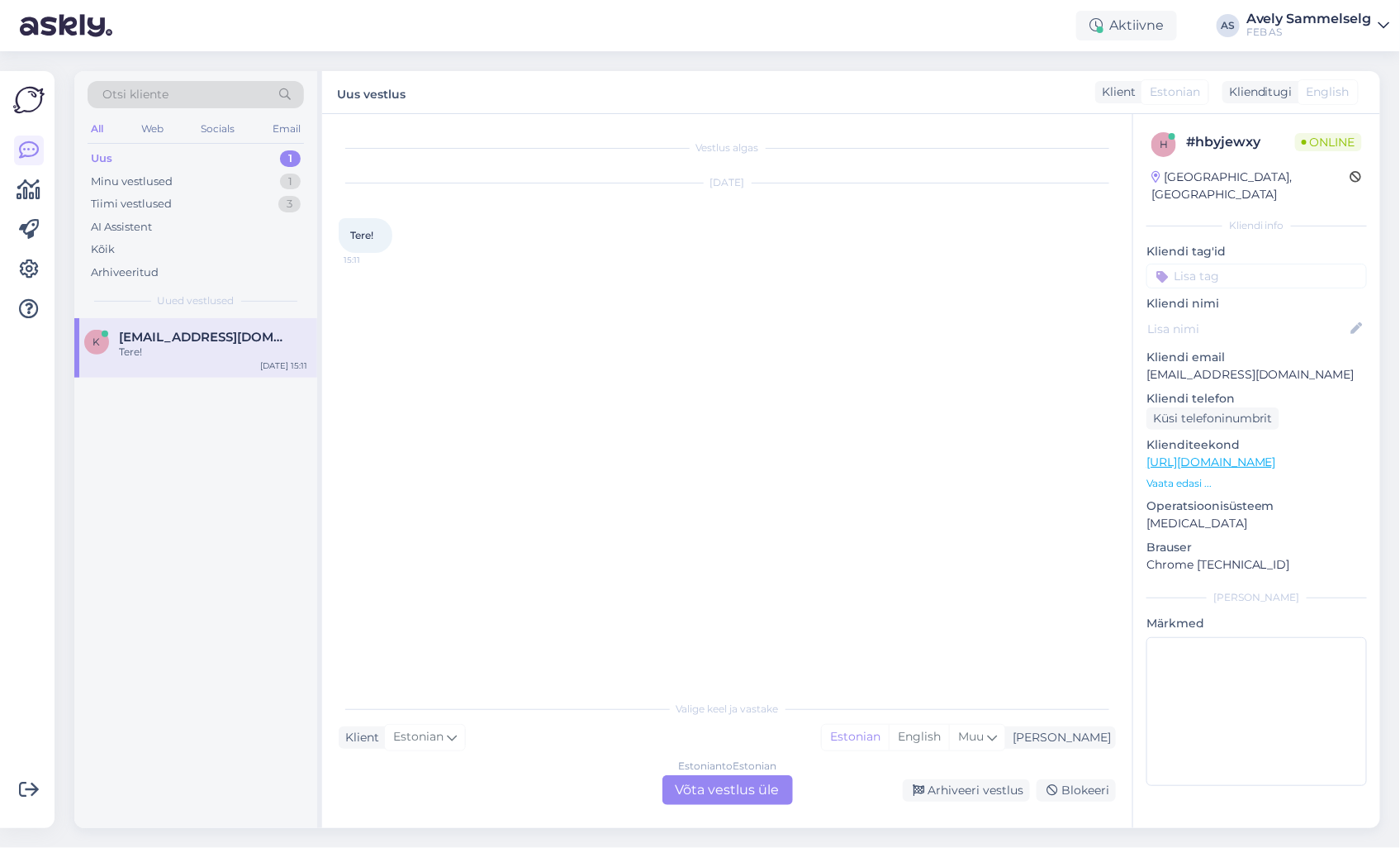
click at [1186, 476] on p "Vaata edasi ..." at bounding box center [1257, 483] width 221 height 14
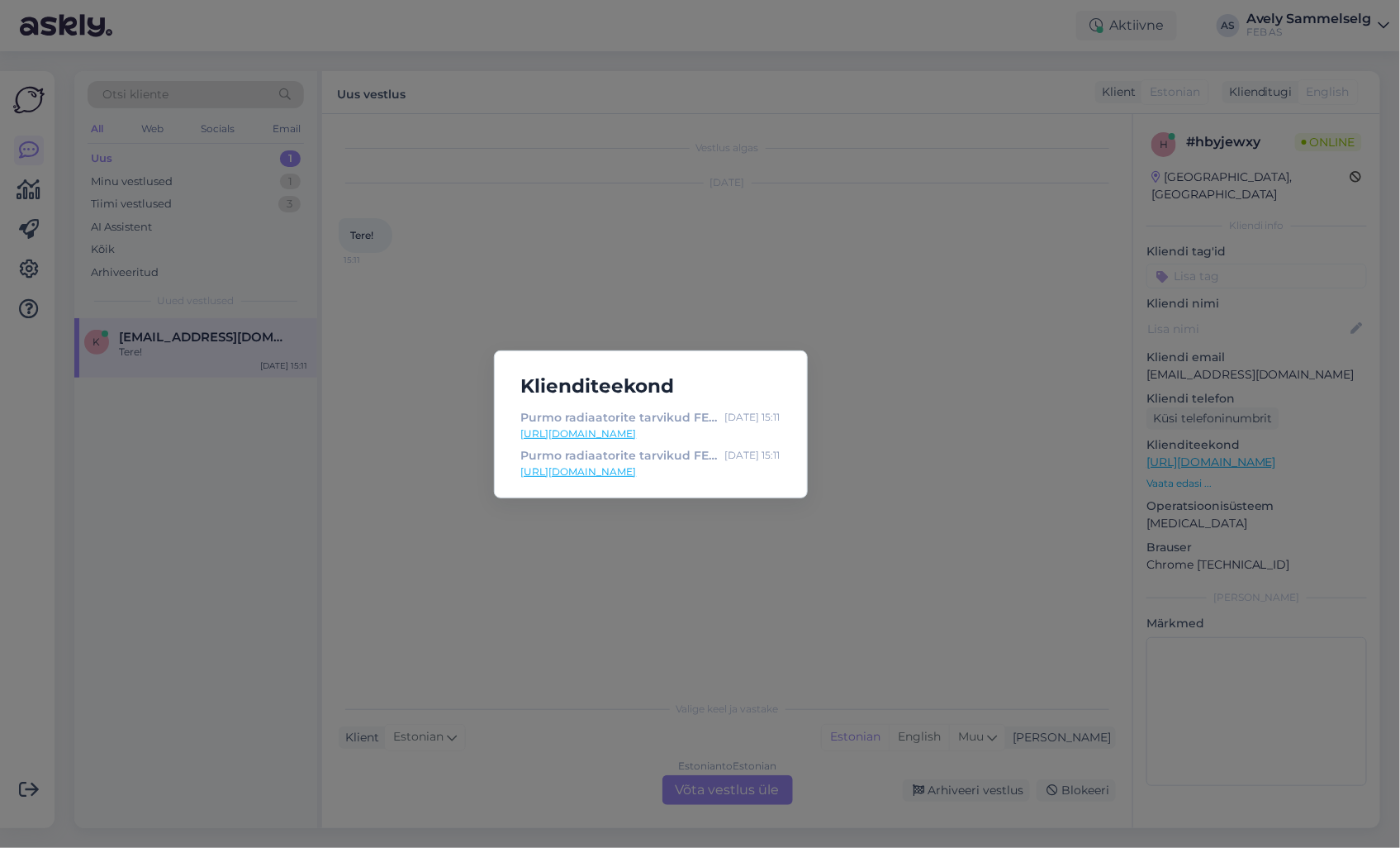
click at [967, 376] on div "Klienditeekond Purmo radiaatorite tarvikud FEB-st! Tooted kohe saadaval. [DATE]…" at bounding box center [700, 424] width 1400 height 848
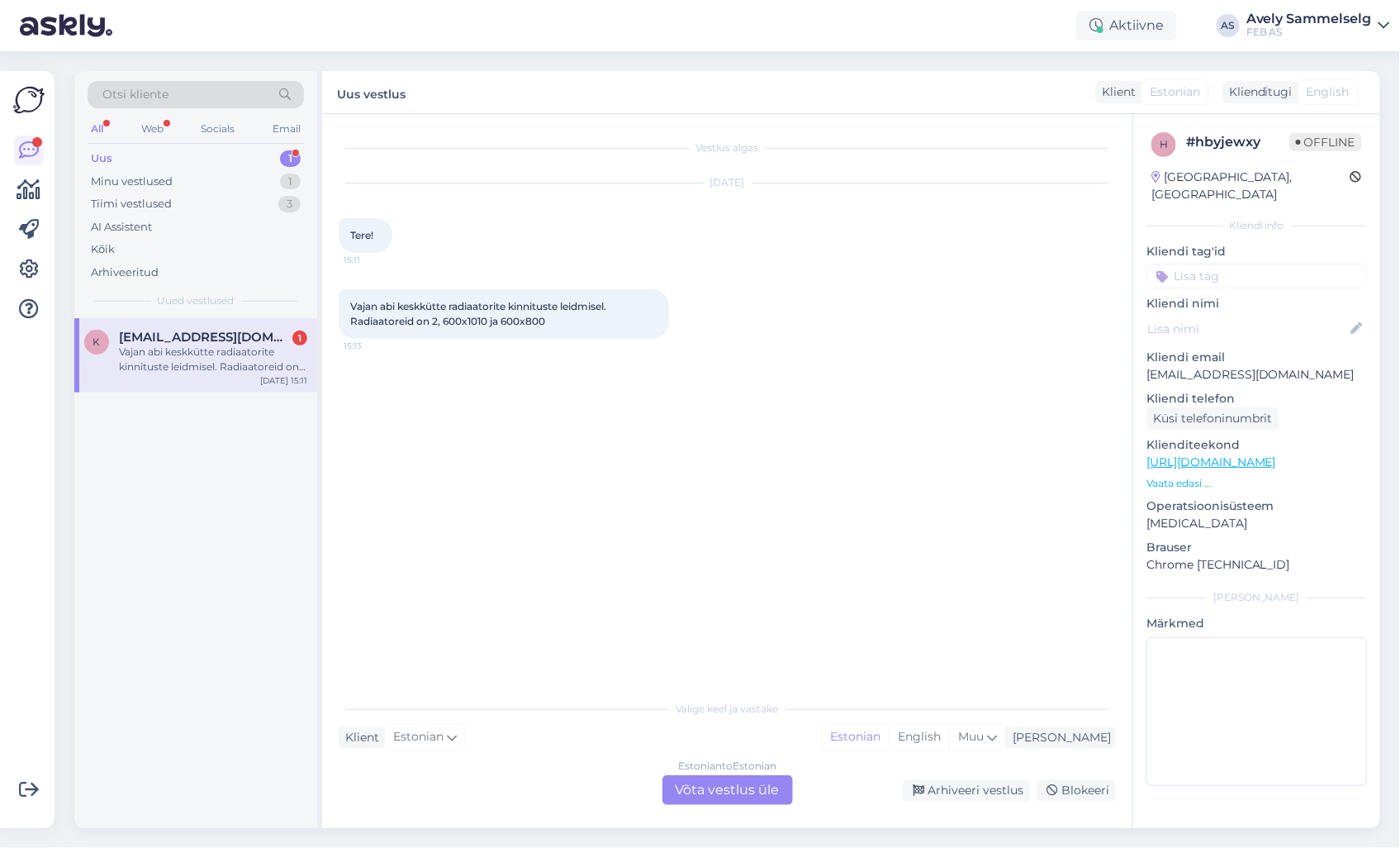
click at [1191, 476] on p "Vaata edasi ..." at bounding box center [1257, 483] width 221 height 14
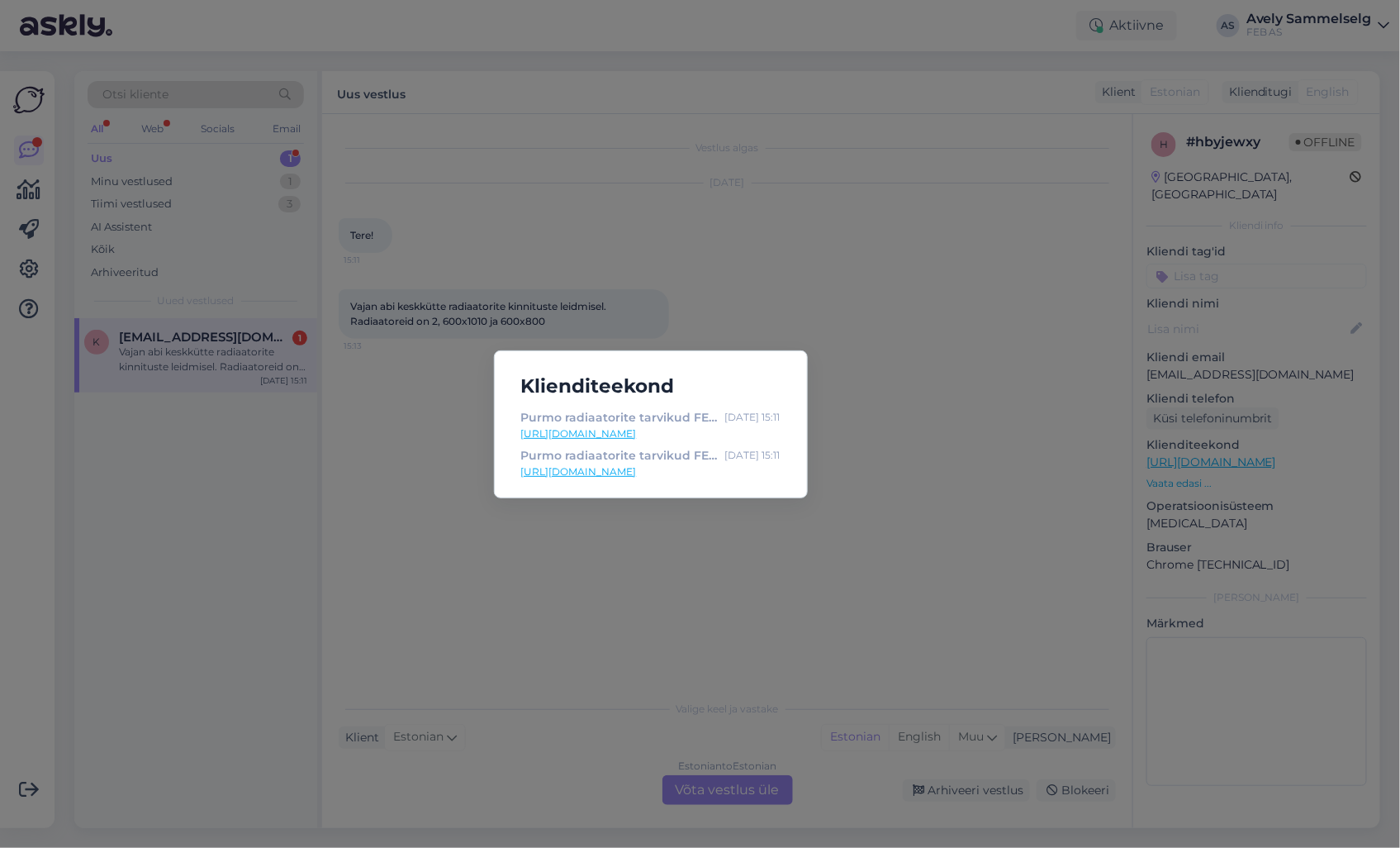
click at [877, 484] on div "Klienditeekond Purmo radiaatorite tarvikud FEB-st! Tooted kohe saadaval. [DATE]…" at bounding box center [700, 424] width 1400 height 848
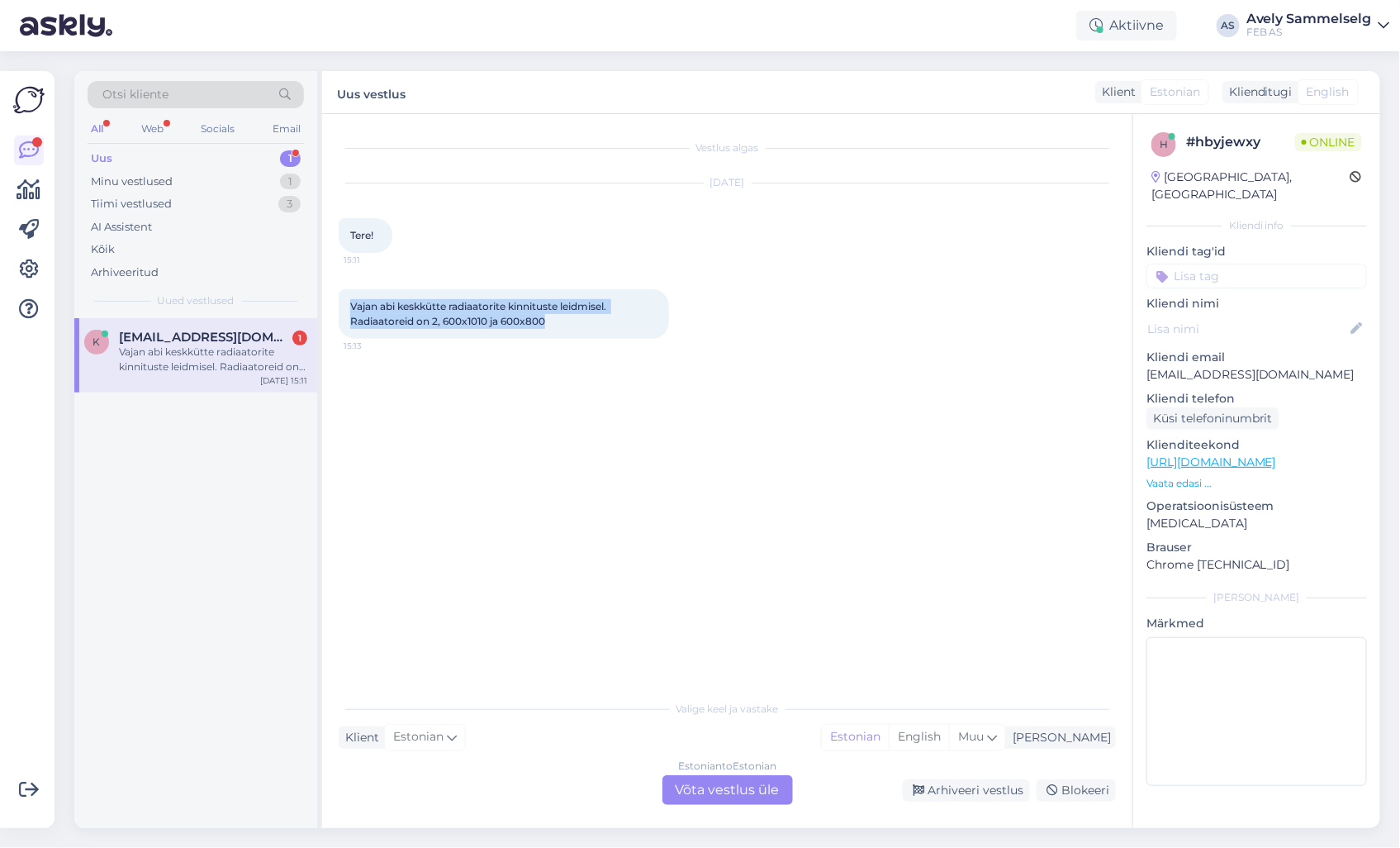
drag, startPoint x: 580, startPoint y: 329, endPoint x: 329, endPoint y: 306, distance: 252.1
click at [329, 306] on div "Vestlus algas [DATE] Tere! 15:11 Vajan abi keskkütte radiaatorite kinnituste le…" at bounding box center [728, 471] width 811 height 714
copy span "Vajan abi keskkütte radiaatorite kinnituste leidmisel. Radiaatoreid on 2, 600x1…"
click at [671, 460] on div "Vestlus algas [DATE] Tere! 15:11 Vajan abi keskkütte radiaatorite kinnituste le…" at bounding box center [734, 403] width 792 height 546
click at [740, 788] on div "Estonian to Estonian Võta vestlus üle" at bounding box center [728, 789] width 130 height 30
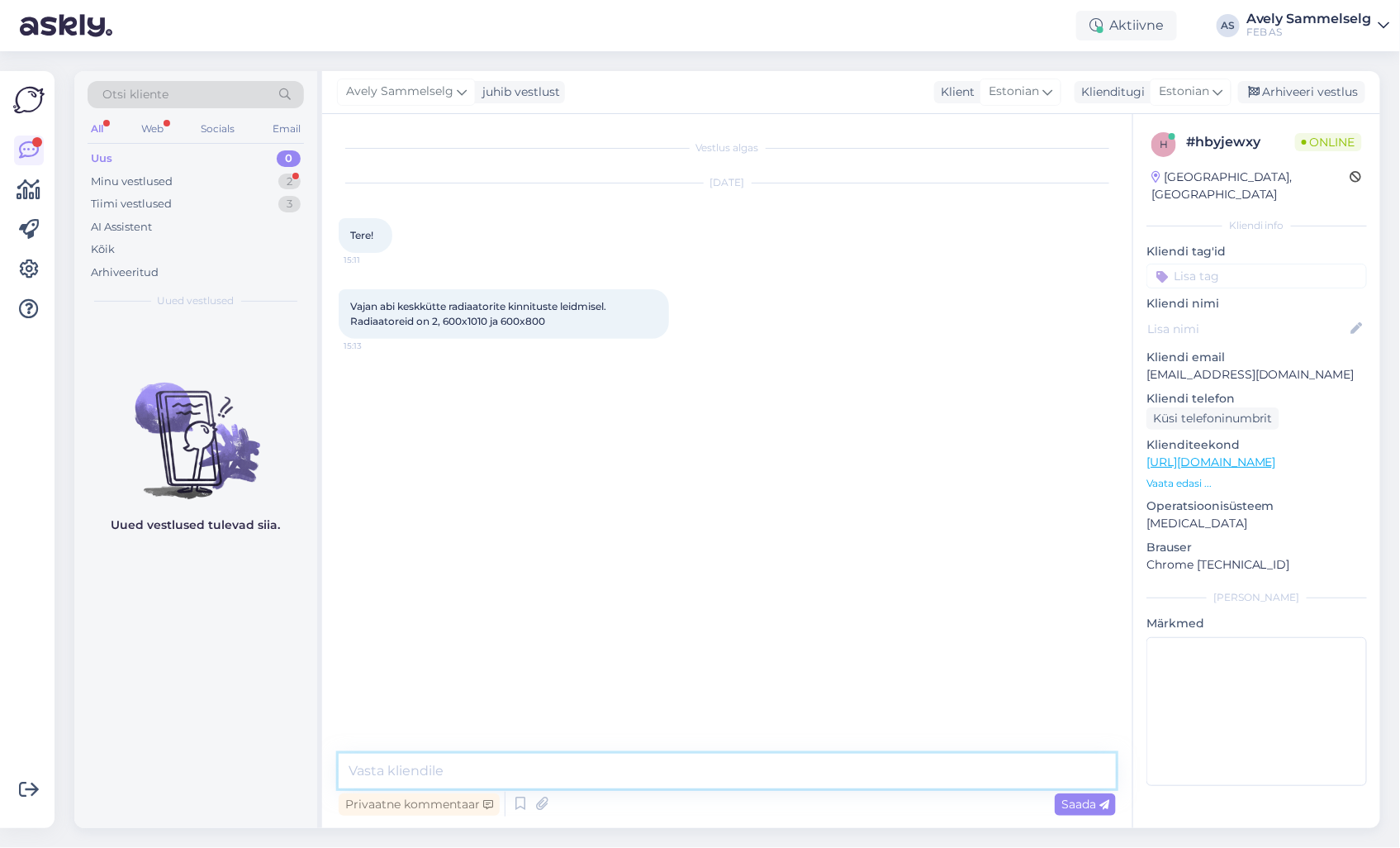
click at [732, 765] on textarea at bounding box center [727, 771] width 777 height 34
type textarea "Tere!"
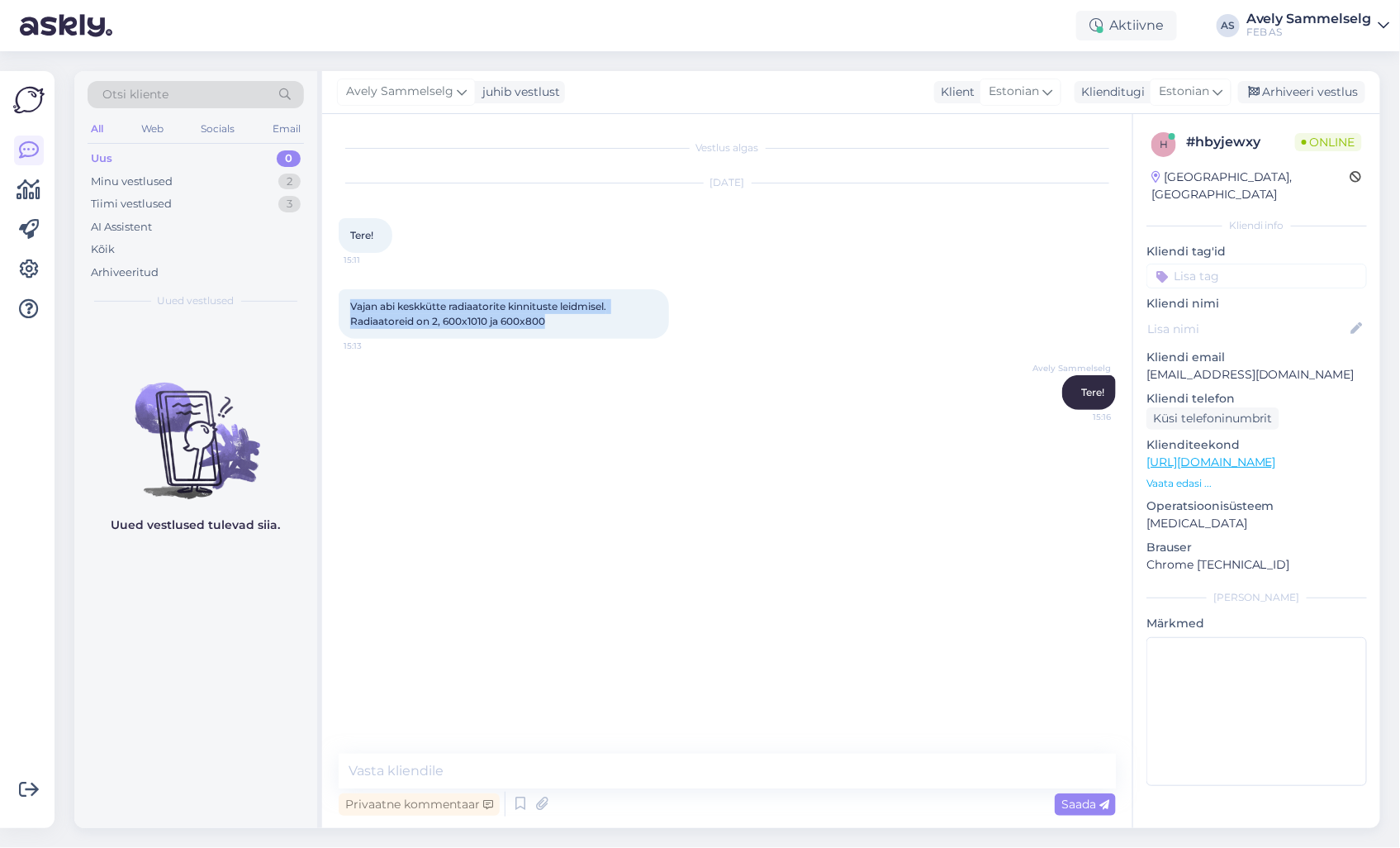
drag, startPoint x: 578, startPoint y: 319, endPoint x: 348, endPoint y: 304, distance: 230.5
click at [348, 304] on div "Vajan abi keskkütte radiaatorite kinnituste leidmisel. Radiaatoreid on 2, 600x1…" at bounding box center [503, 313] width 330 height 50
copy span "Vajan abi keskkütte radiaatorite kinnituste leidmisel. Radiaatoreid on 2, 600x1…"
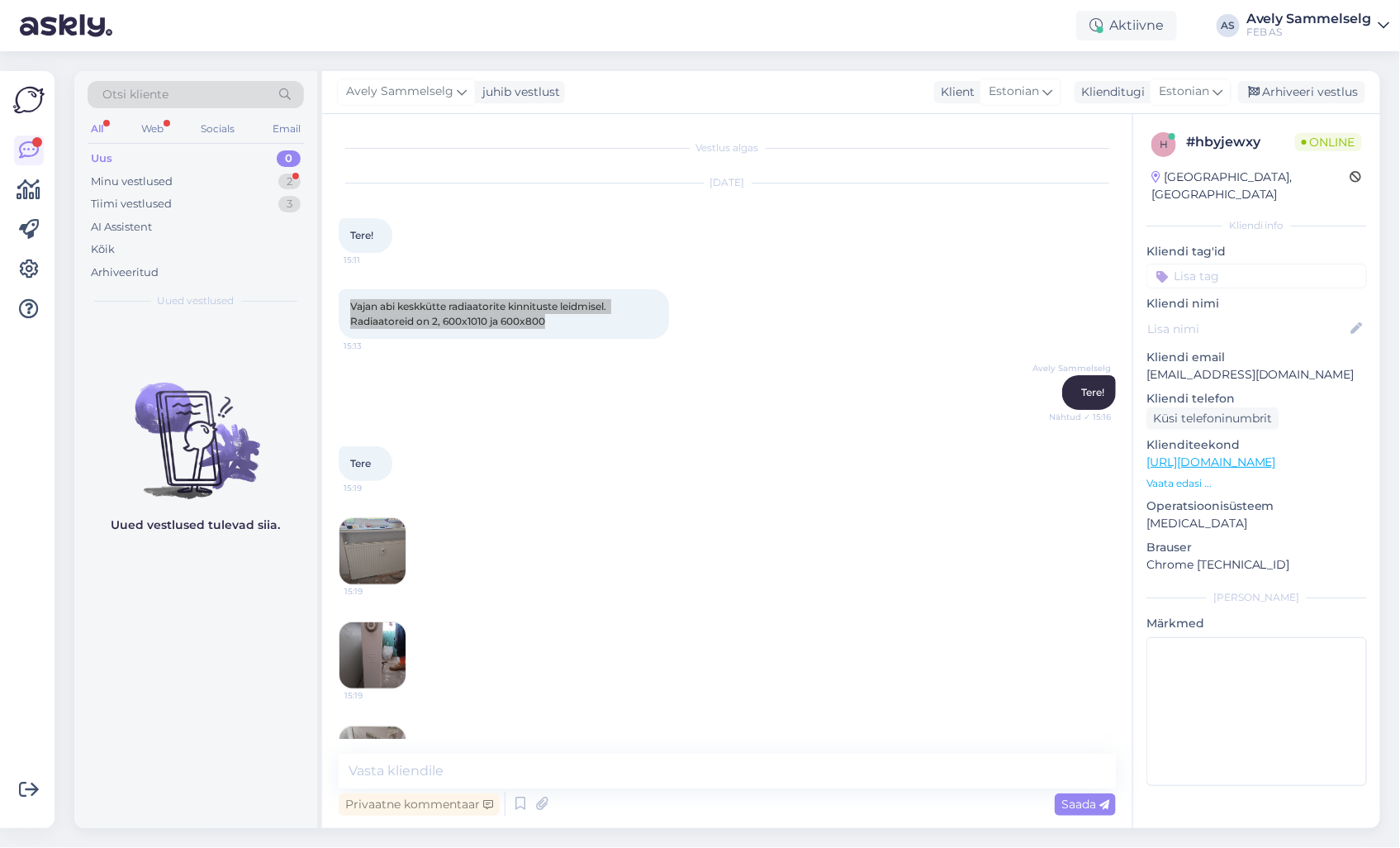
scroll to position [71, 0]
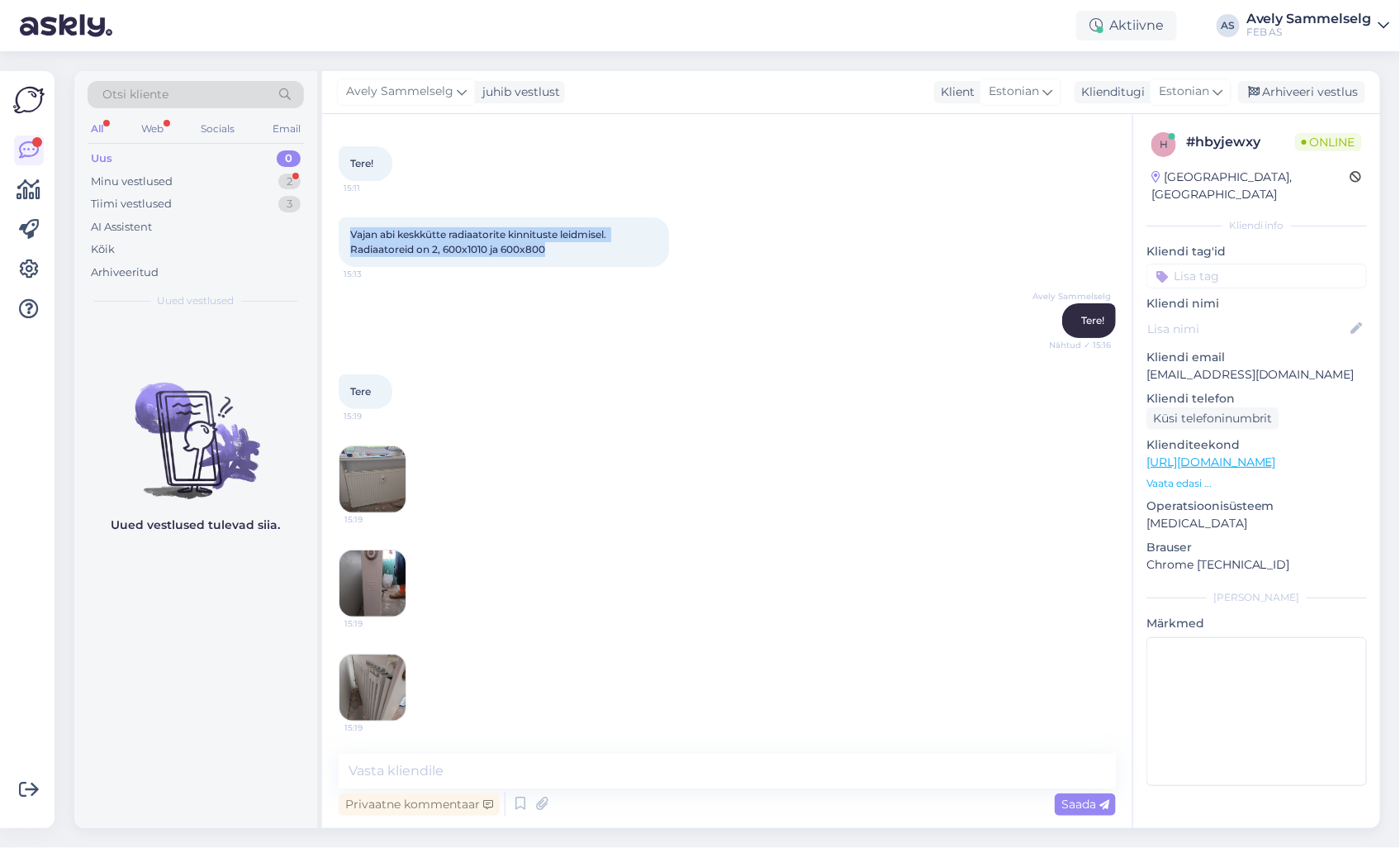
click at [376, 475] on img at bounding box center [372, 479] width 66 height 66
click at [390, 484] on img at bounding box center [372, 479] width 66 height 66
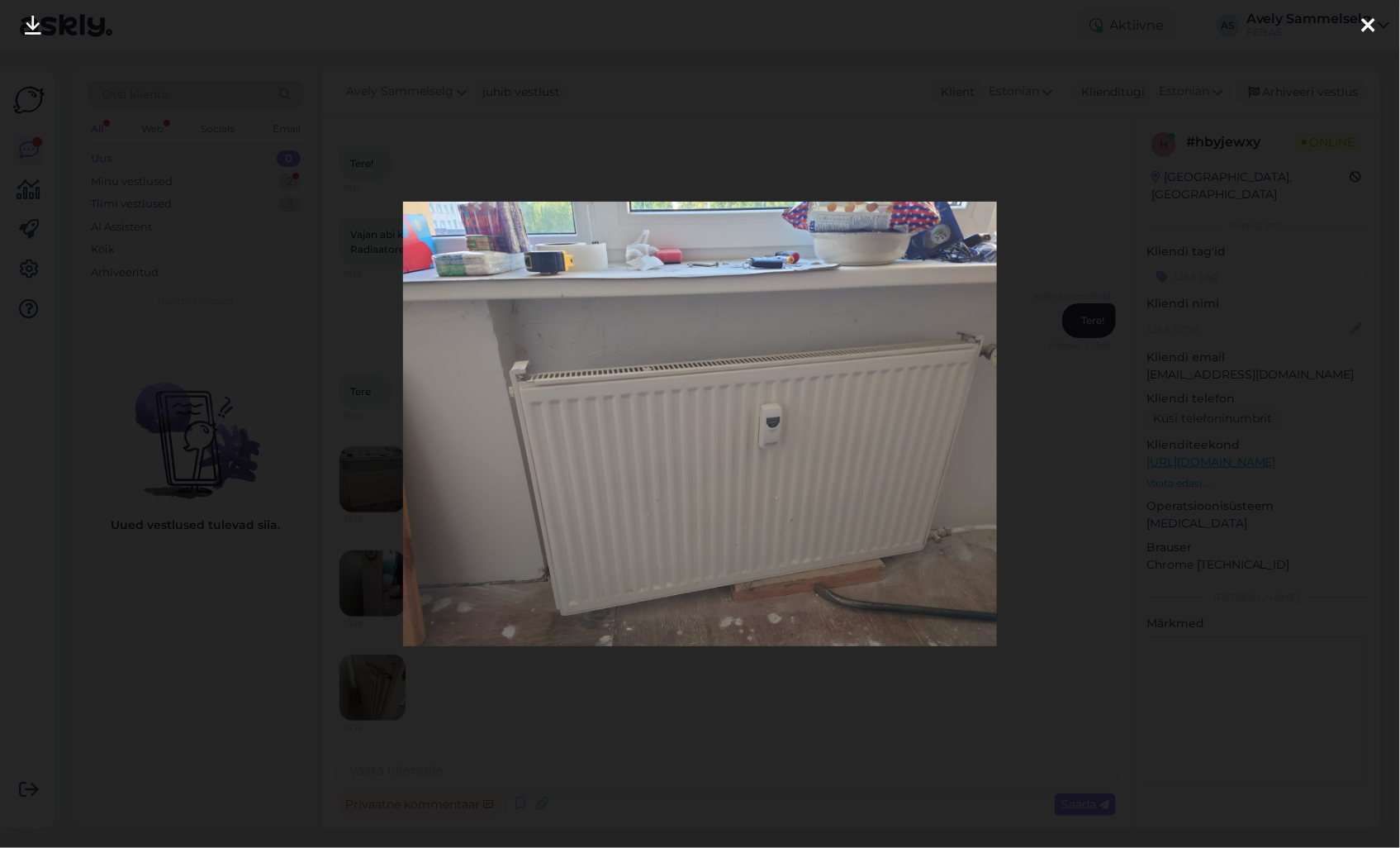
click at [1050, 394] on div at bounding box center [700, 424] width 1400 height 848
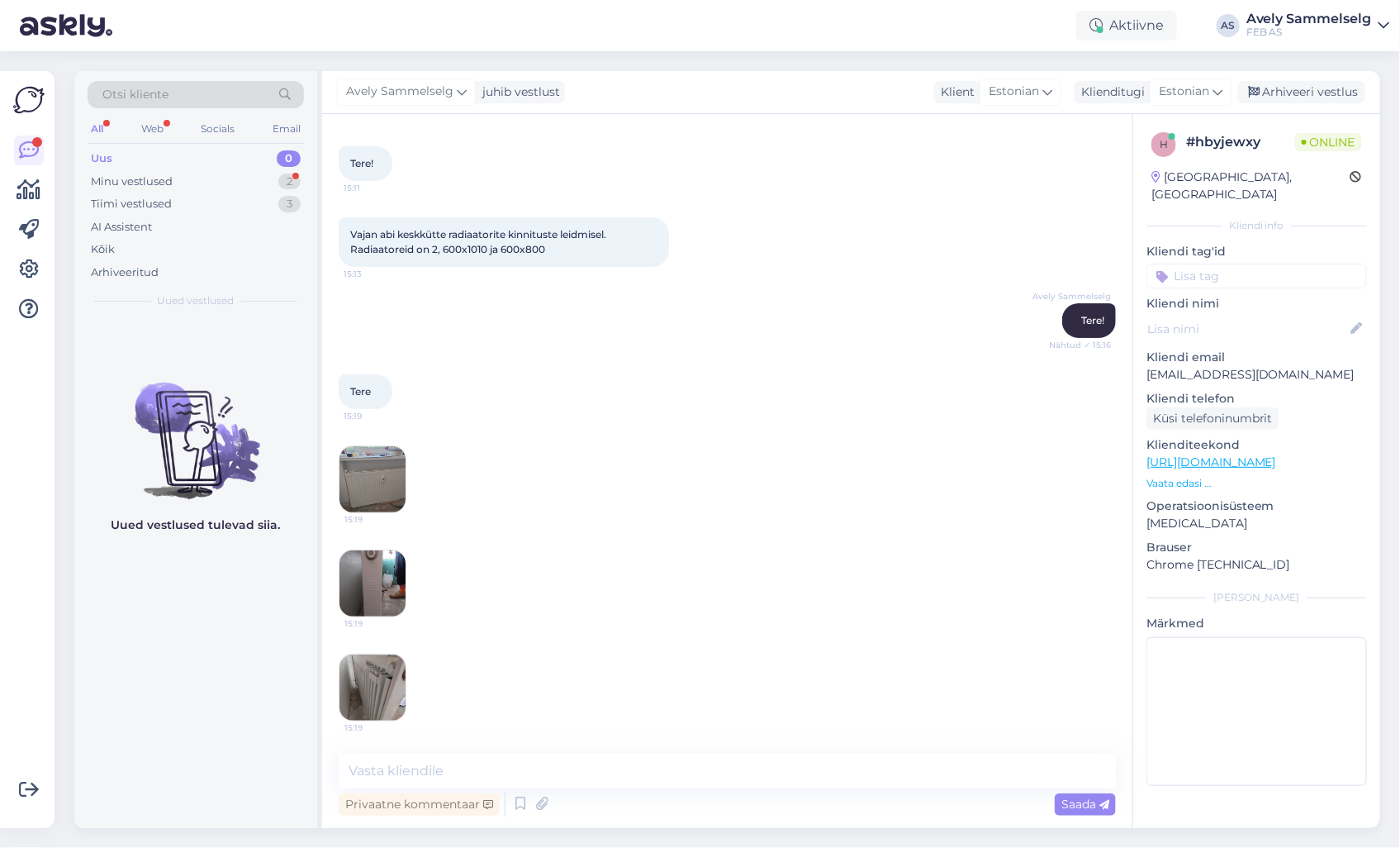
click at [370, 681] on img at bounding box center [372, 687] width 66 height 66
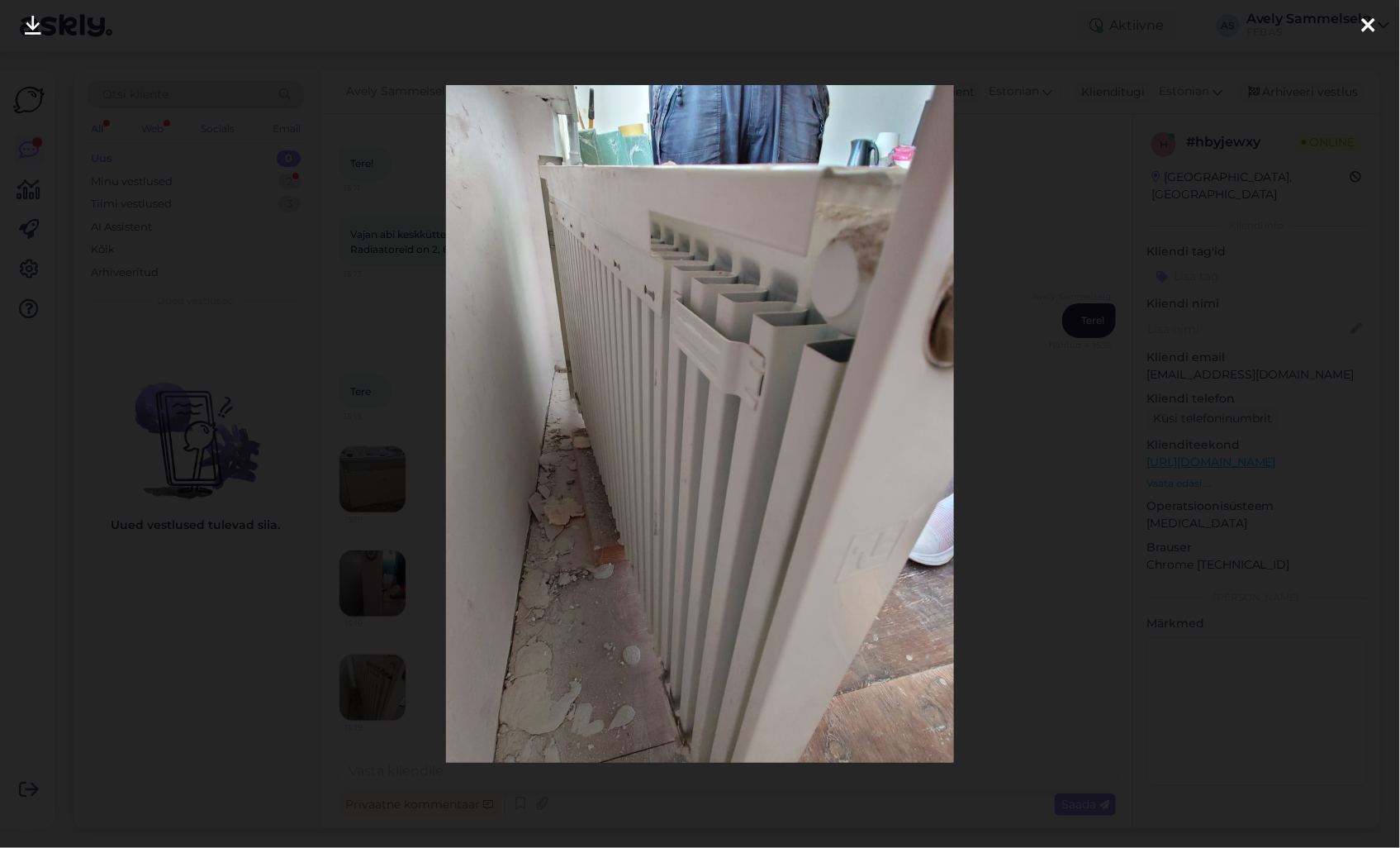
click at [756, 436] on img at bounding box center [700, 424] width 509 height 678
click at [1000, 441] on div at bounding box center [700, 424] width 1400 height 848
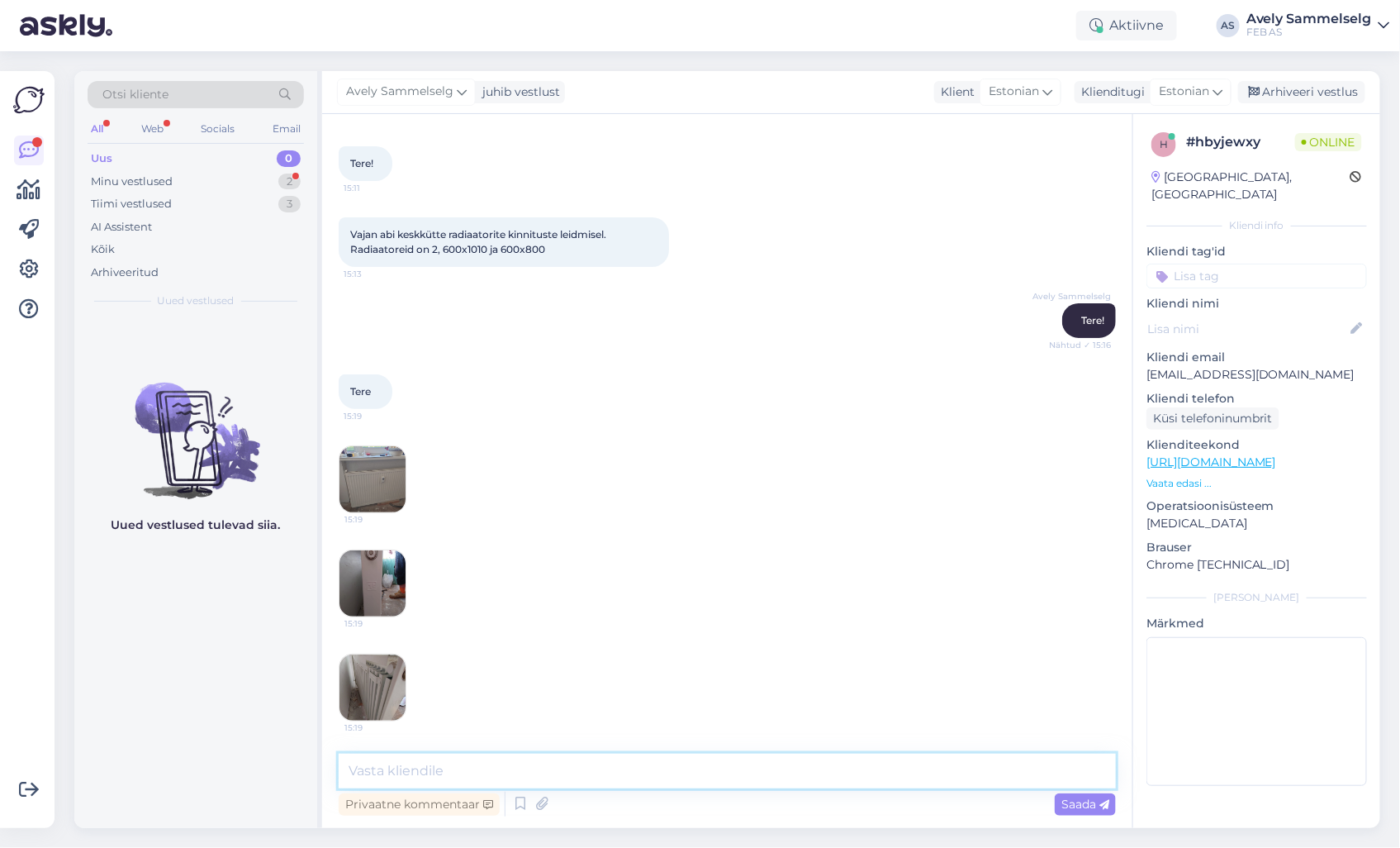
click at [669, 766] on textarea at bounding box center [727, 771] width 777 height 34
type textarea "U"
type textarea "Täpsustan üle, et millised kinnitused sinna sobivad."
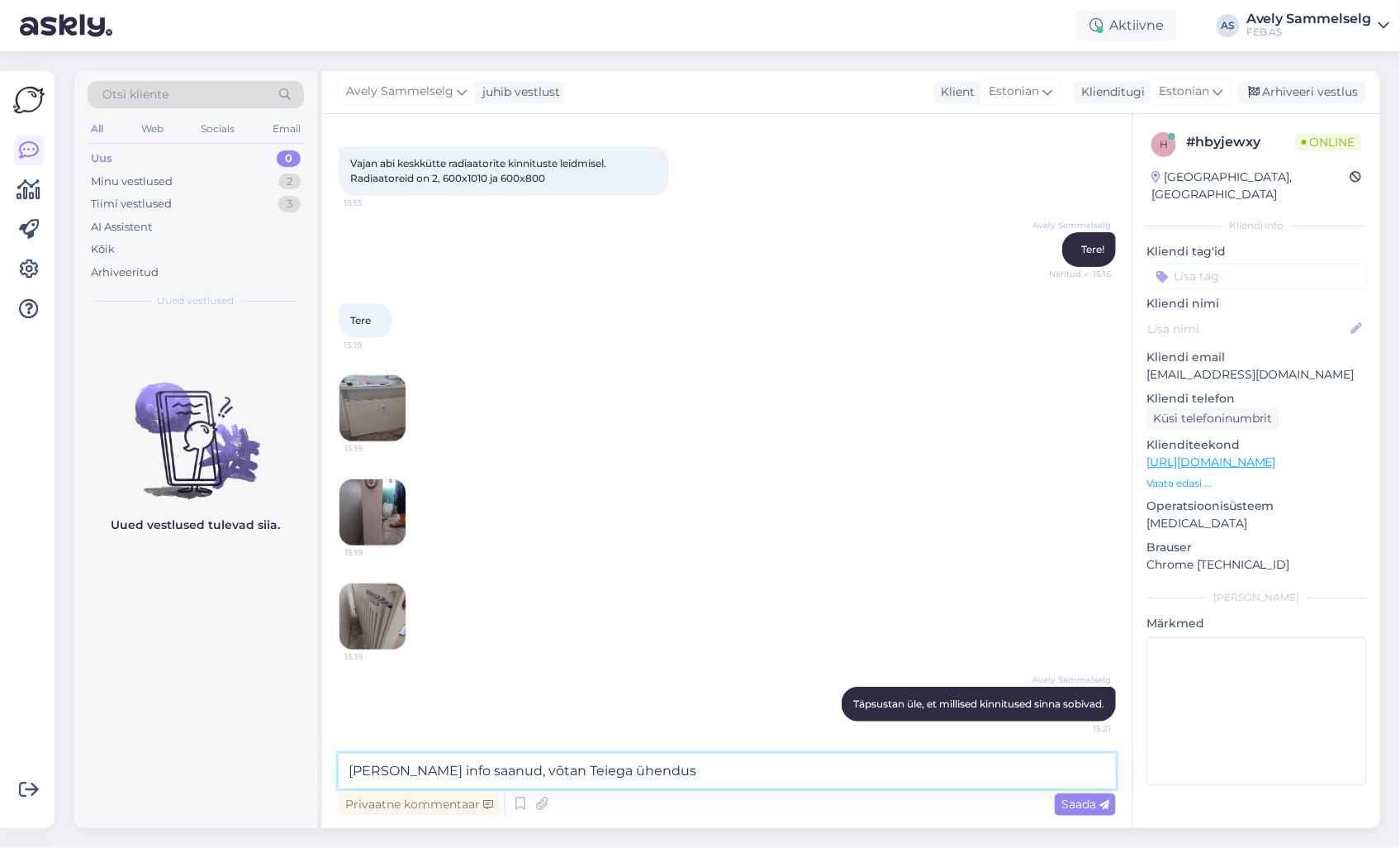
type textarea "[PERSON_NAME] info saanud, võtan Teiega ühendust"
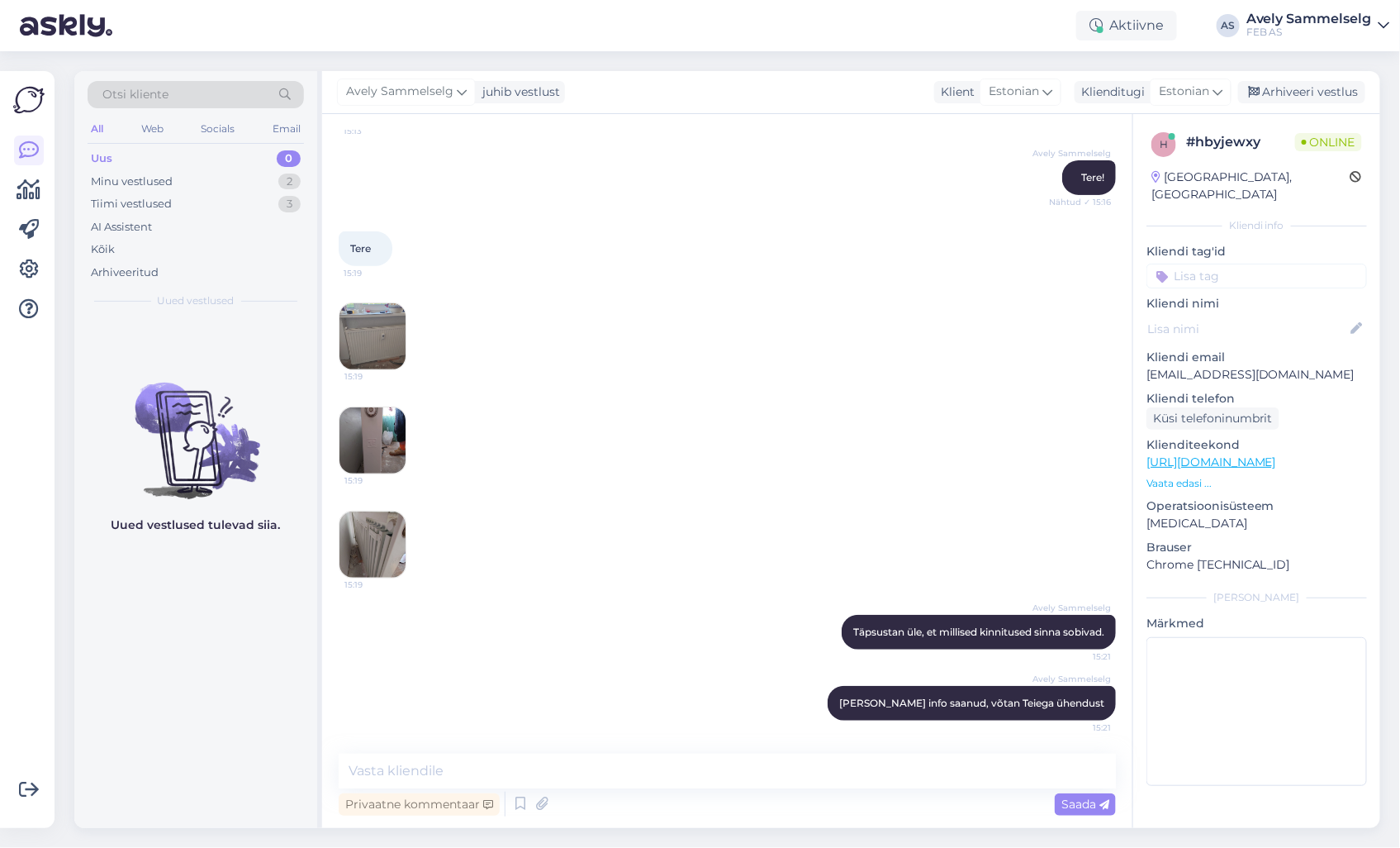
click at [367, 424] on img at bounding box center [372, 440] width 66 height 66
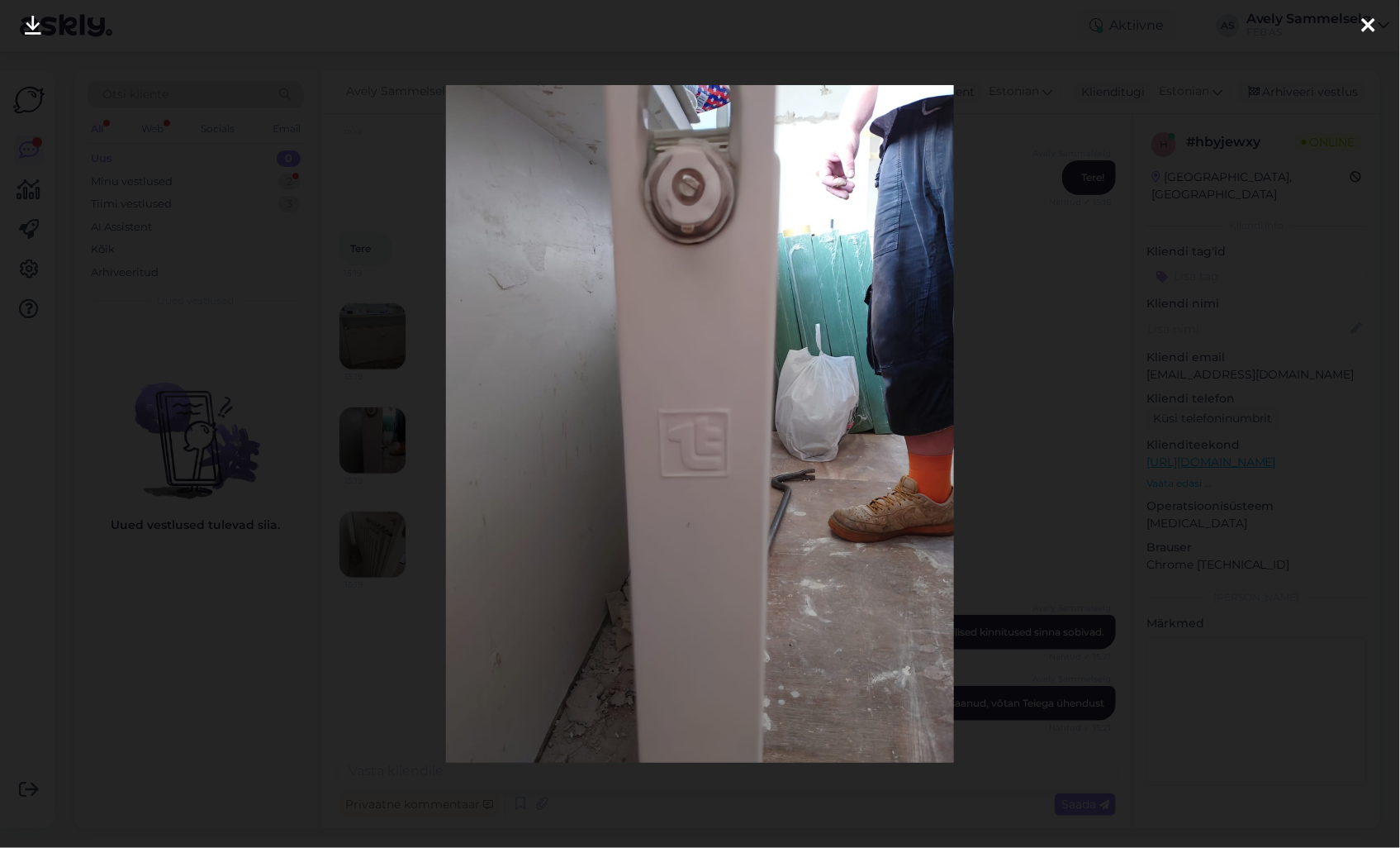
scroll to position [285, 0]
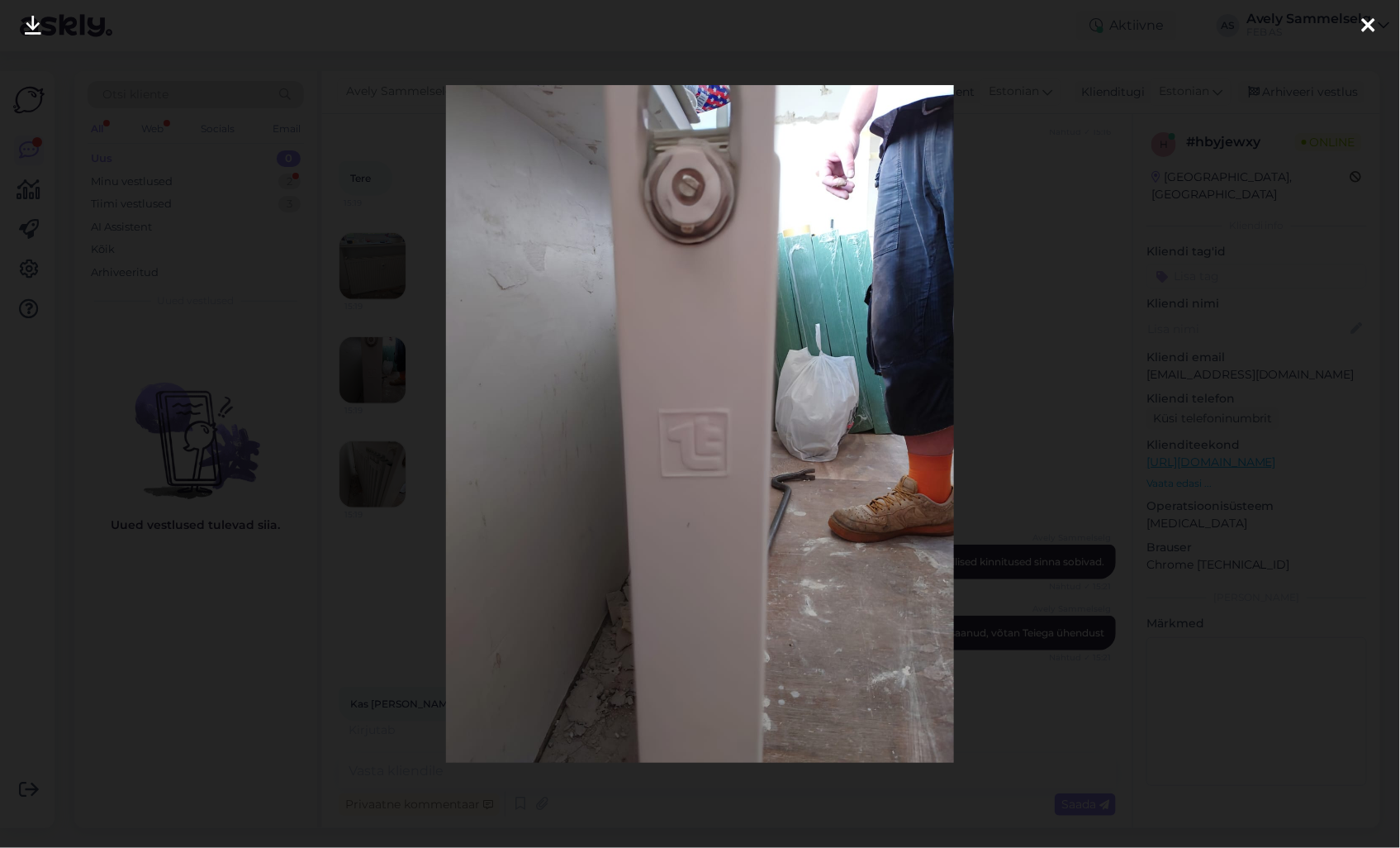
click at [1043, 335] on div at bounding box center [700, 424] width 1400 height 848
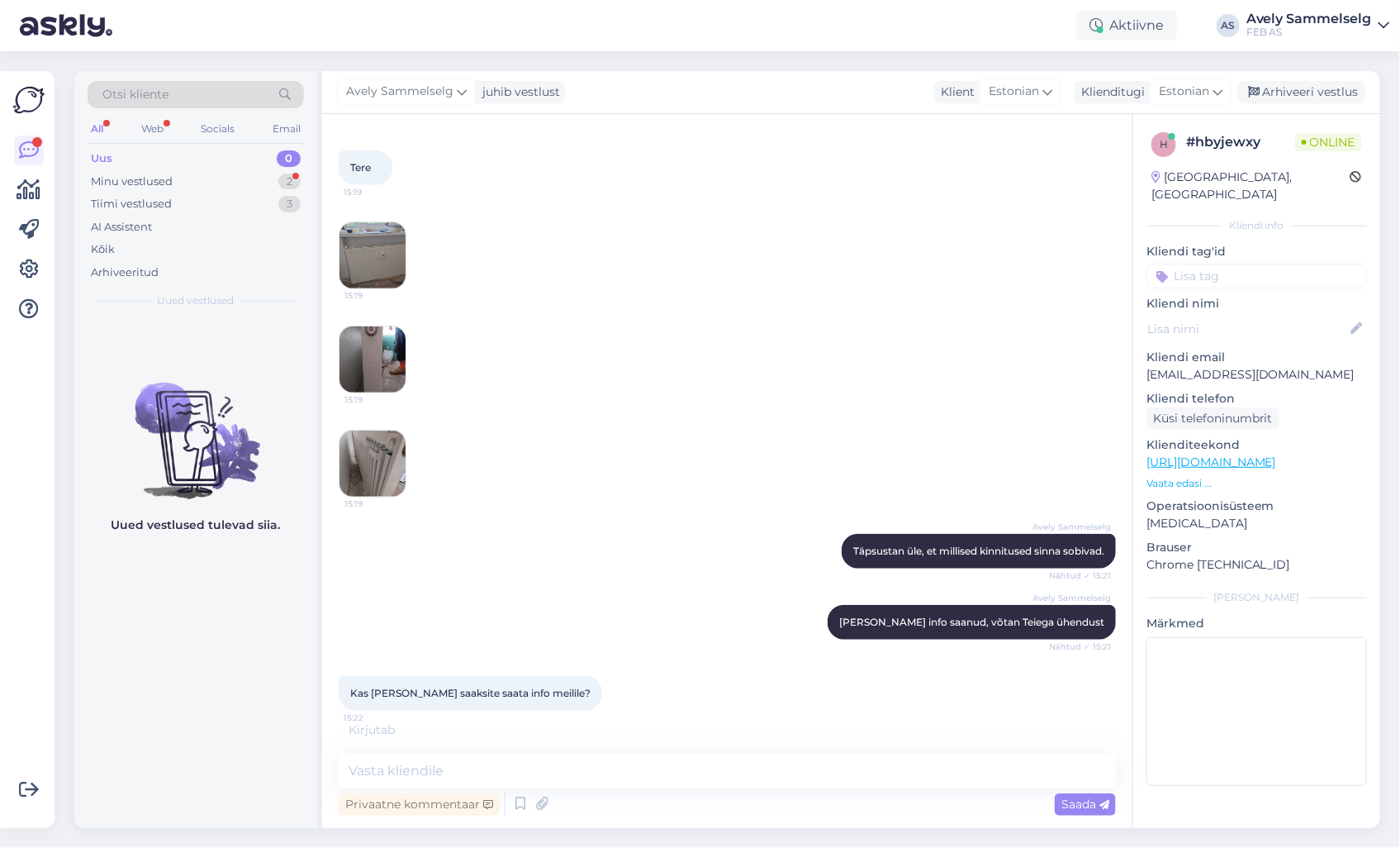
scroll to position [302, 0]
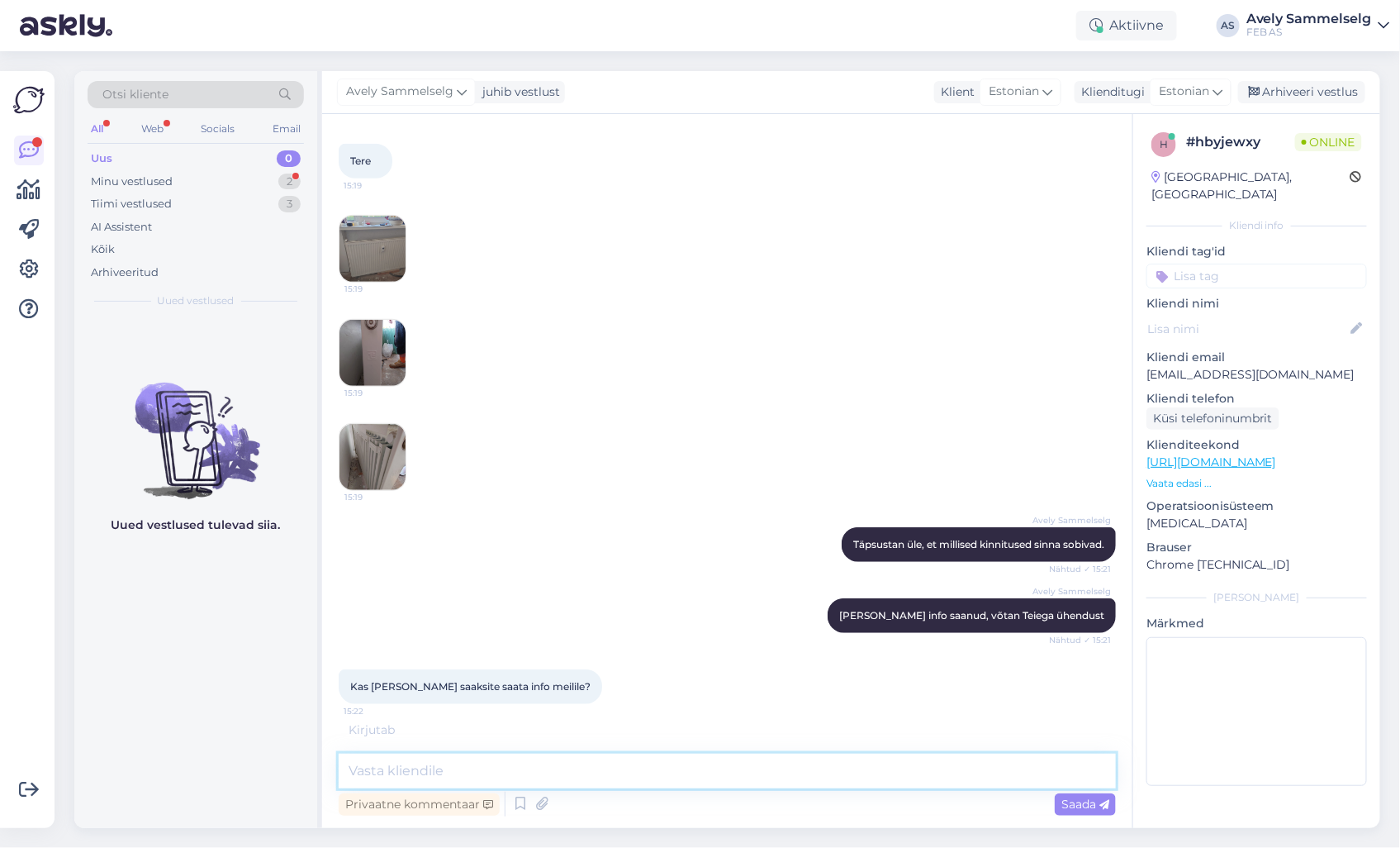
click at [557, 770] on textarea at bounding box center [727, 771] width 777 height 34
drag, startPoint x: 1286, startPoint y: 359, endPoint x: 1149, endPoint y: 366, distance: 137.2
click at [1149, 366] on div "h # hbyjewxy Online [GEOGRAPHIC_DATA], [GEOGRAPHIC_DATA] Kliendi info Kliendi t…" at bounding box center [1256, 462] width 247 height 697
copy p "[EMAIL_ADDRESS][DOMAIN_NAME]"
click at [634, 770] on textarea at bounding box center [727, 771] width 777 height 34
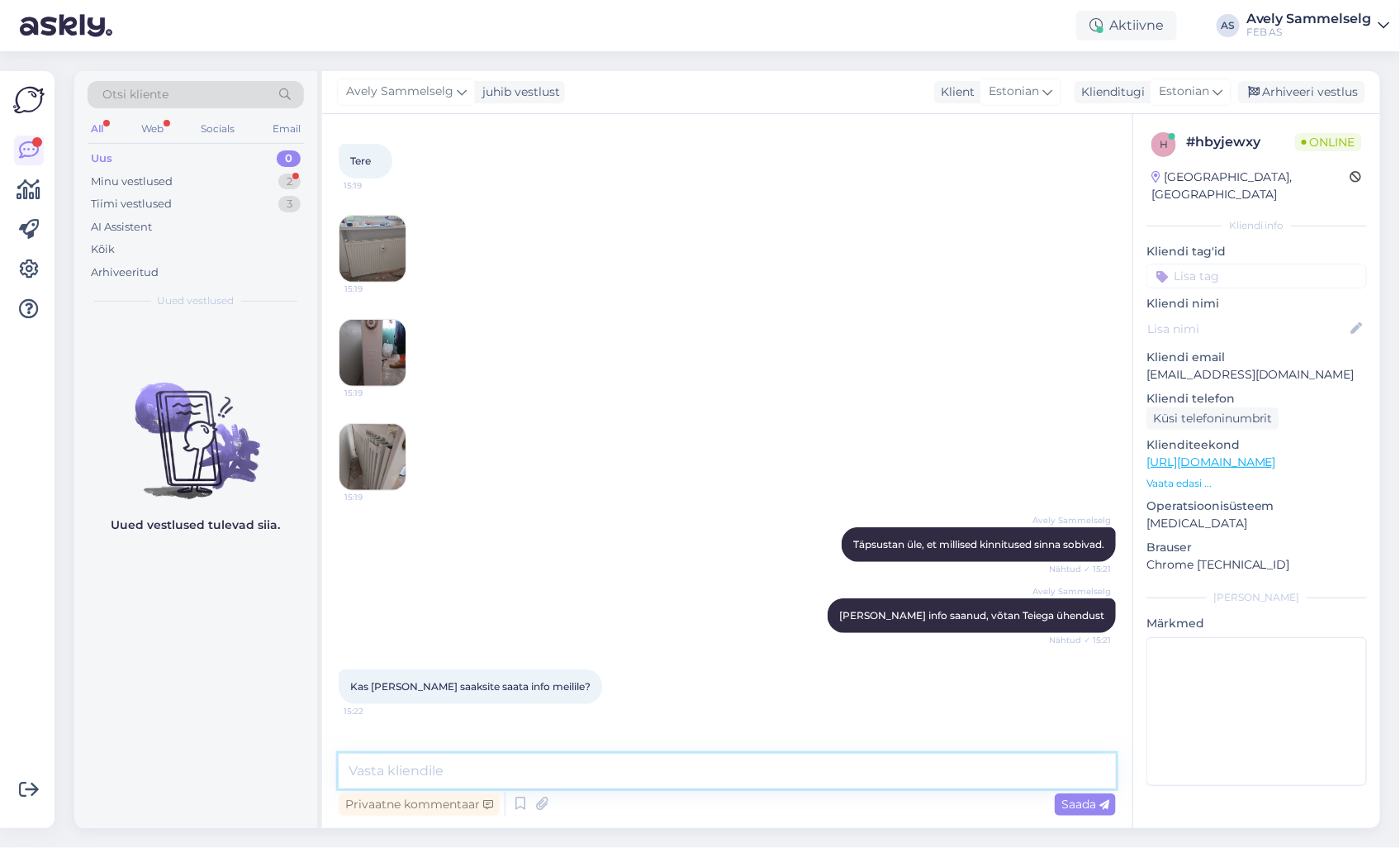
scroll to position [357, 0]
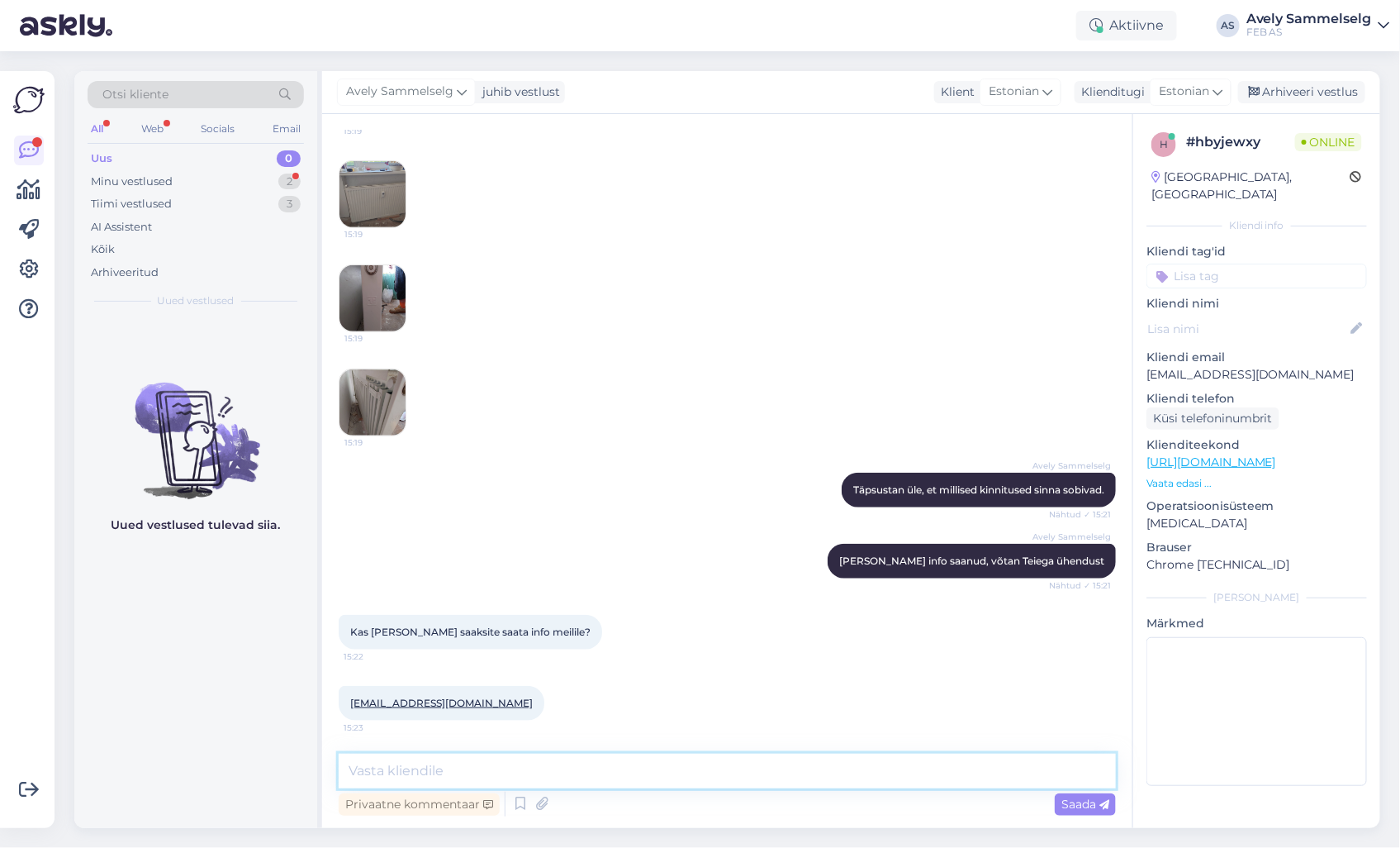
paste textarea "[EMAIL_ADDRESS][DOMAIN_NAME]"
type textarea "k"
type textarea "Teeme nii!"
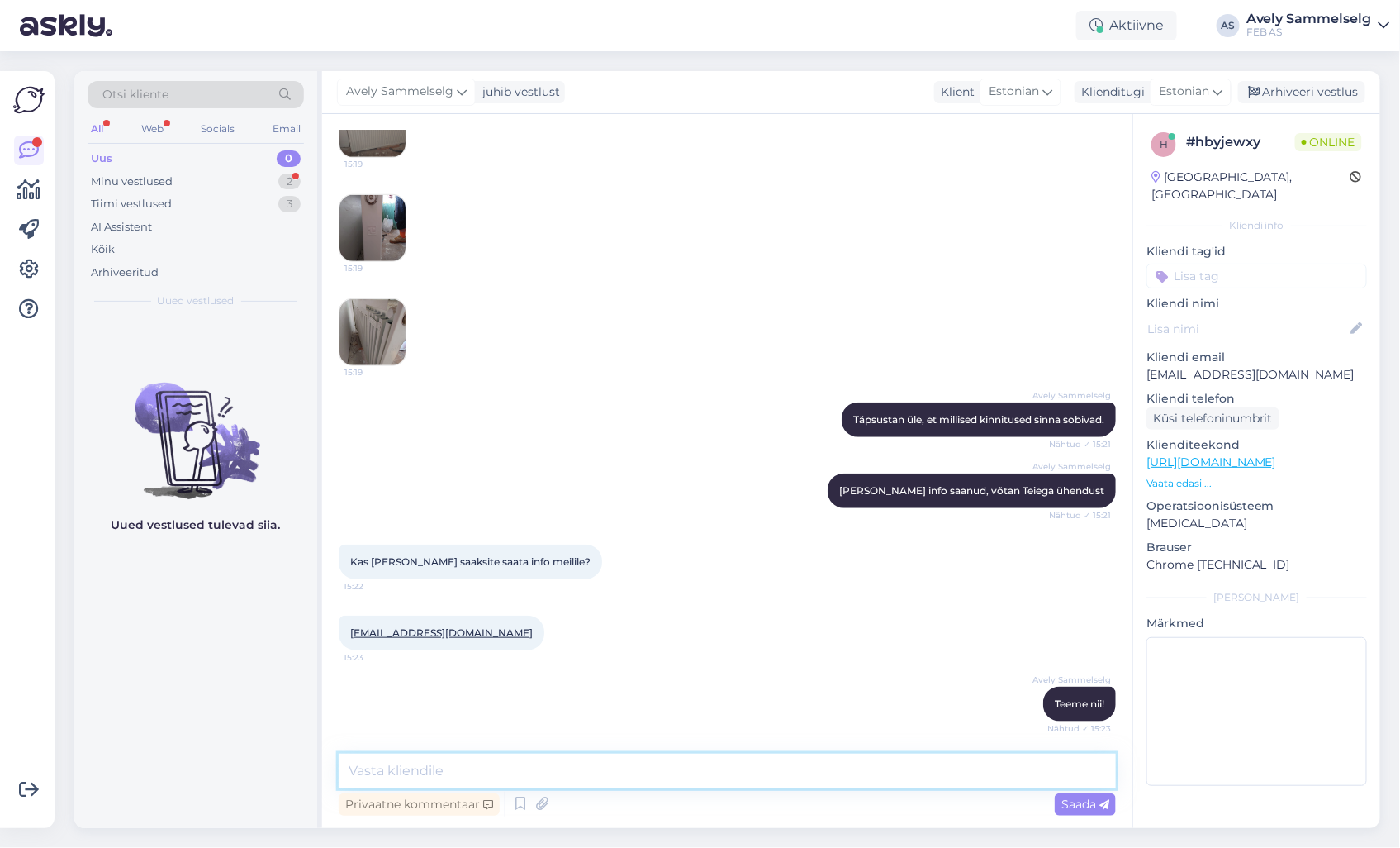
scroll to position [498, 0]
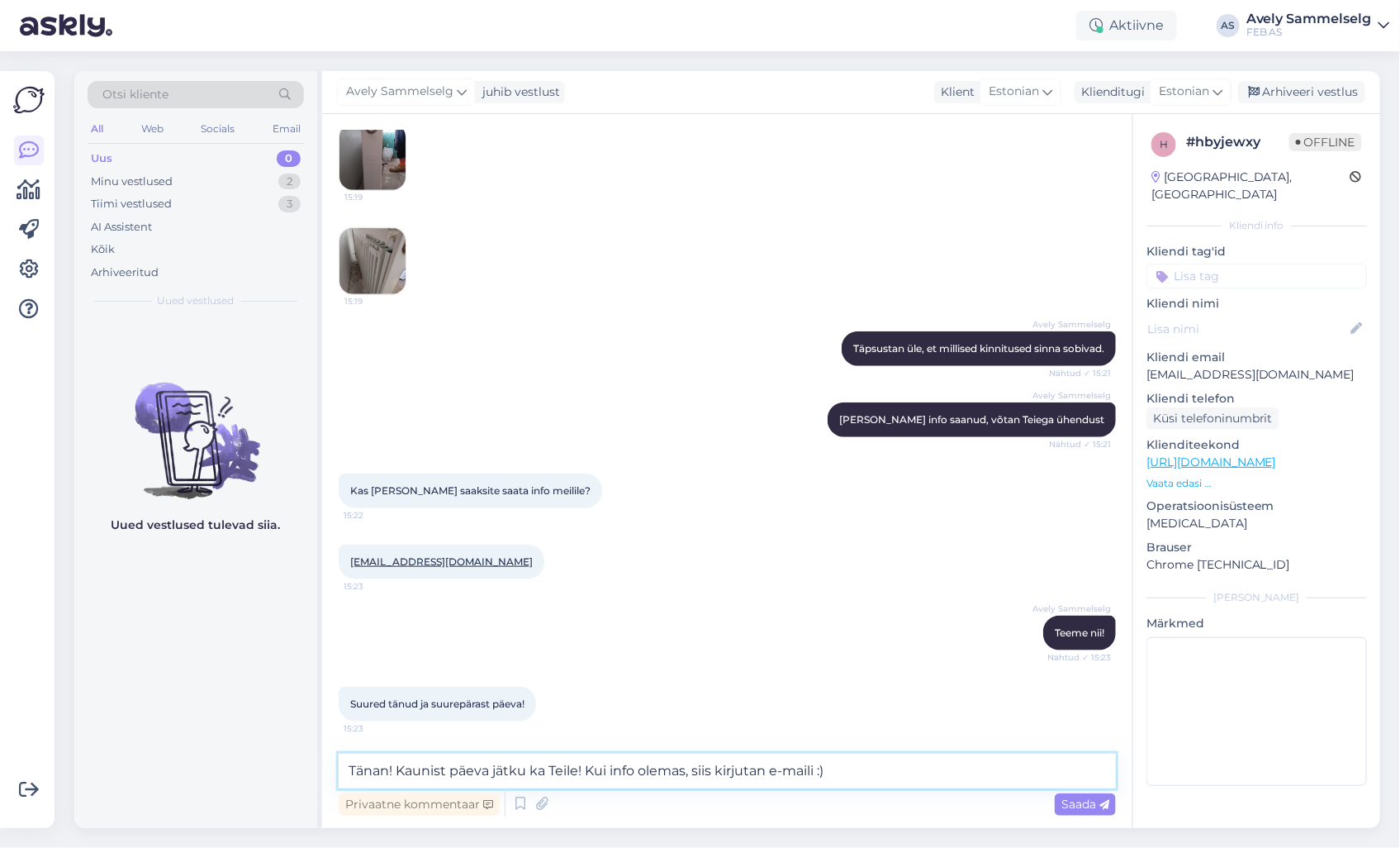
type textarea "Tänan! Kaunist päeva jätku ka Teile! Kui info olemas, siis kirjutan e-maili :)"
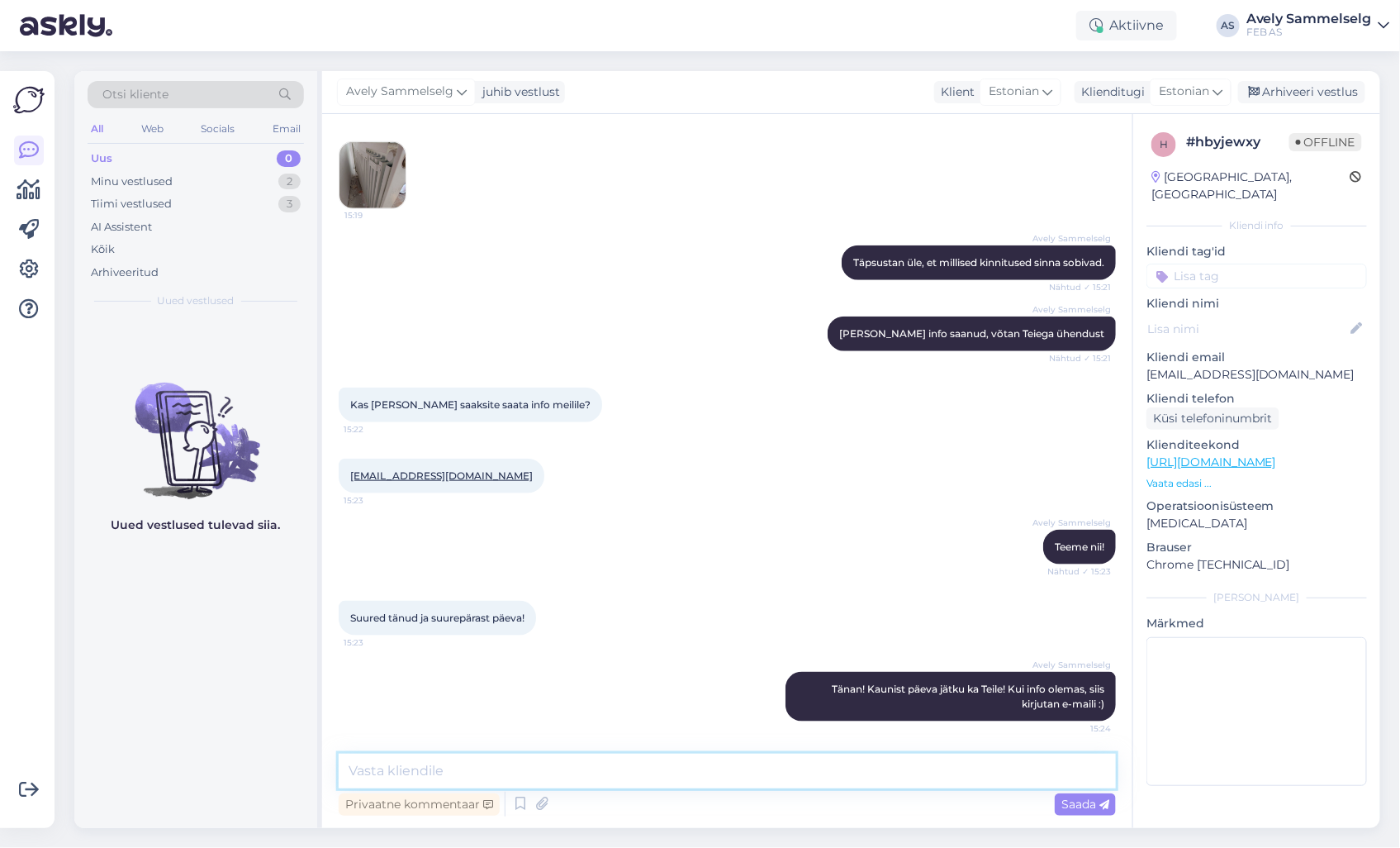
click at [550, 763] on textarea at bounding box center [727, 771] width 777 height 34
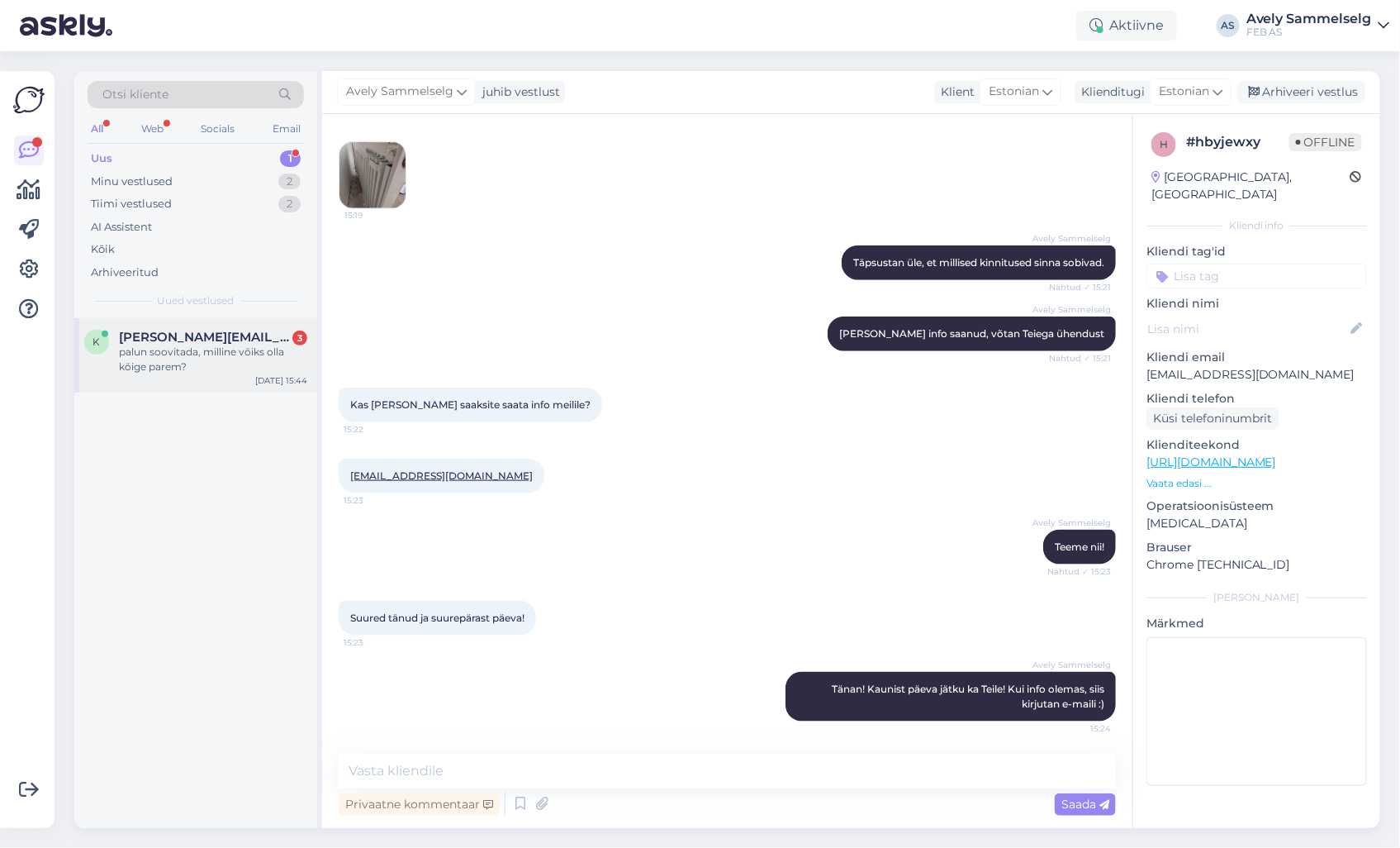
click at [214, 366] on div "palun soovitada, milline võiks olla kõige parem?" at bounding box center [213, 359] width 188 height 30
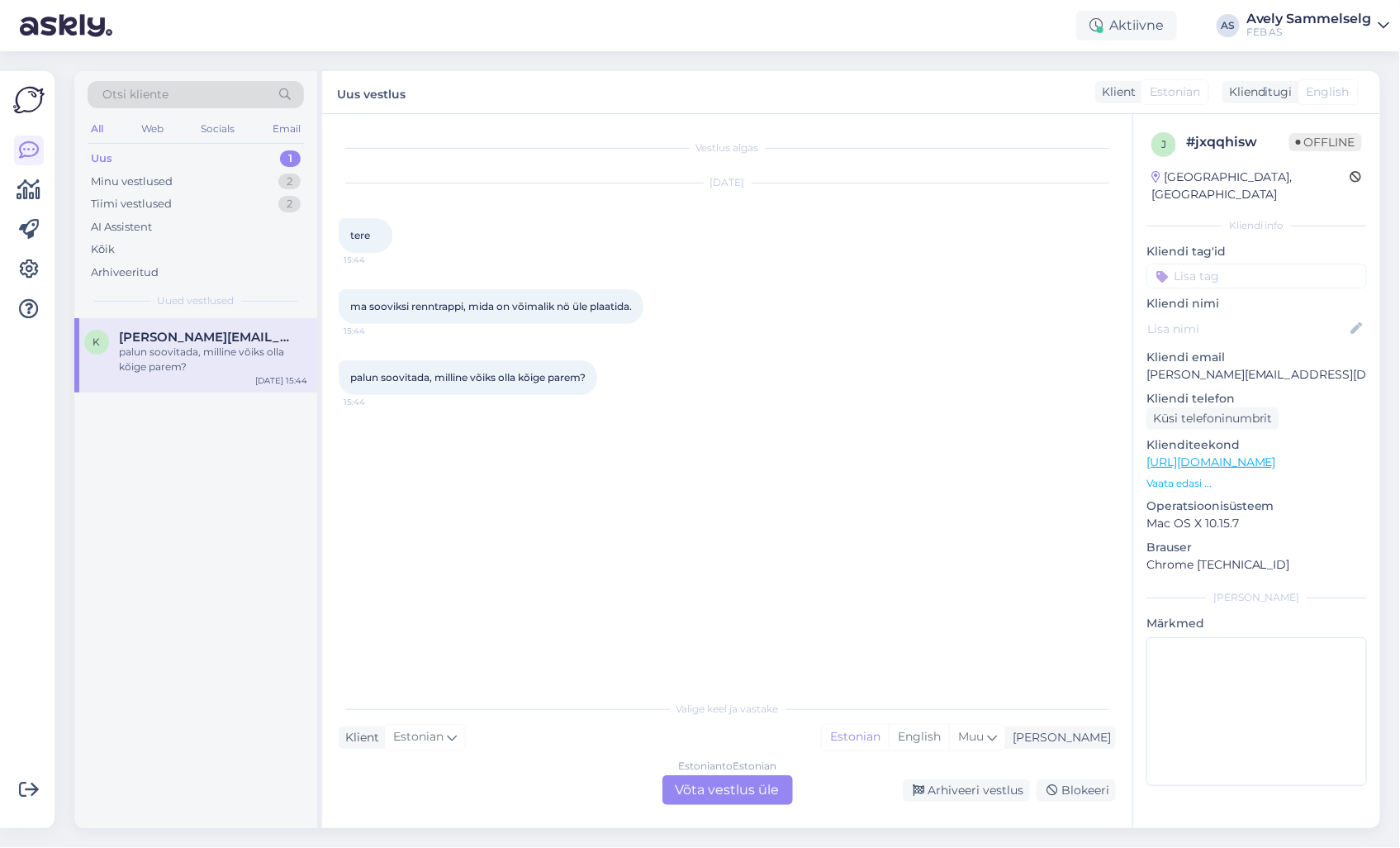
click at [736, 796] on div "Estonian to Estonian Võta vestlus üle" at bounding box center [728, 789] width 130 height 30
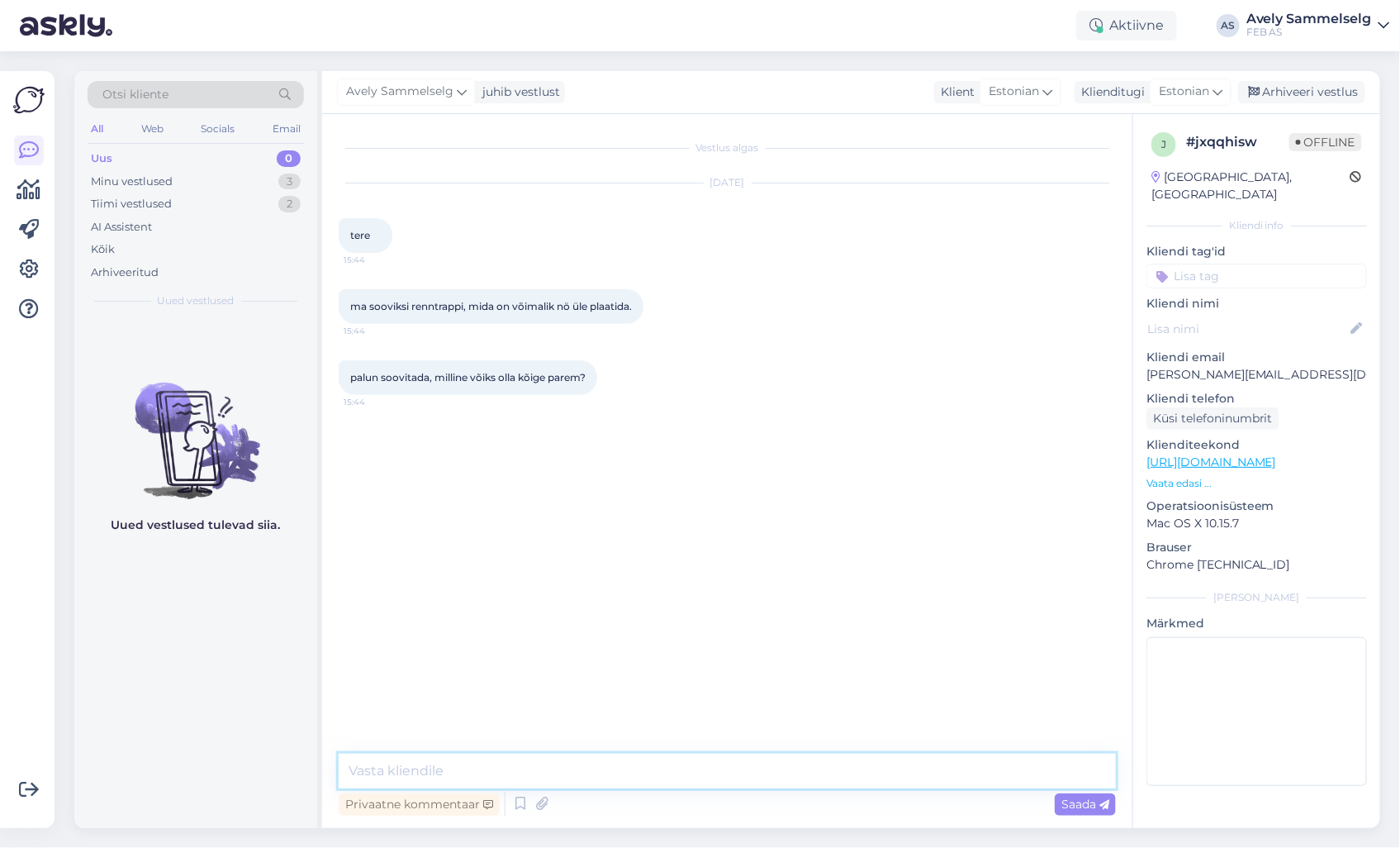
click at [750, 758] on textarea at bounding box center [727, 771] width 777 height 34
type textarea "K"
type textarea "Tere!"
type textarea "S"
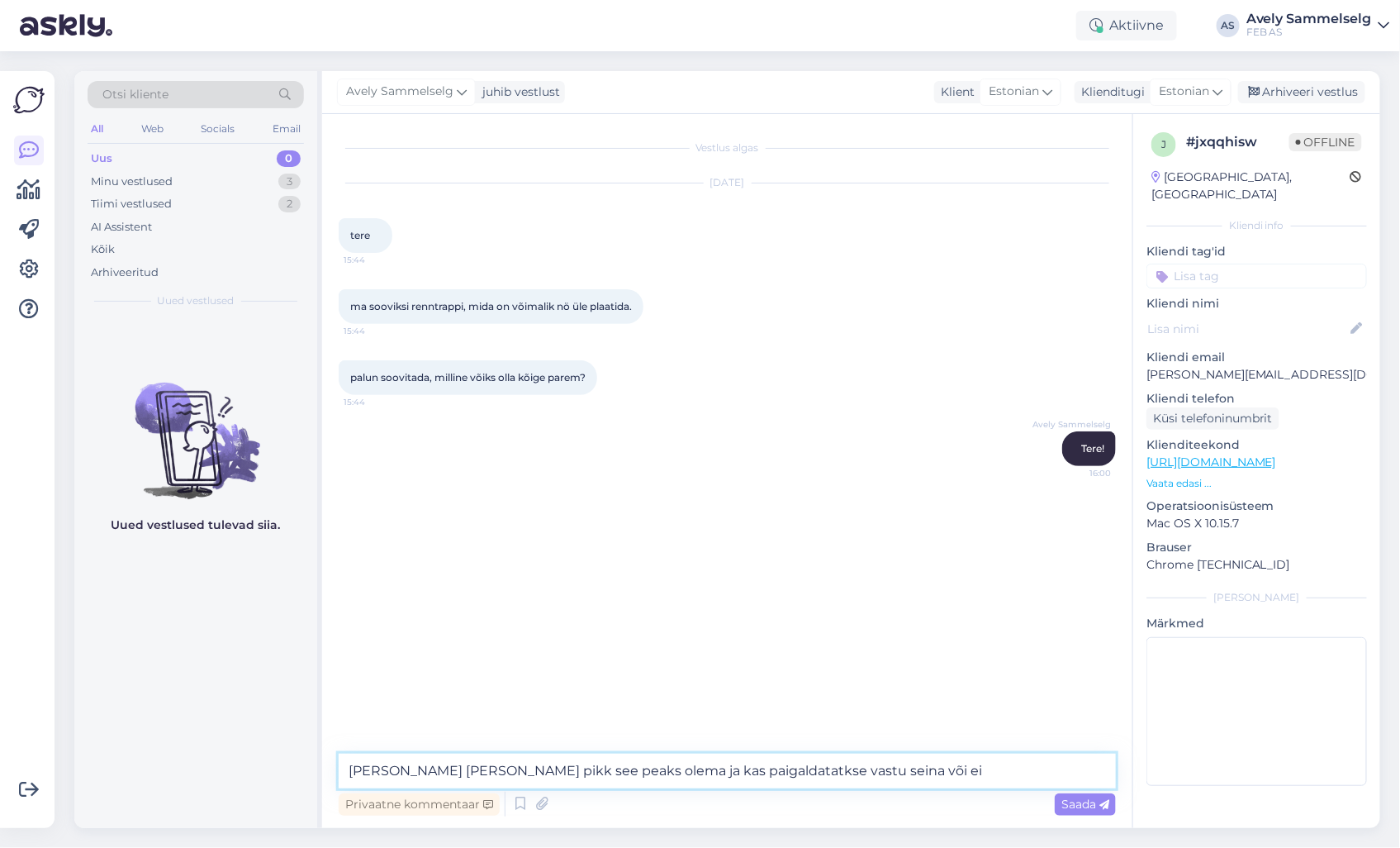
type textarea "[PERSON_NAME] [PERSON_NAME] pikk see peaks olema ja kas paigaldatatkse vastu se…"
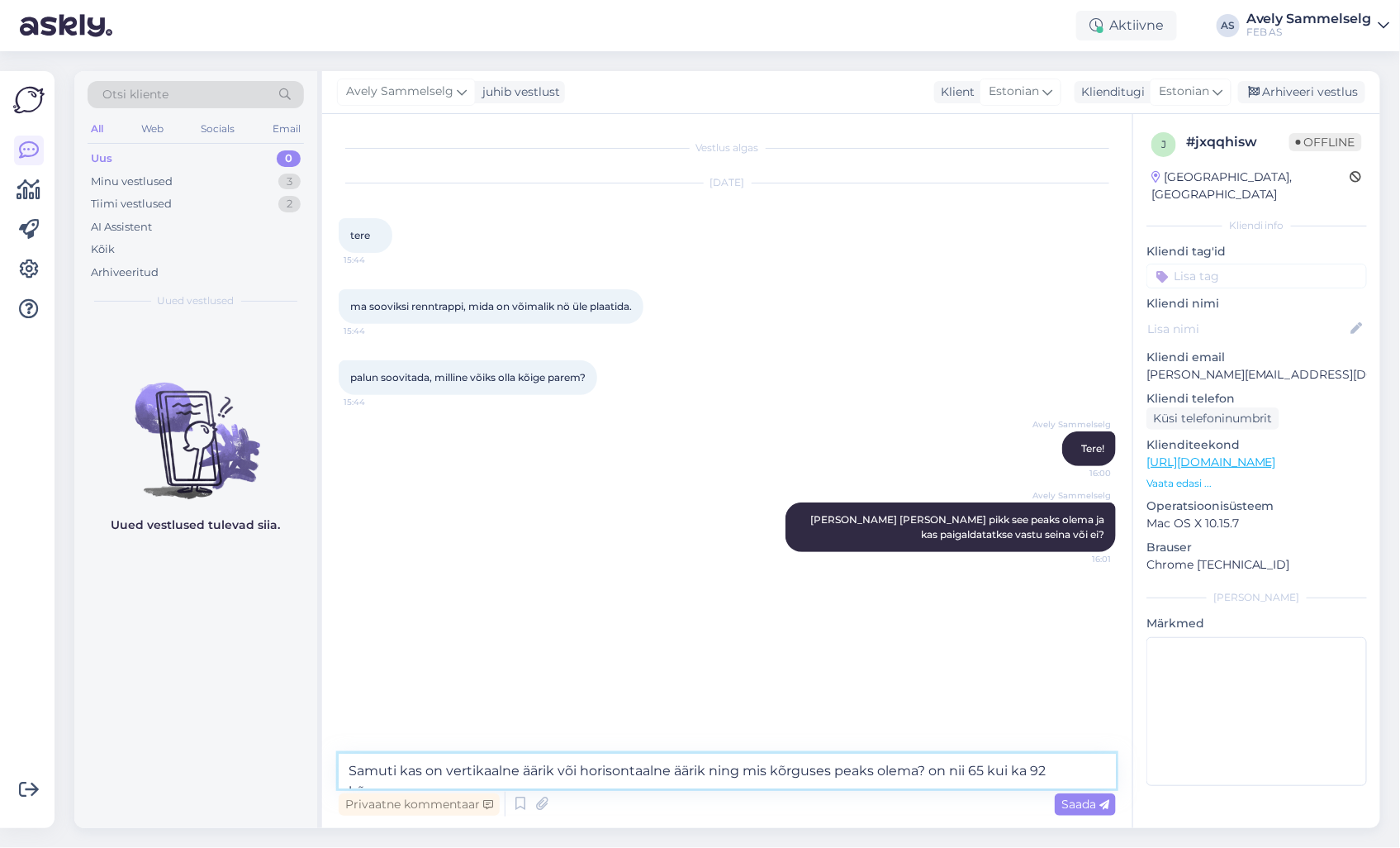
type textarea "Samuti kas on vertikaalne äärik või horisontaalne äärik ning mis kõrguses peaks…"
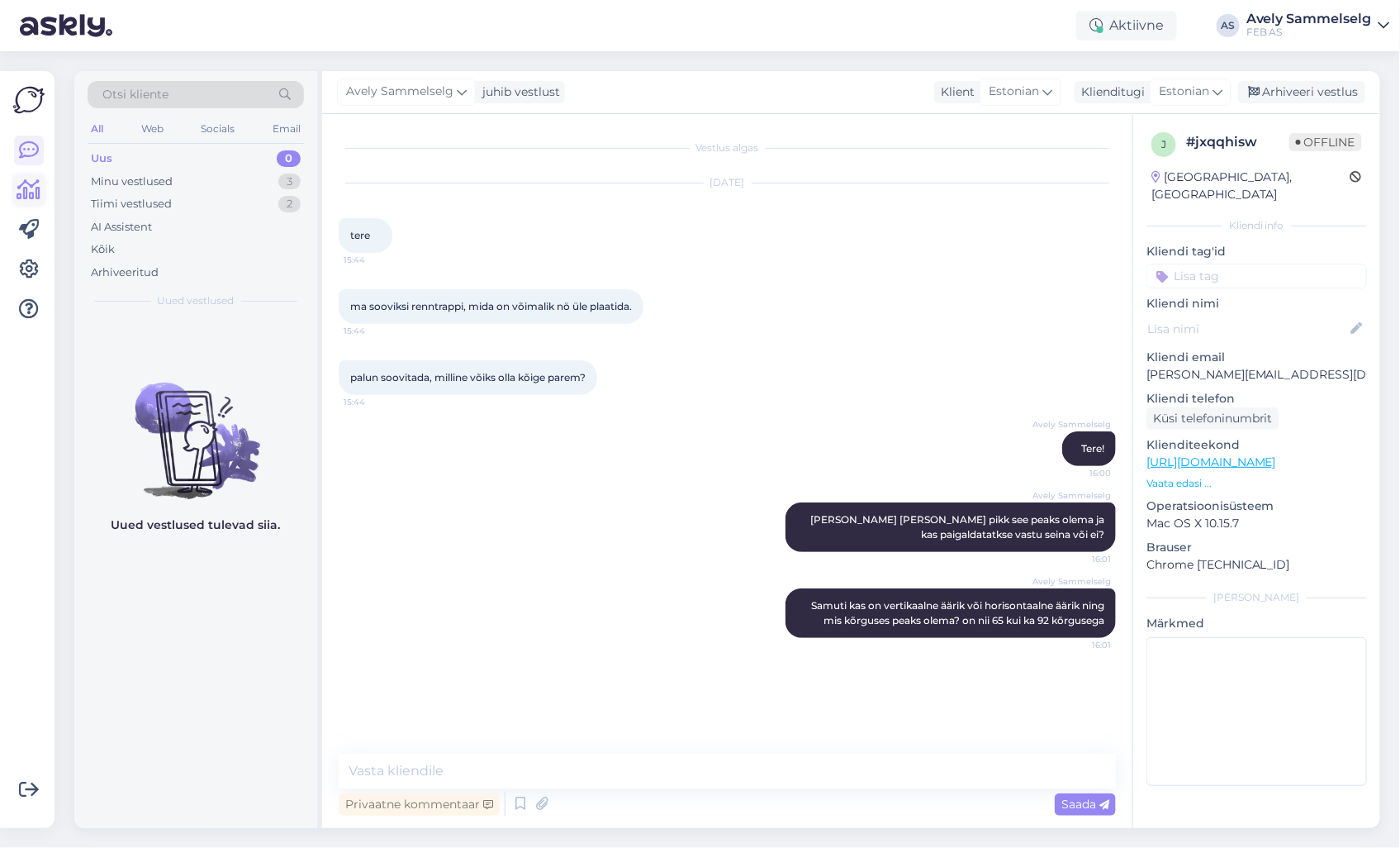
click at [14, 186] on link at bounding box center [29, 190] width 30 height 30
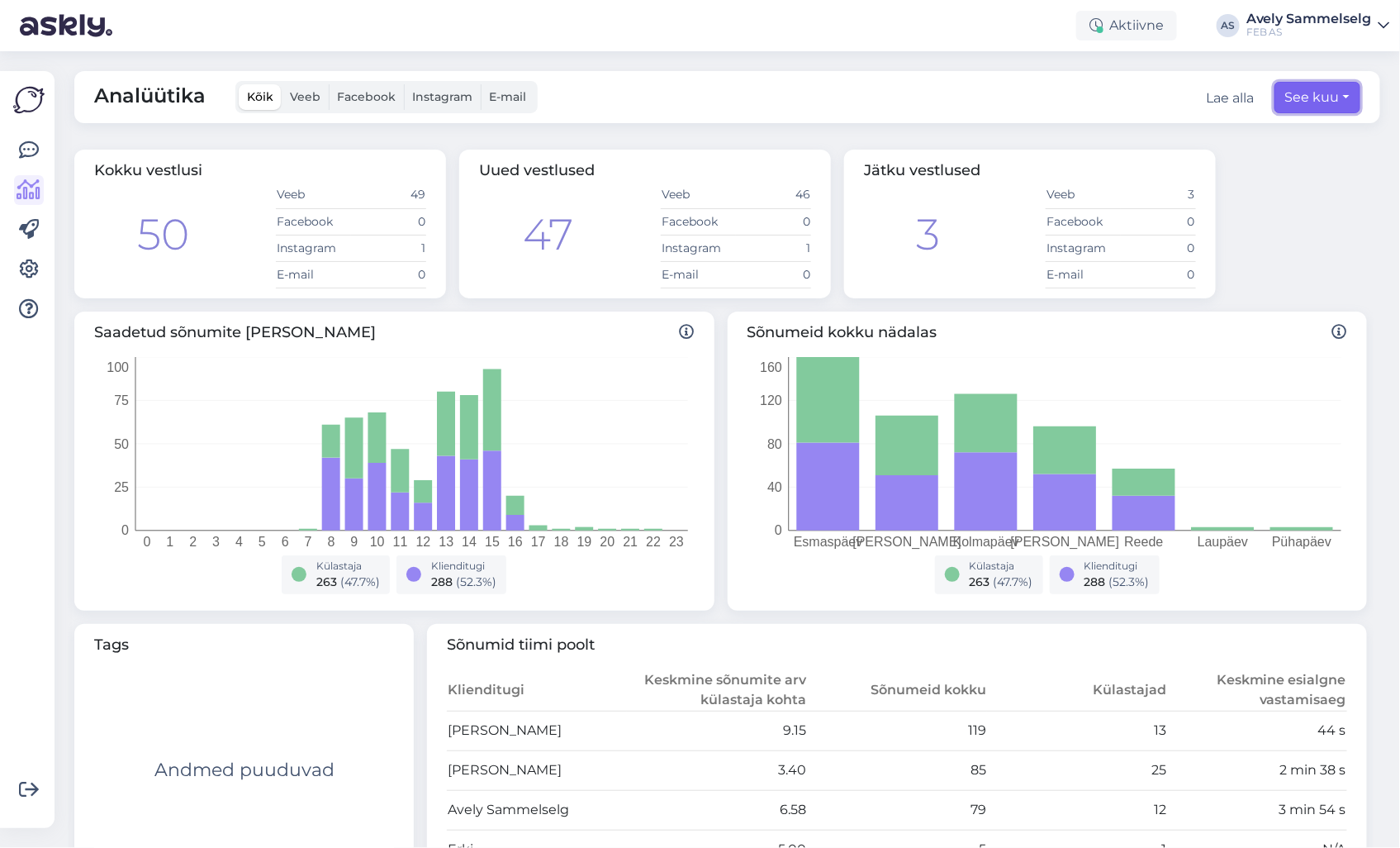
click at [1315, 91] on button "See kuu" at bounding box center [1318, 97] width 86 height 32
select select "7"
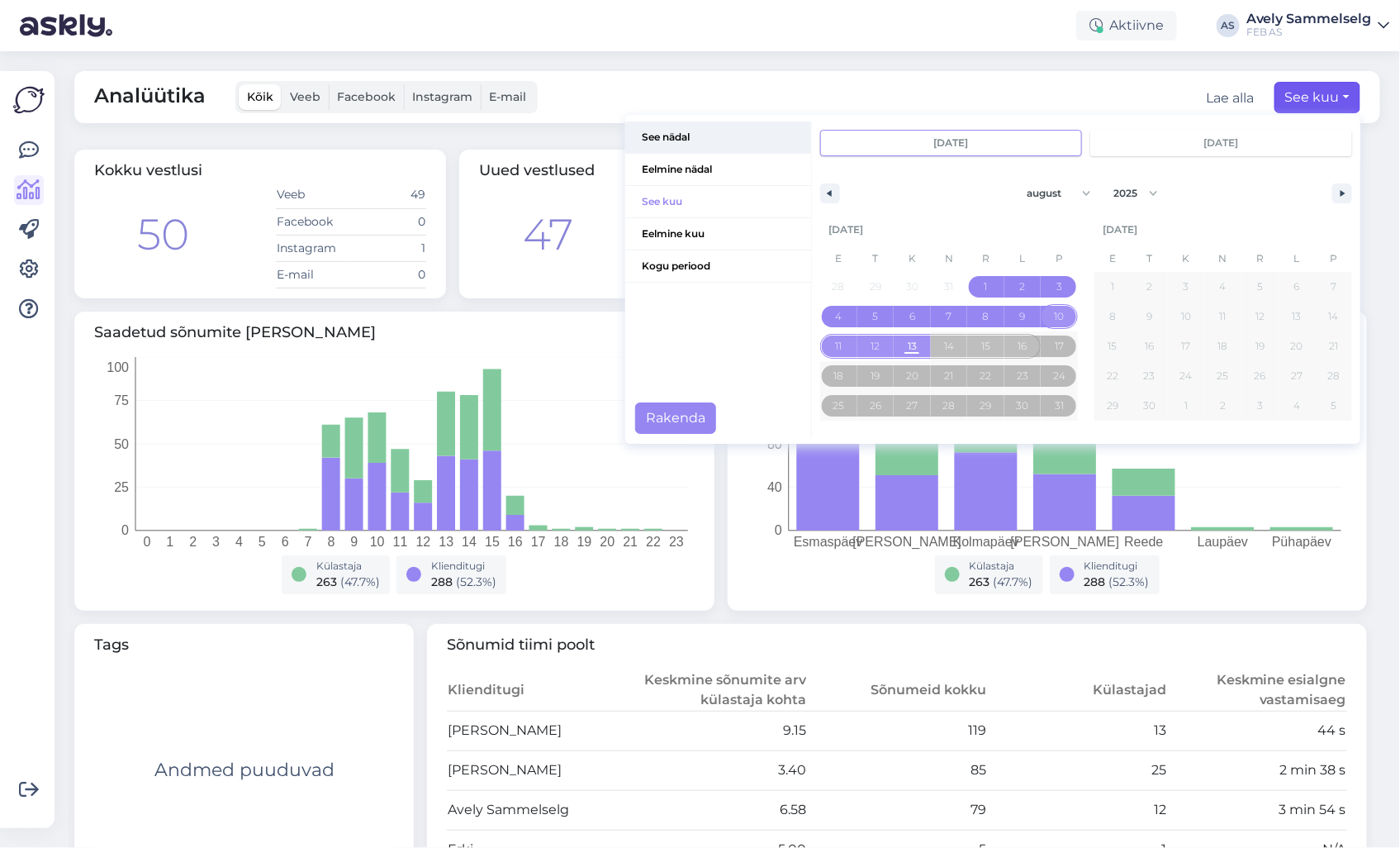
click at [687, 137] on span "See nädal" at bounding box center [718, 137] width 186 height 32
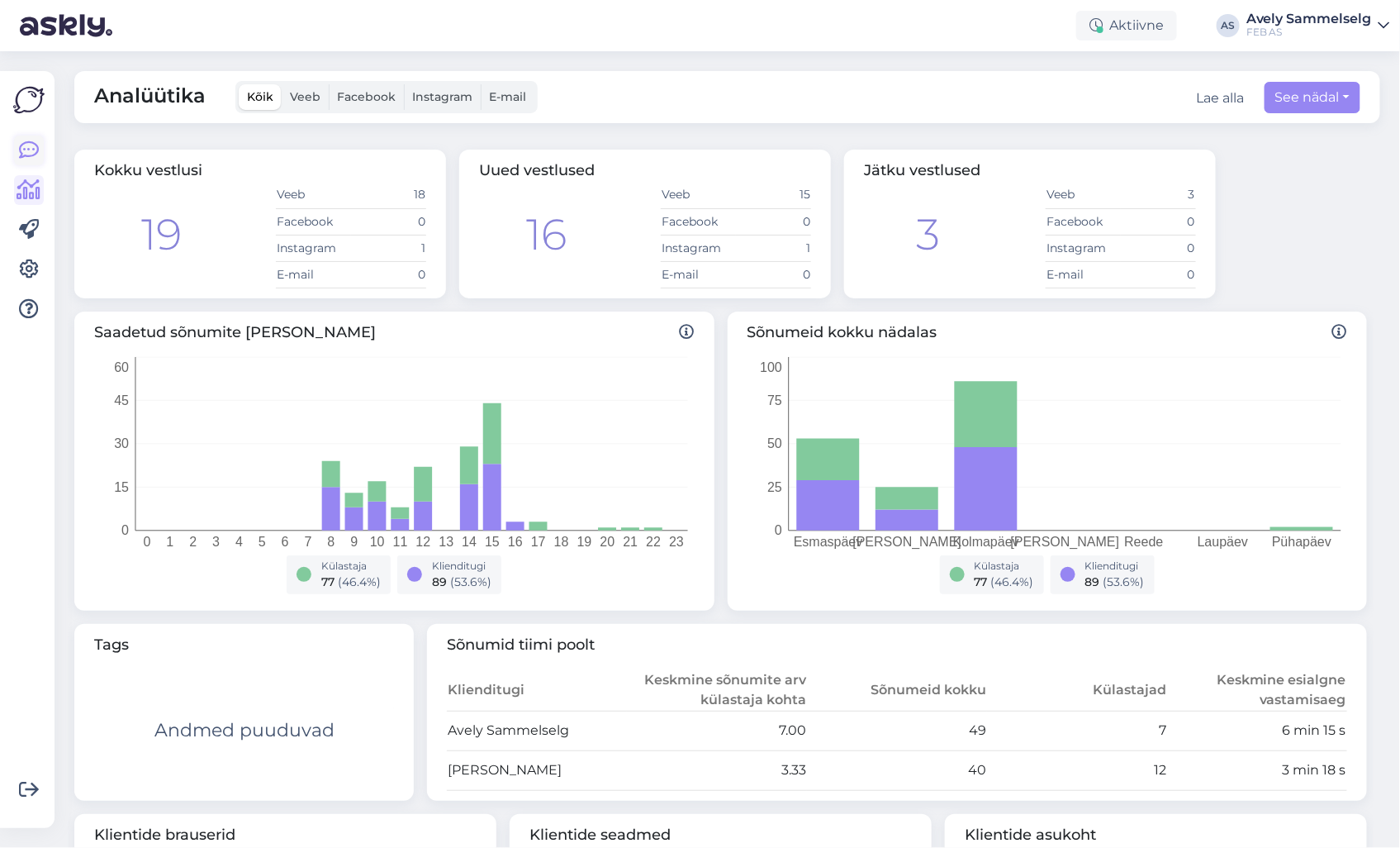
click at [24, 136] on link at bounding box center [29, 150] width 30 height 30
